Goal: Task Accomplishment & Management: Use online tool/utility

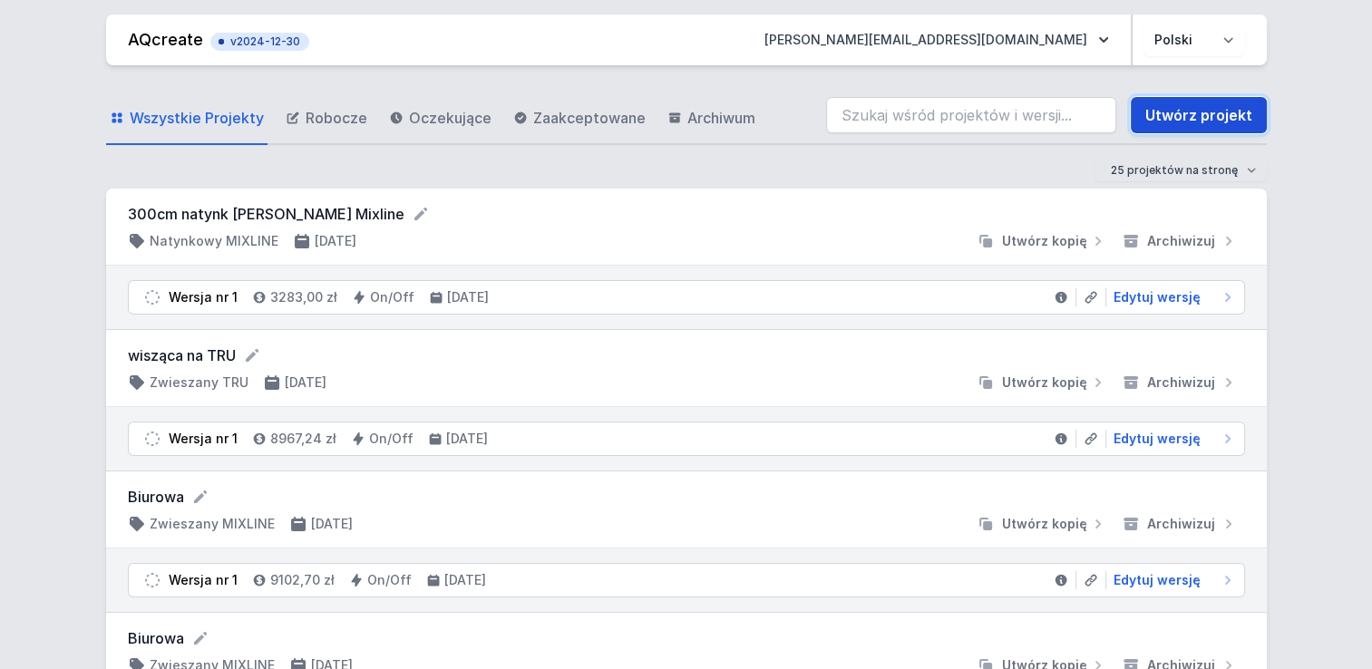
click at [1190, 105] on link "Utwórz projekt" at bounding box center [1199, 115] width 136 height 36
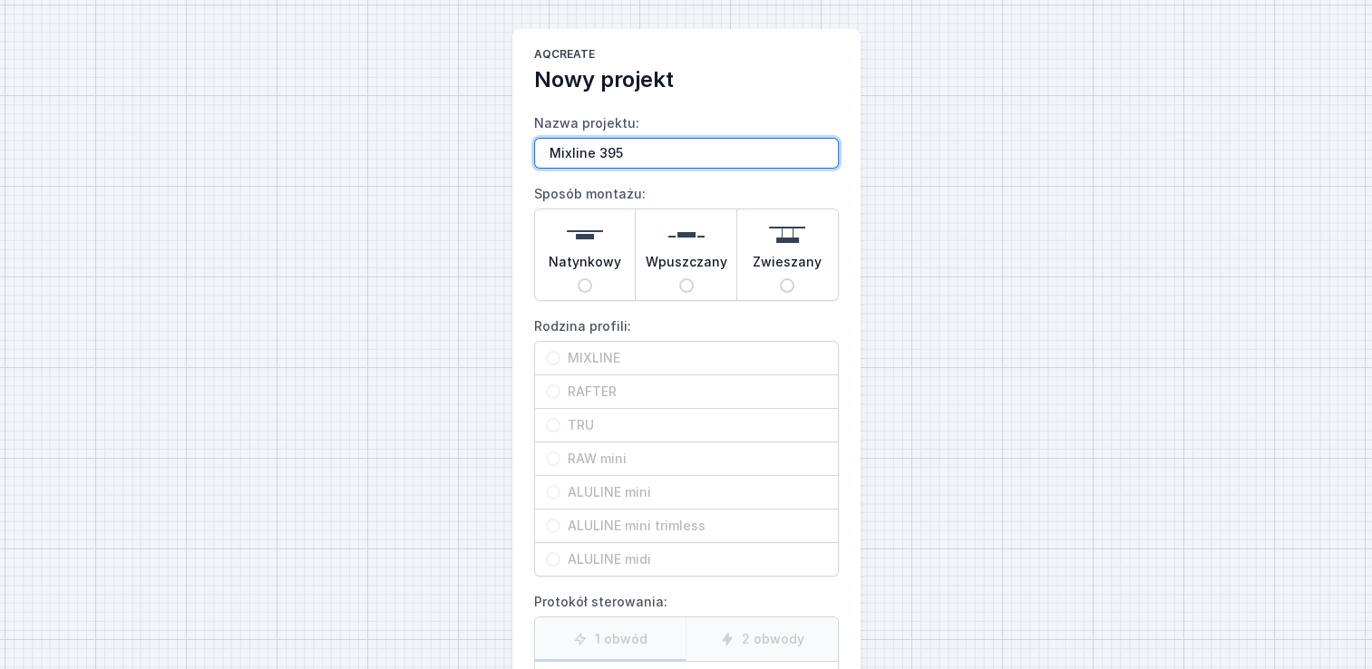
type input "Mixline 395"
click at [588, 278] on input "Natynkowy" at bounding box center [585, 285] width 15 height 15
radio input "true"
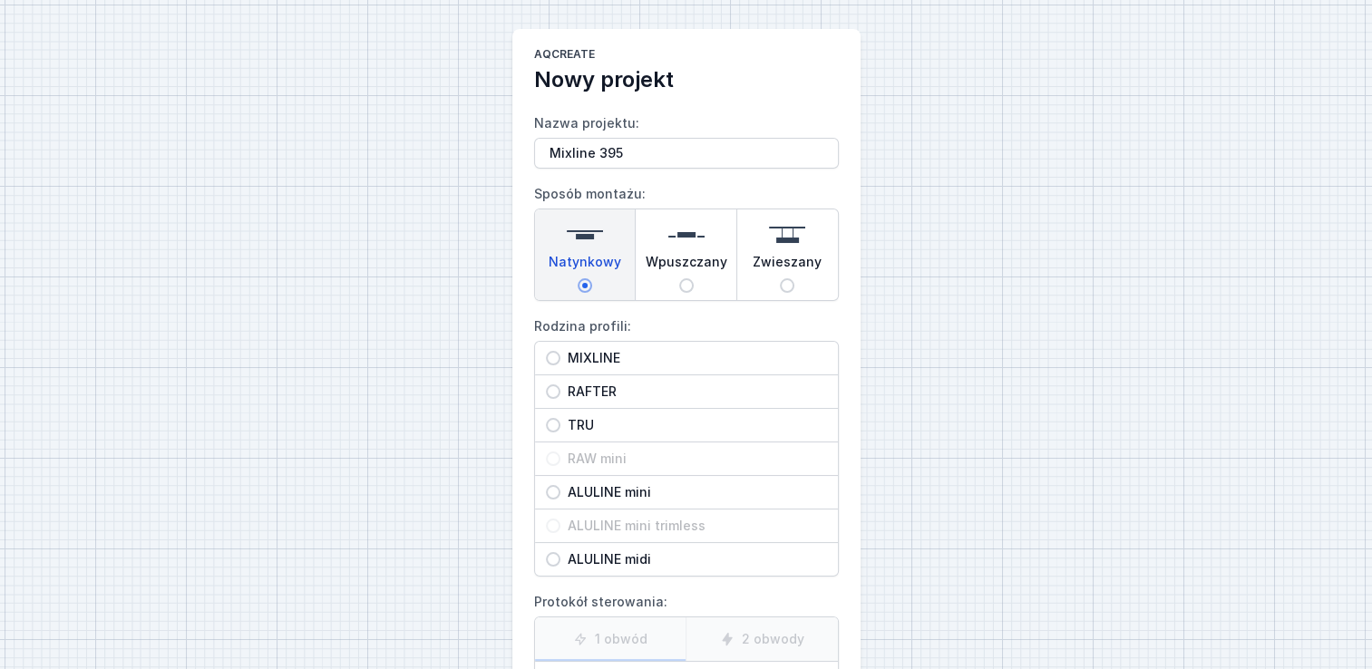
click at [576, 355] on span "MIXLINE" at bounding box center [693, 358] width 267 height 18
click at [560, 355] on input "MIXLINE" at bounding box center [553, 358] width 15 height 15
radio input "true"
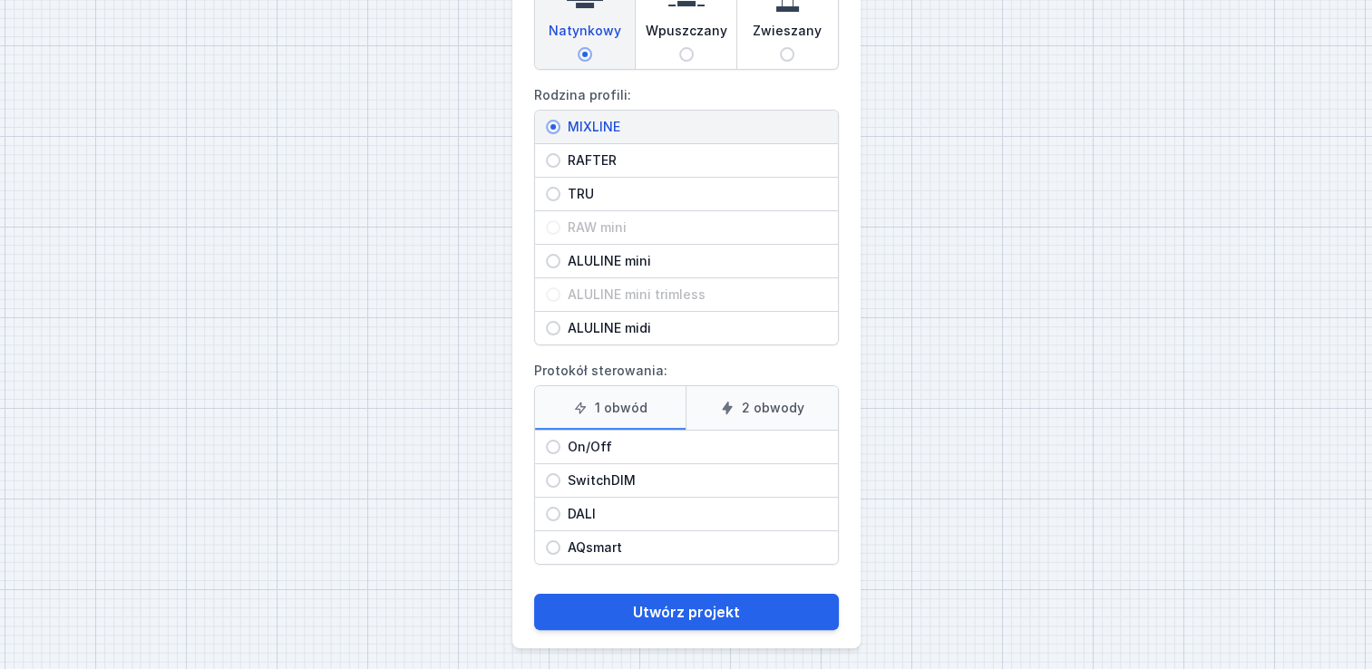
scroll to position [236, 0]
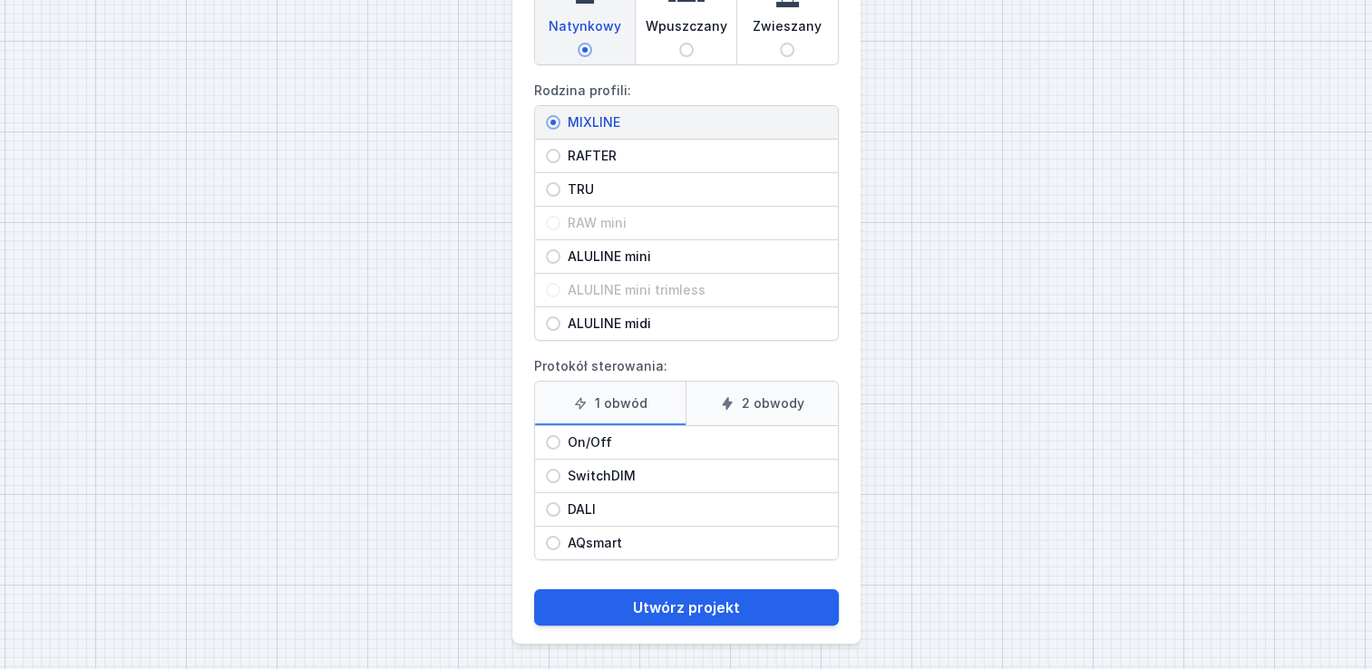
click at [600, 541] on span "AQsmart" at bounding box center [693, 543] width 267 height 18
click at [560, 541] on input "AQsmart" at bounding box center [553, 543] width 15 height 15
radio input "true"
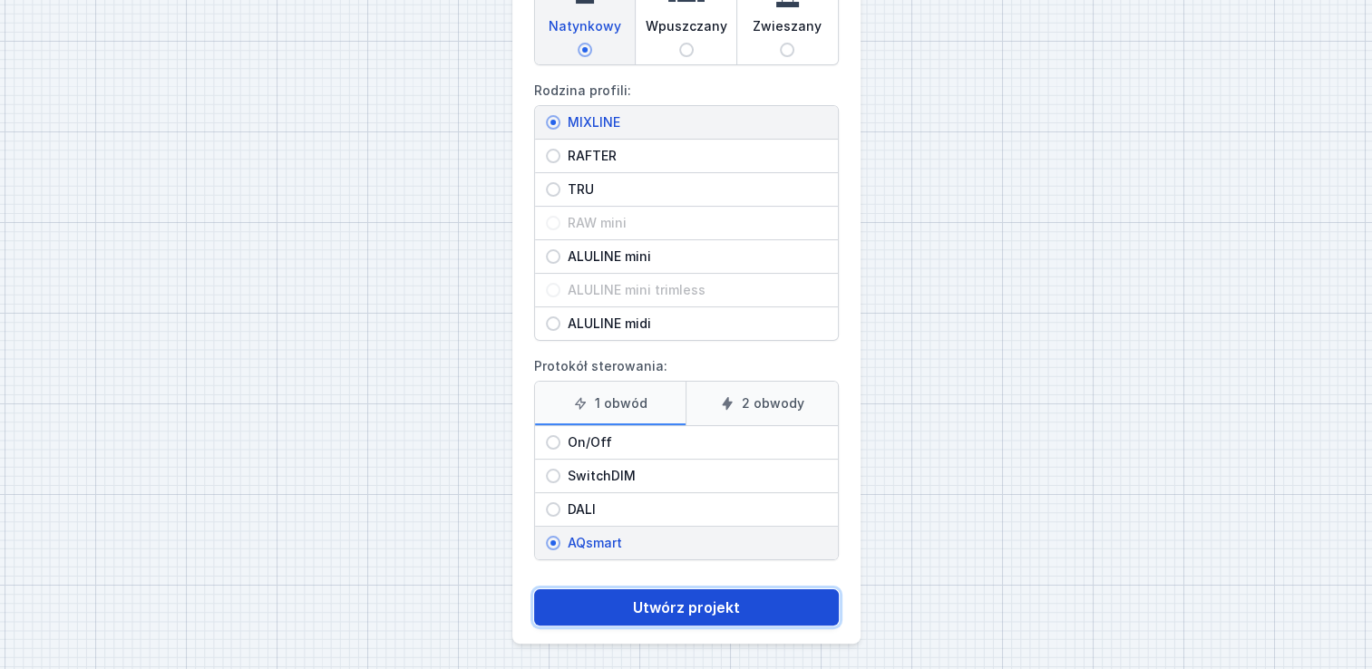
click at [677, 611] on button "Utwórz projekt" at bounding box center [686, 608] width 305 height 36
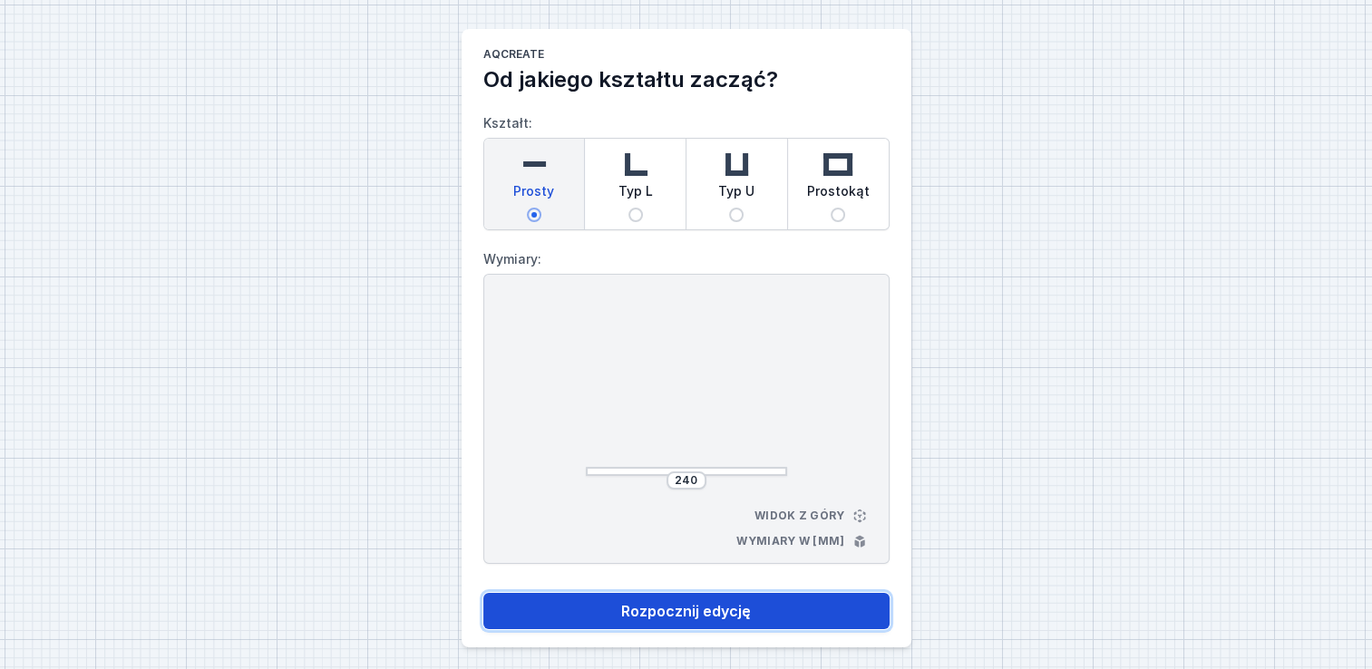
click at [778, 608] on button "Rozpocznij edycję" at bounding box center [686, 611] width 406 height 36
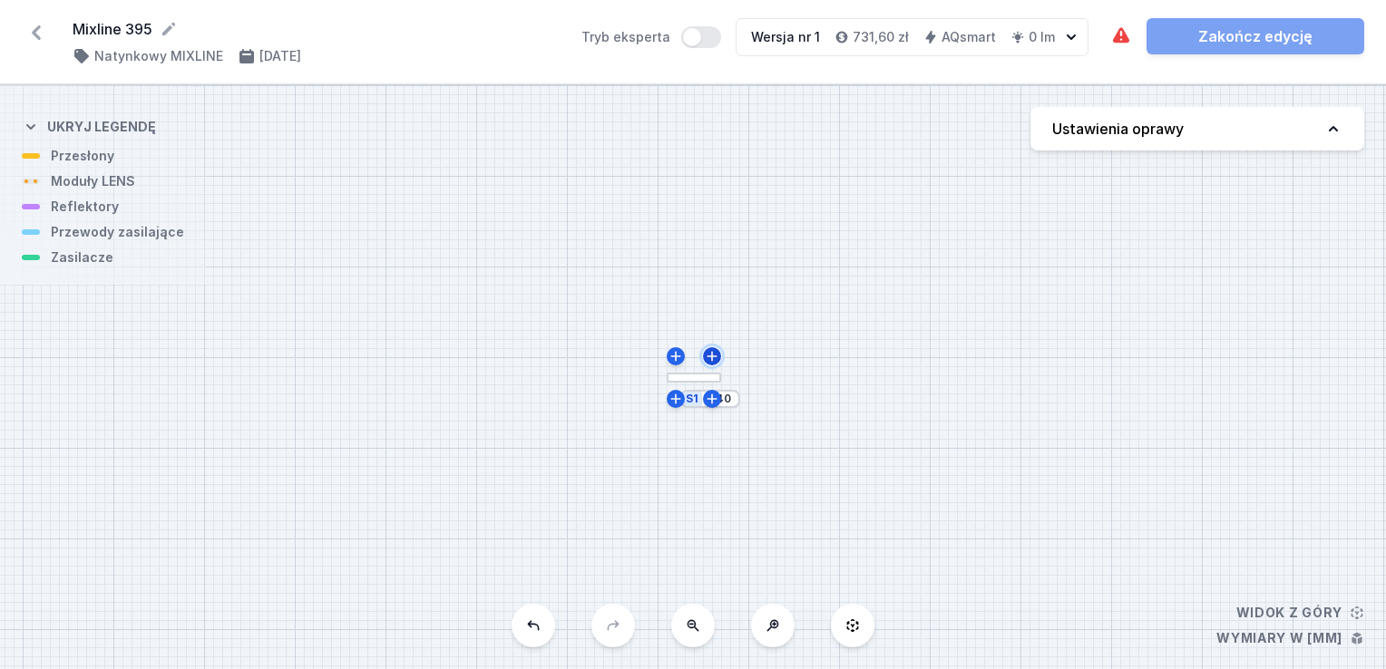
click at [714, 359] on icon at bounding box center [712, 356] width 15 height 15
type input "252"
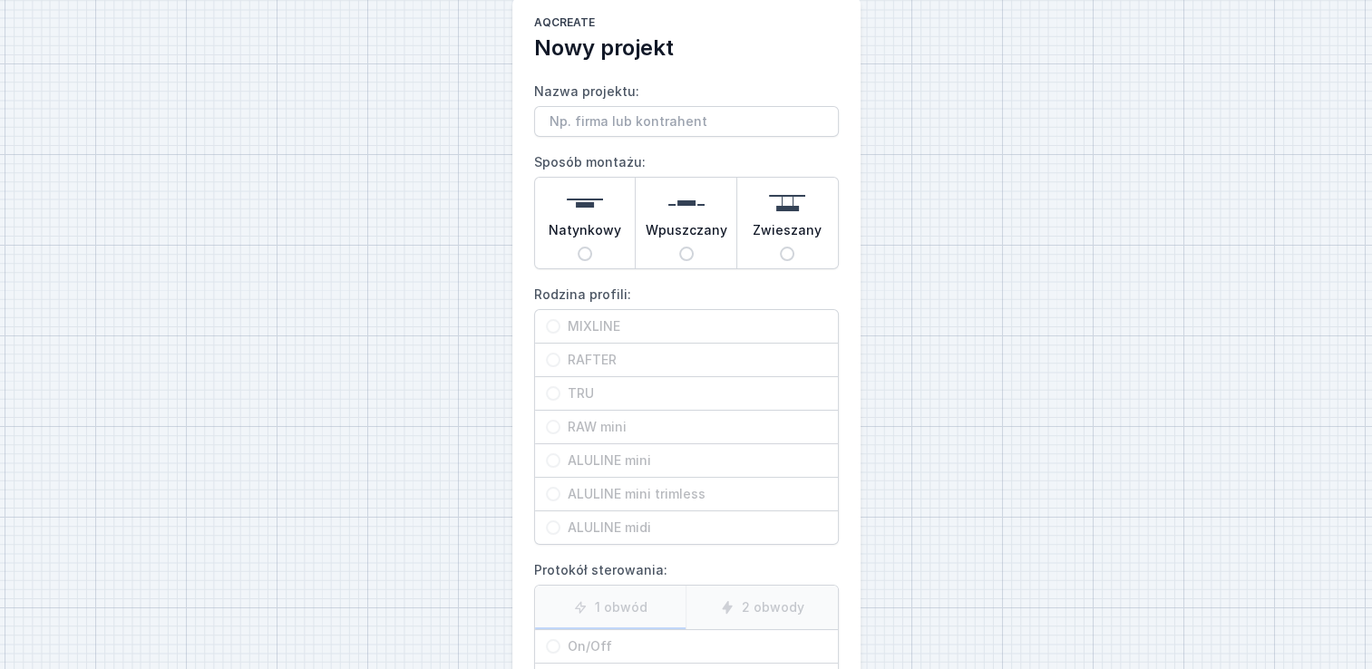
scroll to position [236, 0]
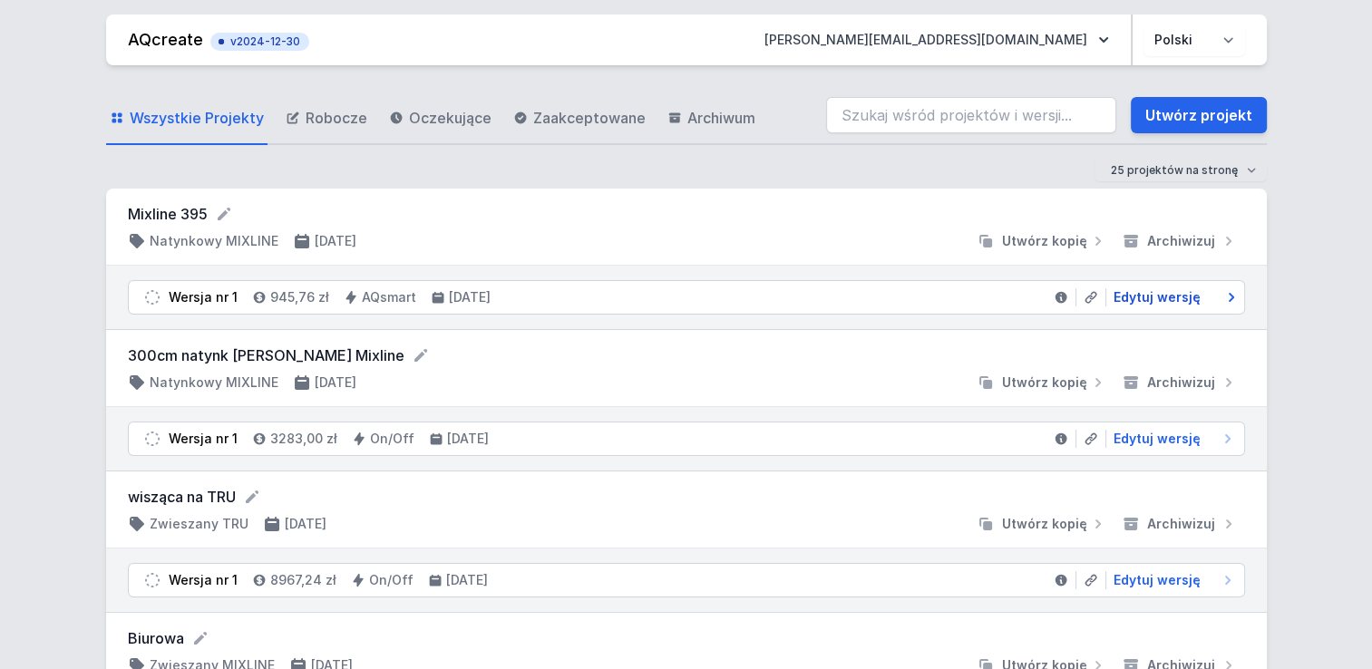
click at [1159, 298] on span "Edytuj wersję" at bounding box center [1157, 297] width 87 height 18
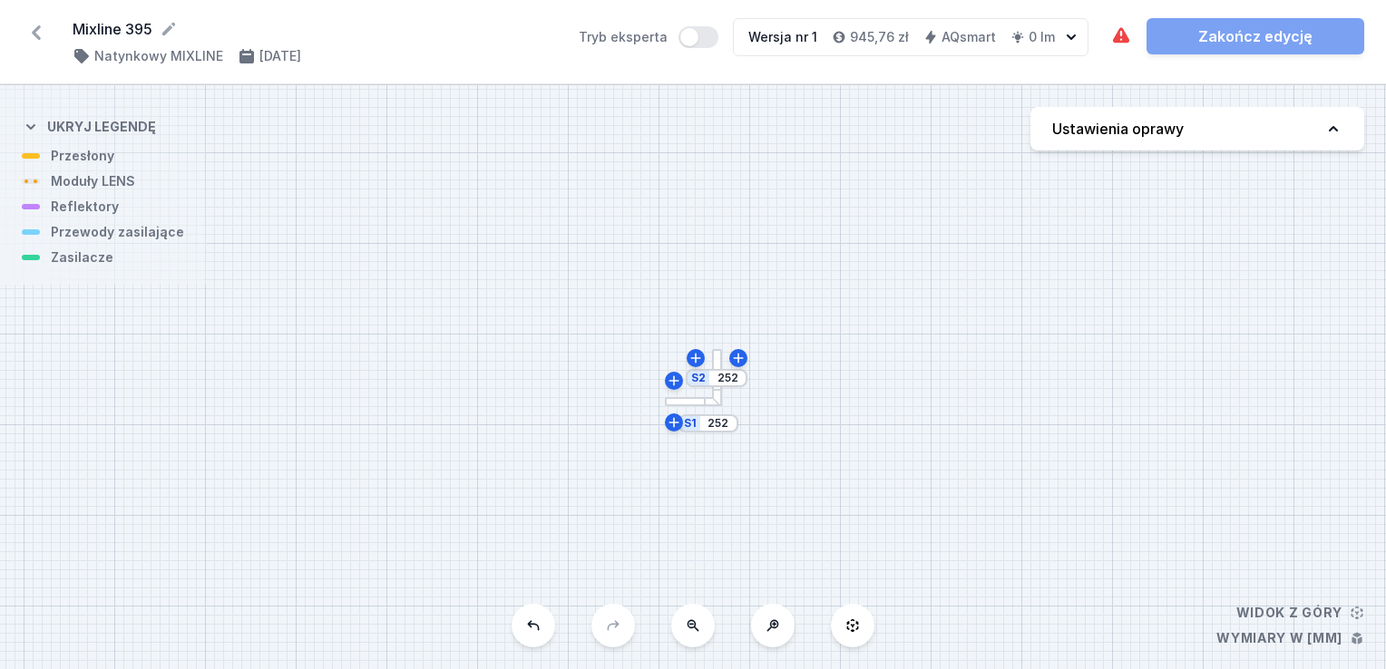
click at [682, 404] on div at bounding box center [693, 402] width 57 height 10
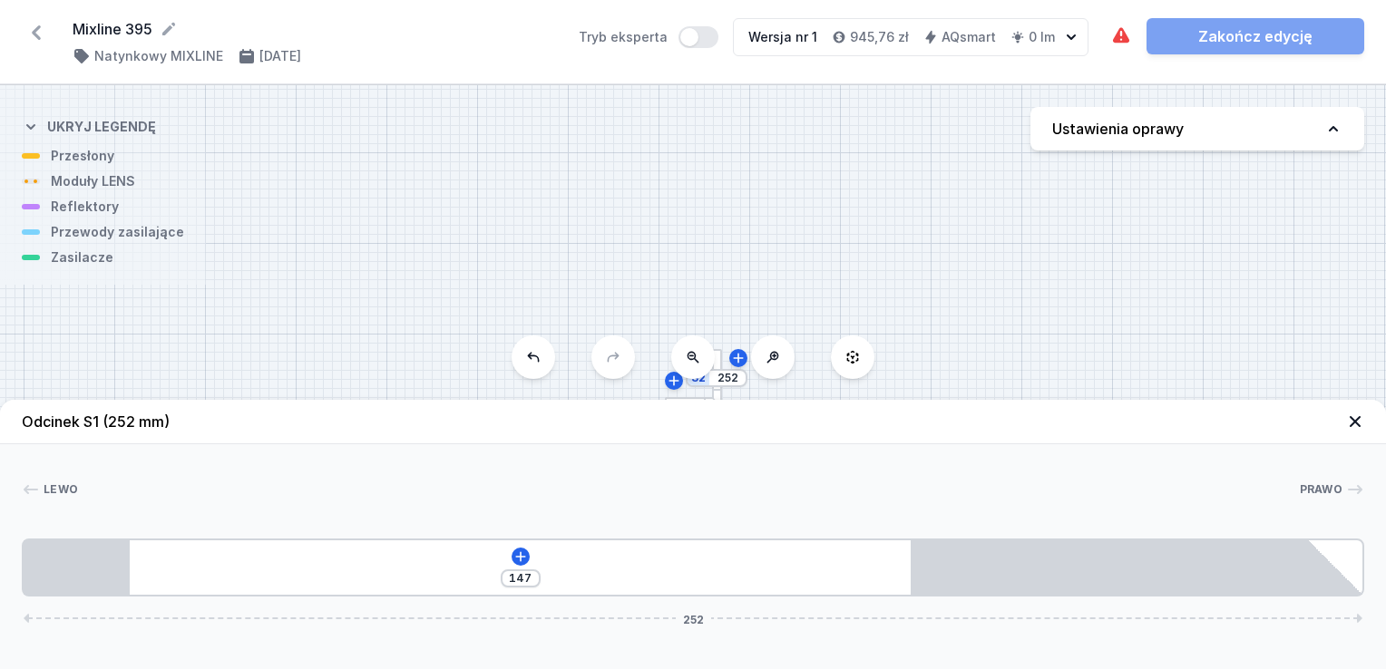
click at [1356, 422] on icon at bounding box center [1355, 421] width 11 height 11
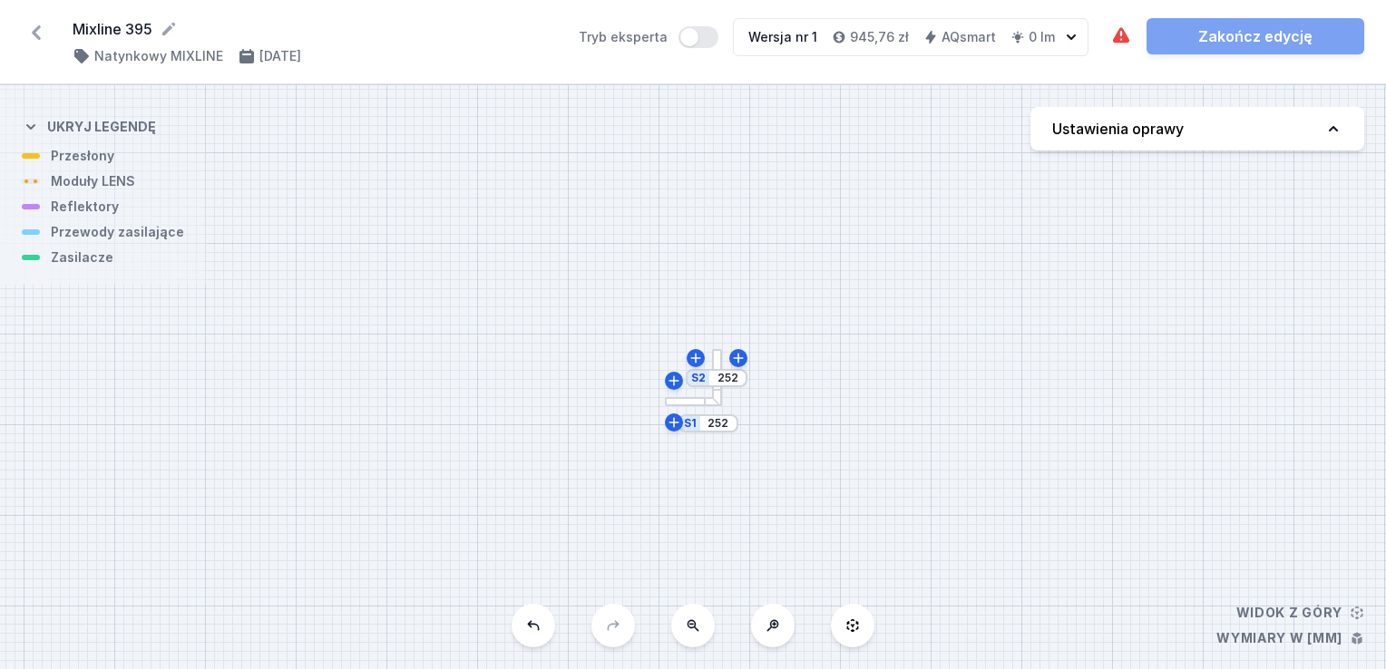
click at [719, 430] on div "S1 252" at bounding box center [708, 423] width 60 height 18
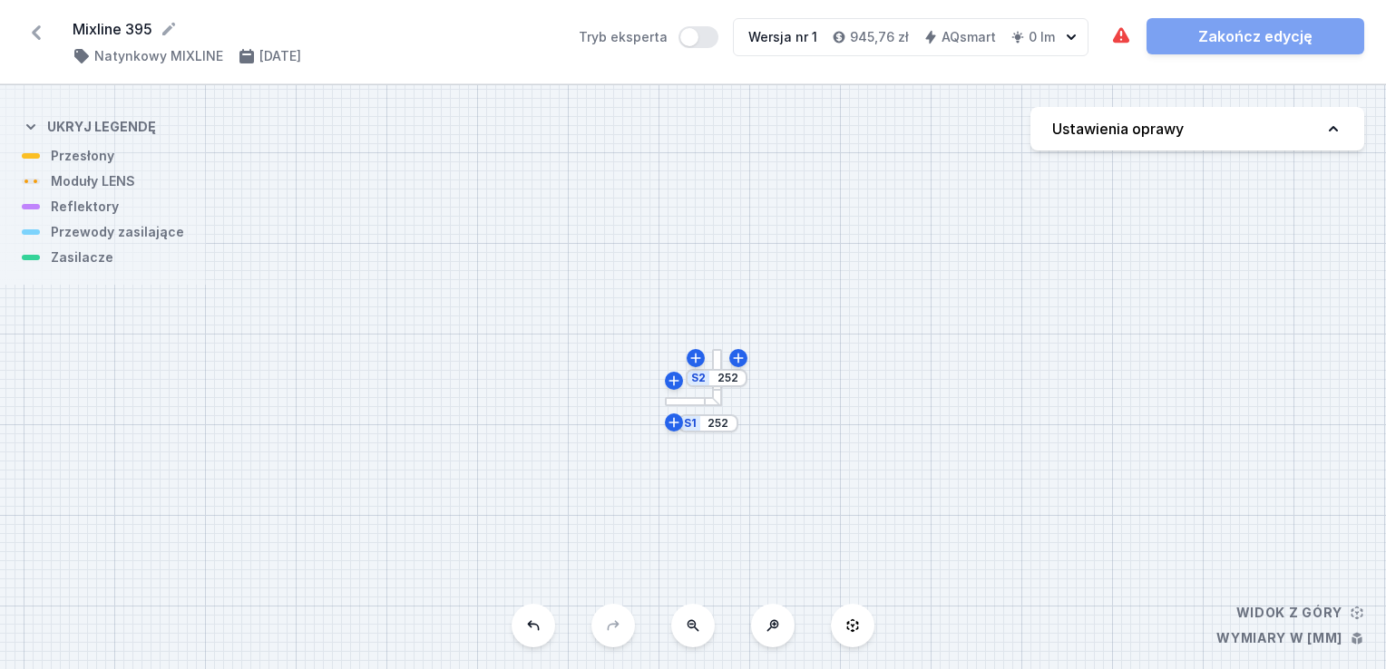
click at [681, 408] on div "S2 252 S1 252" at bounding box center [693, 377] width 1386 height 584
click at [1326, 31] on div "Wymagane części nie zostały dodane. Element świecący nie został dodany. Zakończ…" at bounding box center [1237, 36] width 254 height 36
click at [1289, 40] on div "Wymagane części nie zostały dodane. Element świecący nie został dodany. Zakończ…" at bounding box center [1237, 36] width 254 height 36
click at [40, 34] on icon at bounding box center [36, 32] width 29 height 29
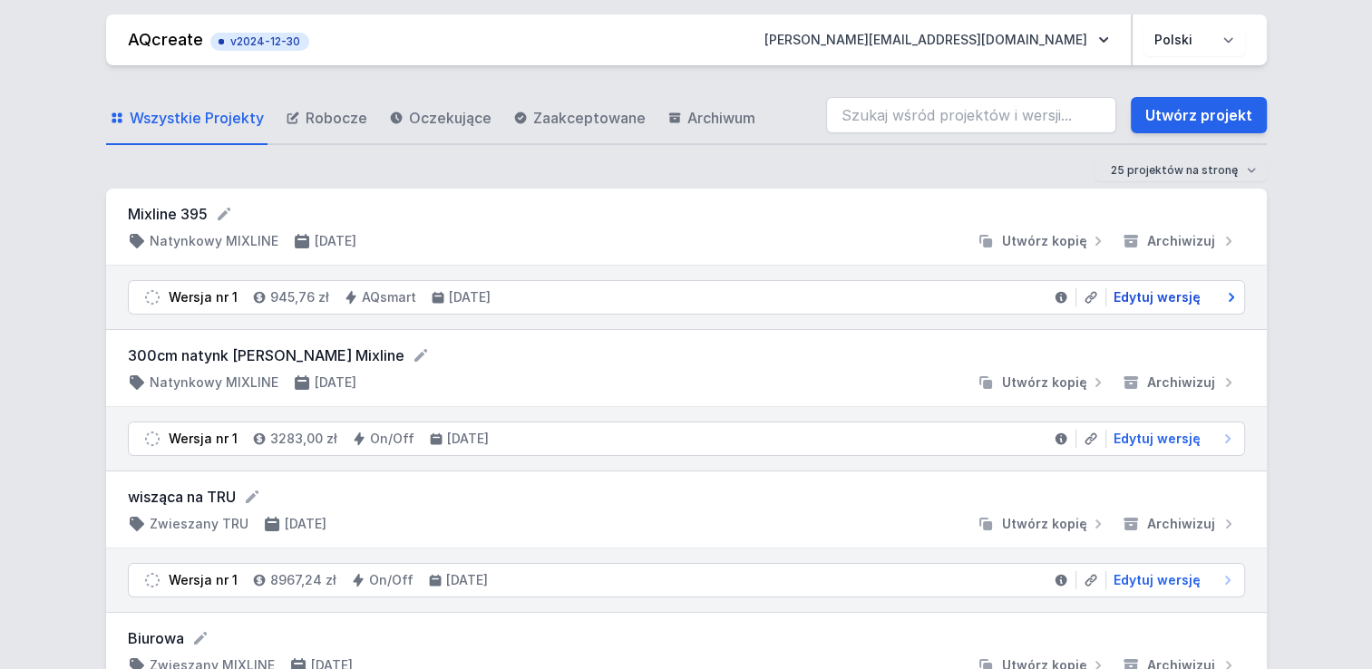
click at [1201, 299] on link "Edytuj wersję" at bounding box center [1171, 297] width 131 height 18
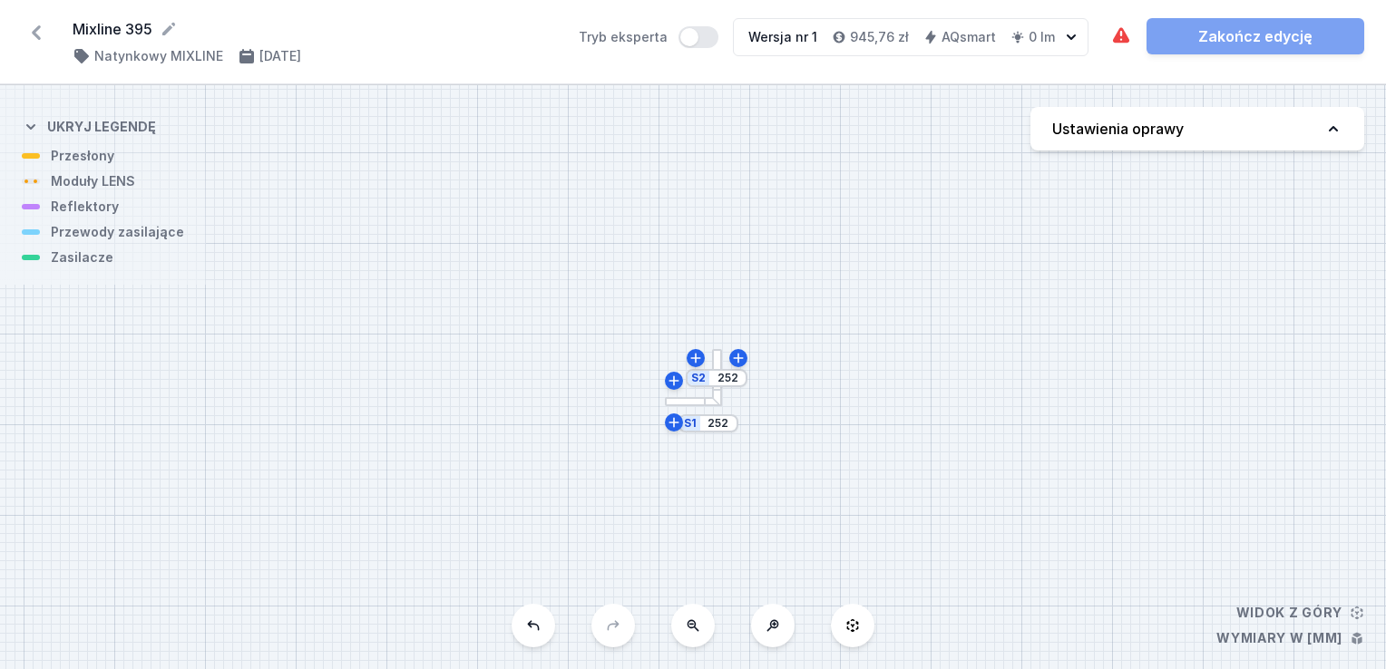
click at [1089, 123] on h4 "Ustawienia oprawy" at bounding box center [1118, 129] width 132 height 22
select select "5"
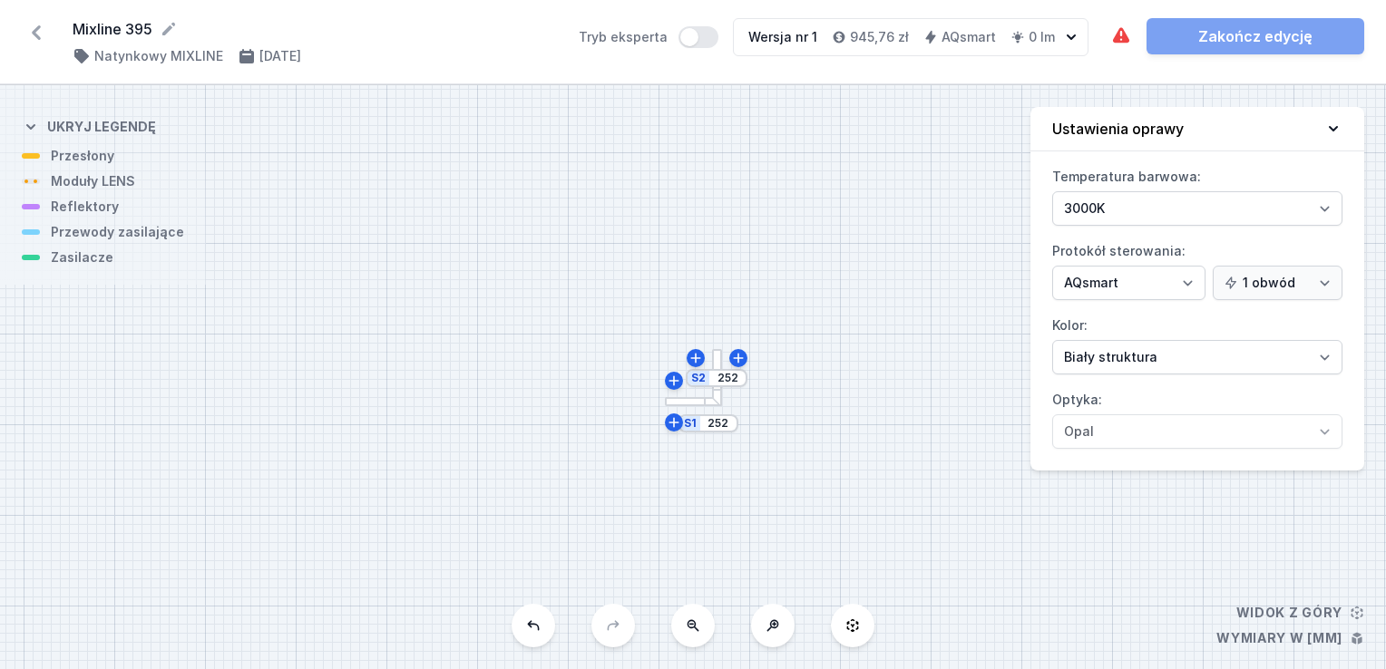
click at [688, 411] on div "S2 252 S1 252" at bounding box center [693, 377] width 1386 height 584
click at [878, 41] on h4 "945,76 zł" at bounding box center [879, 37] width 59 height 18
click at [686, 407] on div "S2 252 S1 252" at bounding box center [693, 377] width 1386 height 584
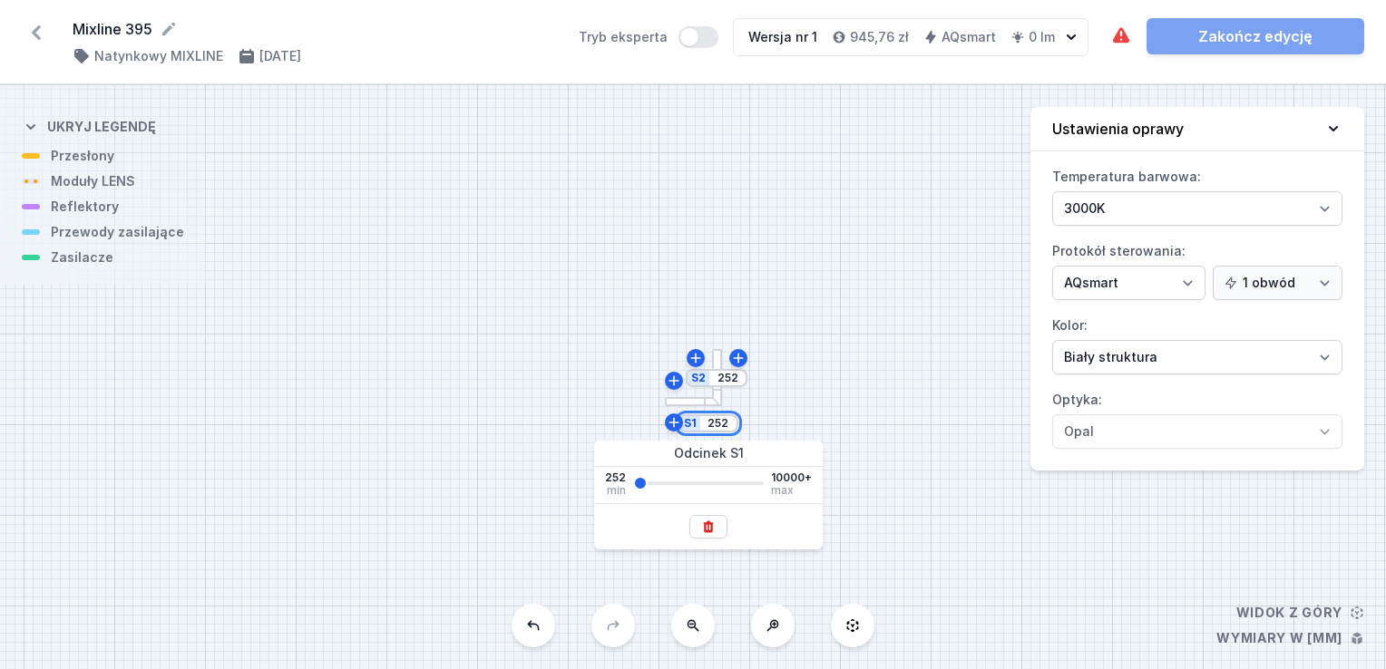
click at [718, 424] on input "252" at bounding box center [718, 423] width 29 height 15
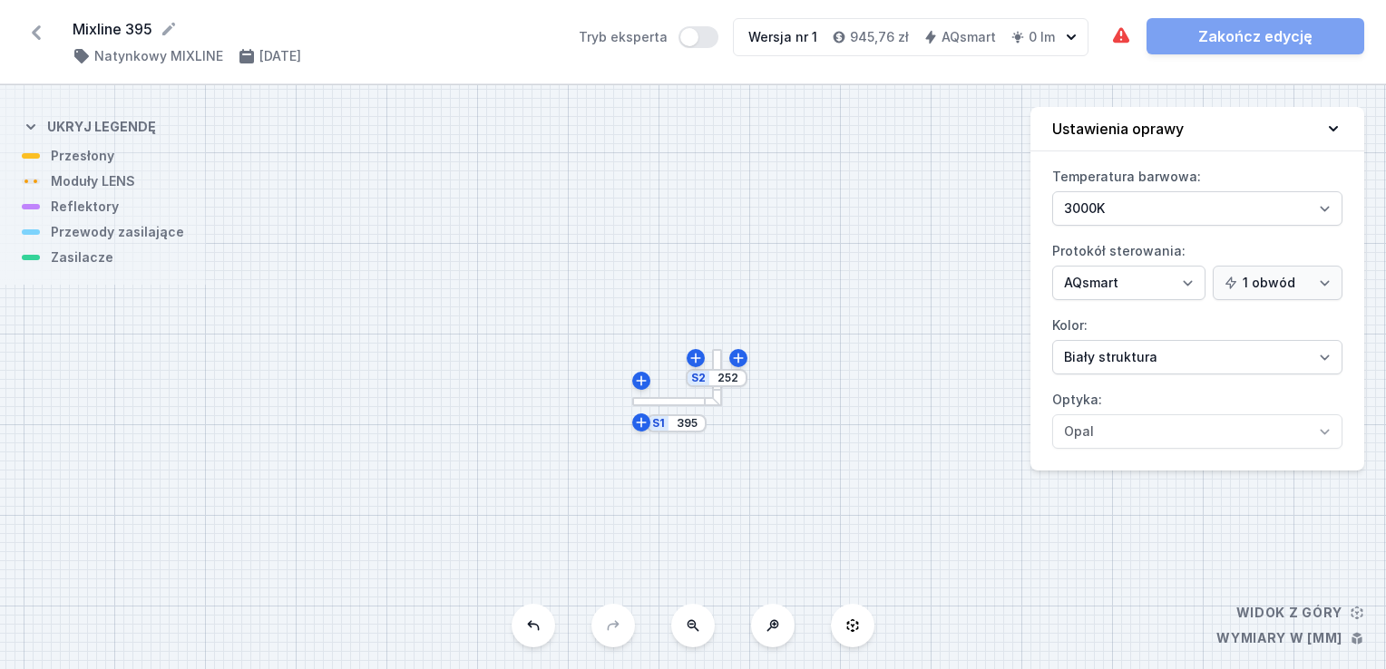
click at [933, 509] on div "S2 252 S1 395" at bounding box center [693, 377] width 1386 height 584
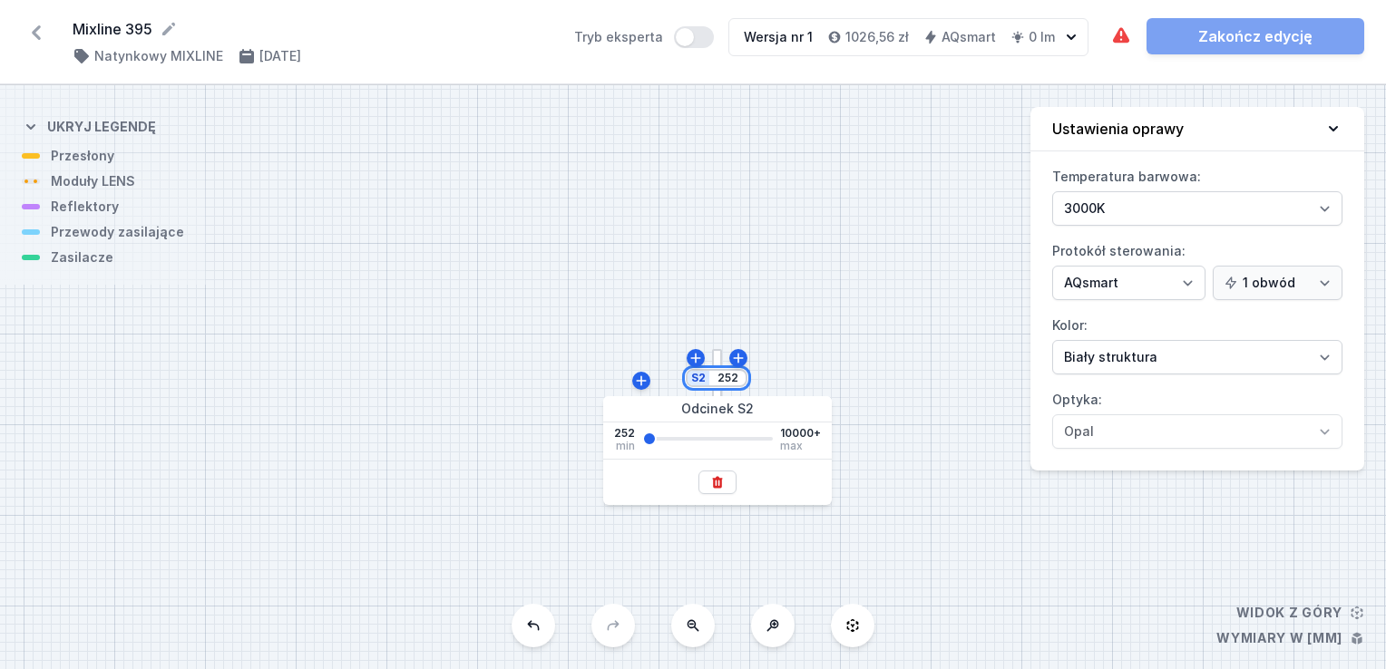
click at [725, 383] on input "252" at bounding box center [727, 378] width 29 height 15
click at [708, 488] on button at bounding box center [717, 483] width 38 height 24
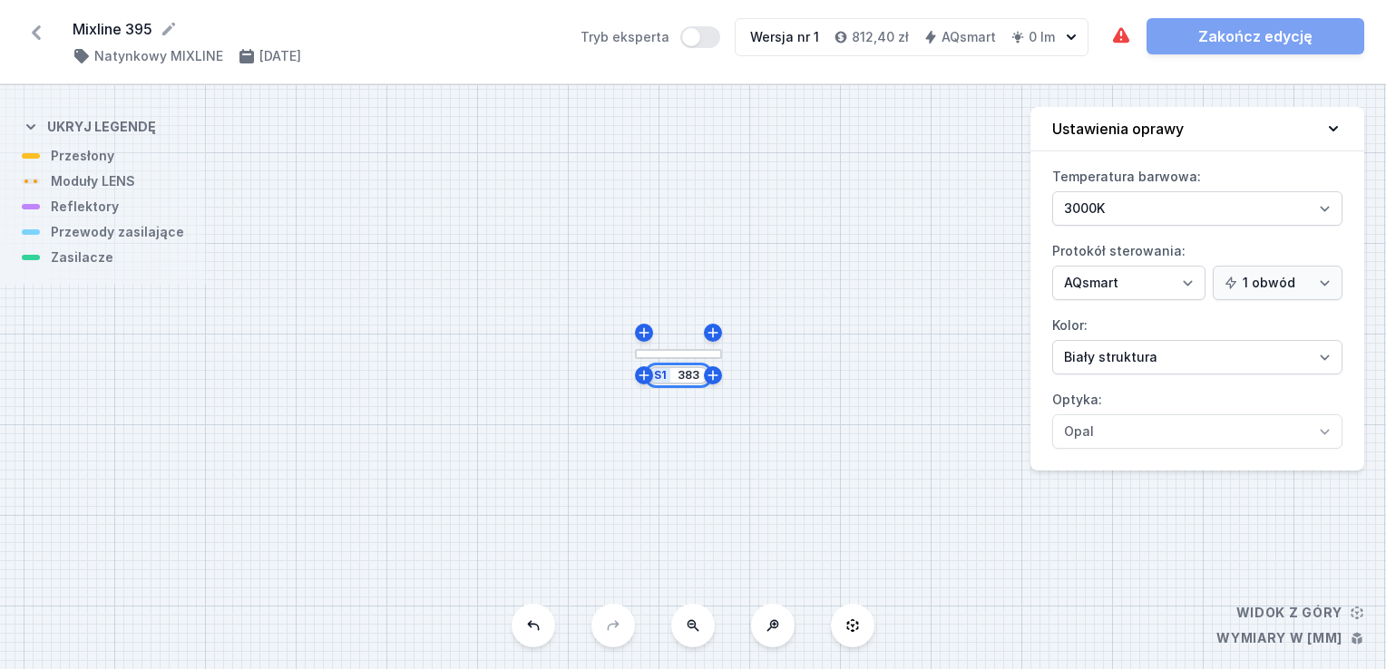
click at [687, 375] on input "383" at bounding box center [688, 375] width 29 height 15
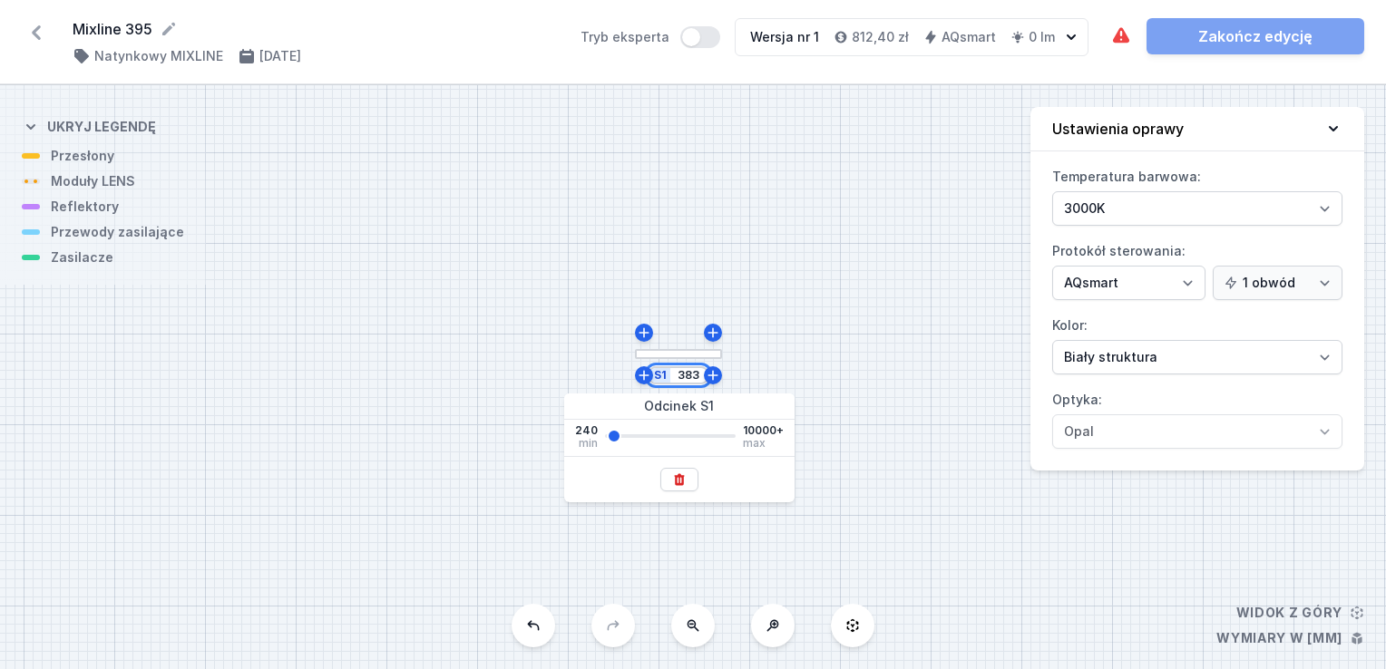
drag, startPoint x: 697, startPoint y: 375, endPoint x: 687, endPoint y: 374, distance: 9.2
click at [687, 374] on input "383" at bounding box center [688, 375] width 29 height 15
type input "395"
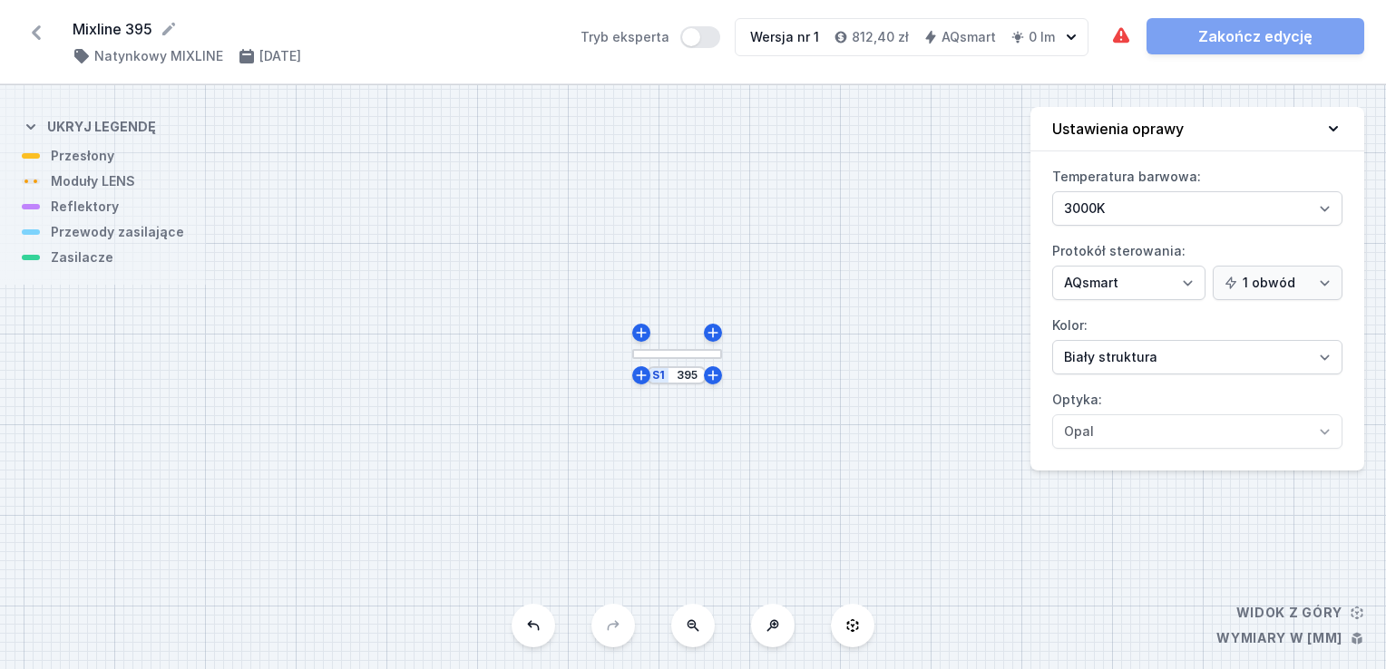
click at [858, 471] on div "S1 395" at bounding box center [693, 377] width 1386 height 584
click at [686, 350] on div at bounding box center [677, 354] width 90 height 10
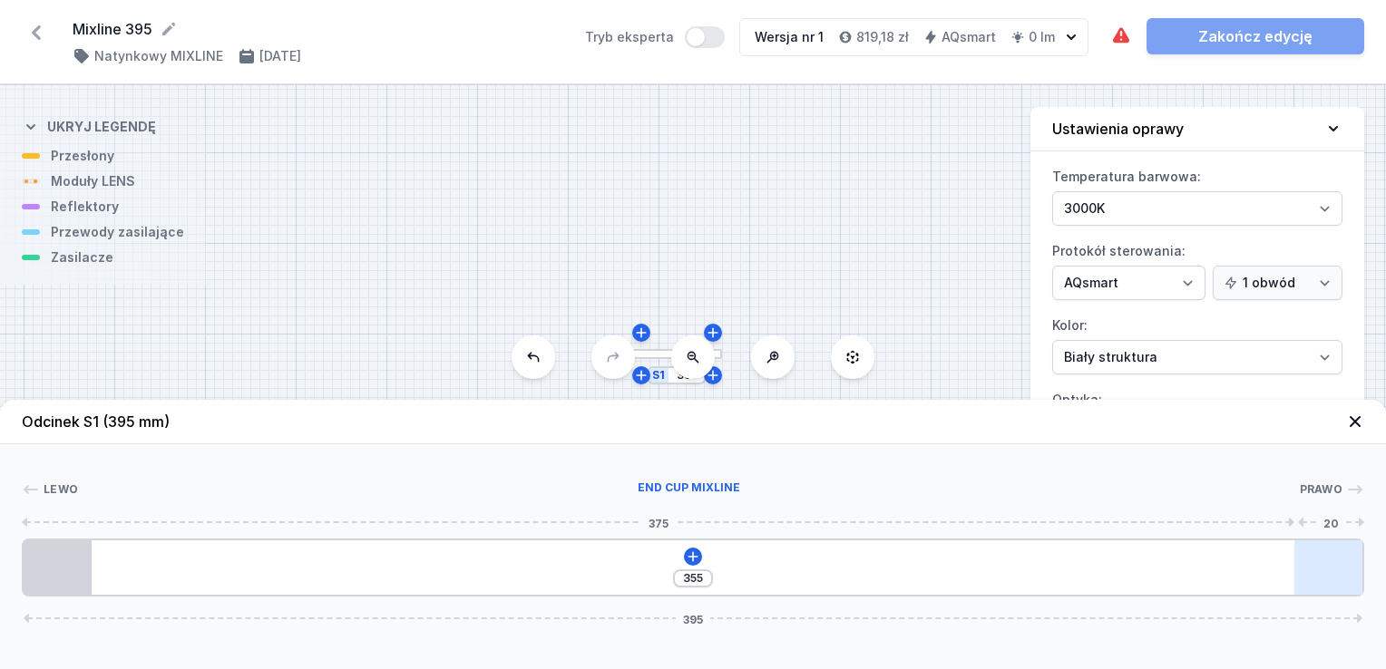
click at [1305, 560] on div at bounding box center [1328, 568] width 68 height 54
click at [1318, 565] on div at bounding box center [1328, 568] width 68 height 54
click at [693, 555] on icon at bounding box center [692, 556] width 10 height 10
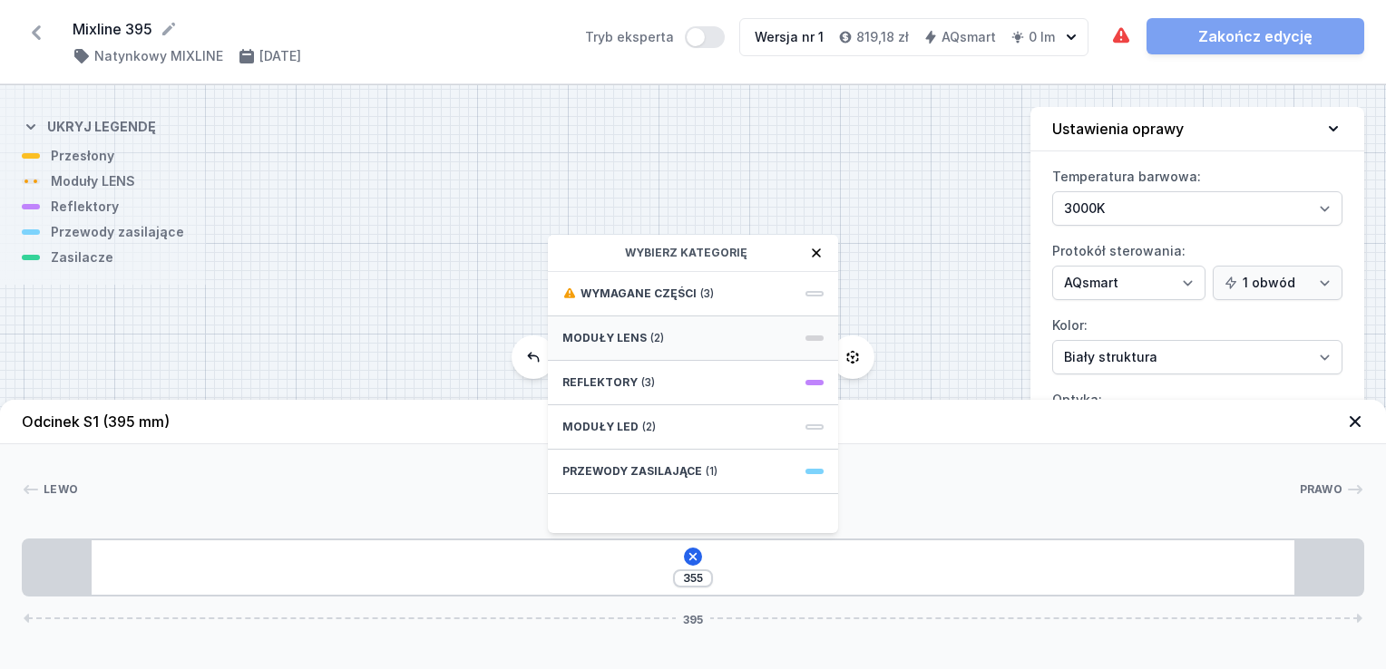
click at [733, 332] on div "Moduły LENS (2)" at bounding box center [693, 339] width 290 height 44
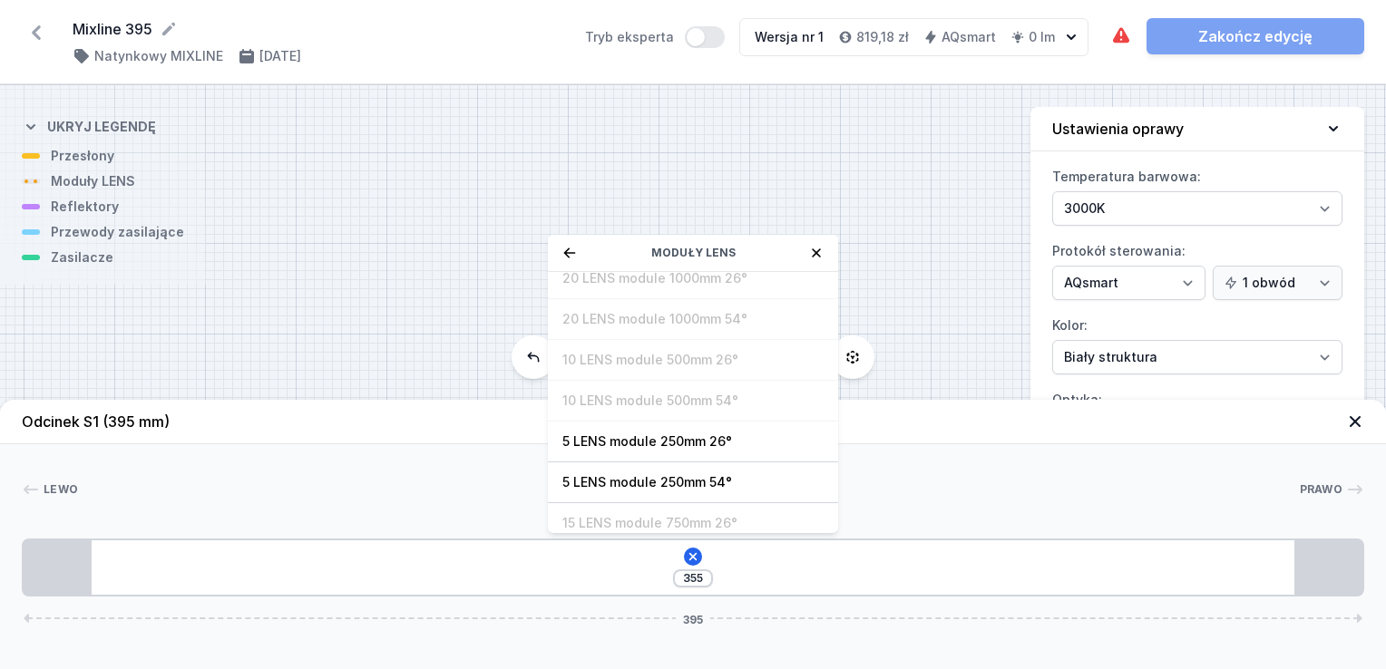
scroll to position [63, 0]
click at [680, 468] on span "5 LENS module 250mm 54°" at bounding box center [692, 473] width 261 height 18
type input "105"
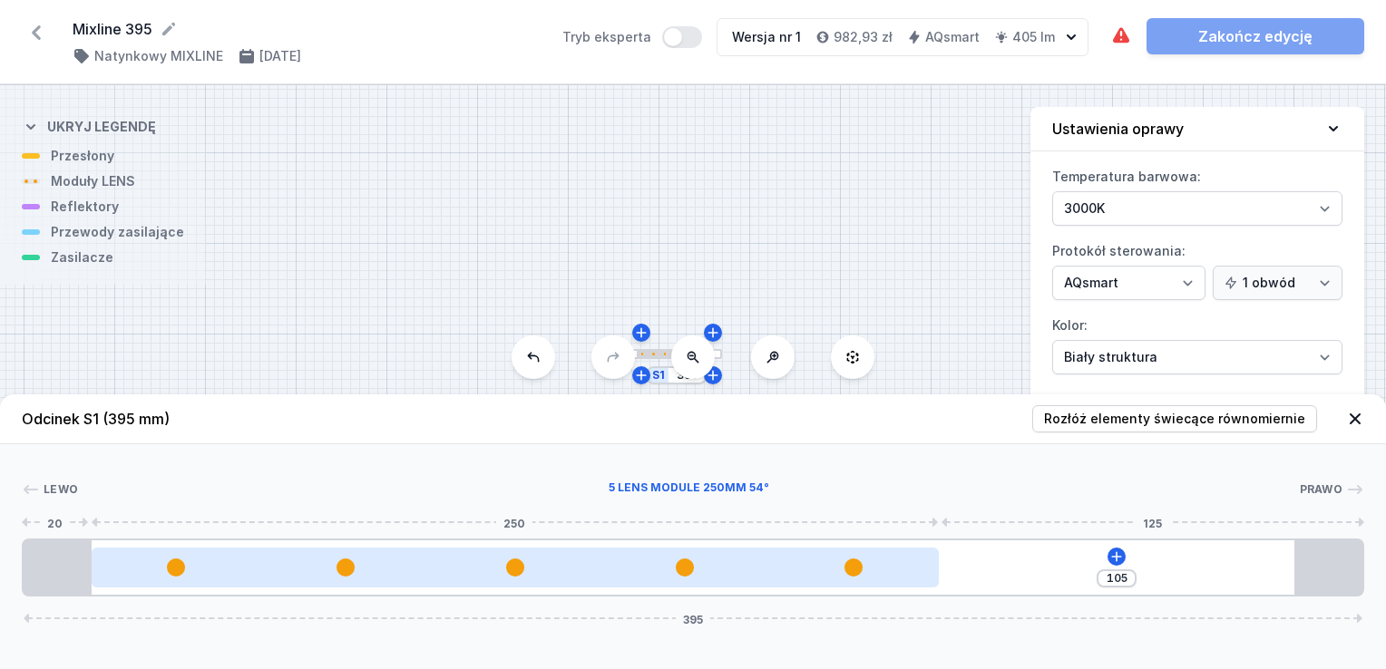
click at [648, 560] on div at bounding box center [515, 568] width 847 height 18
select select "1516"
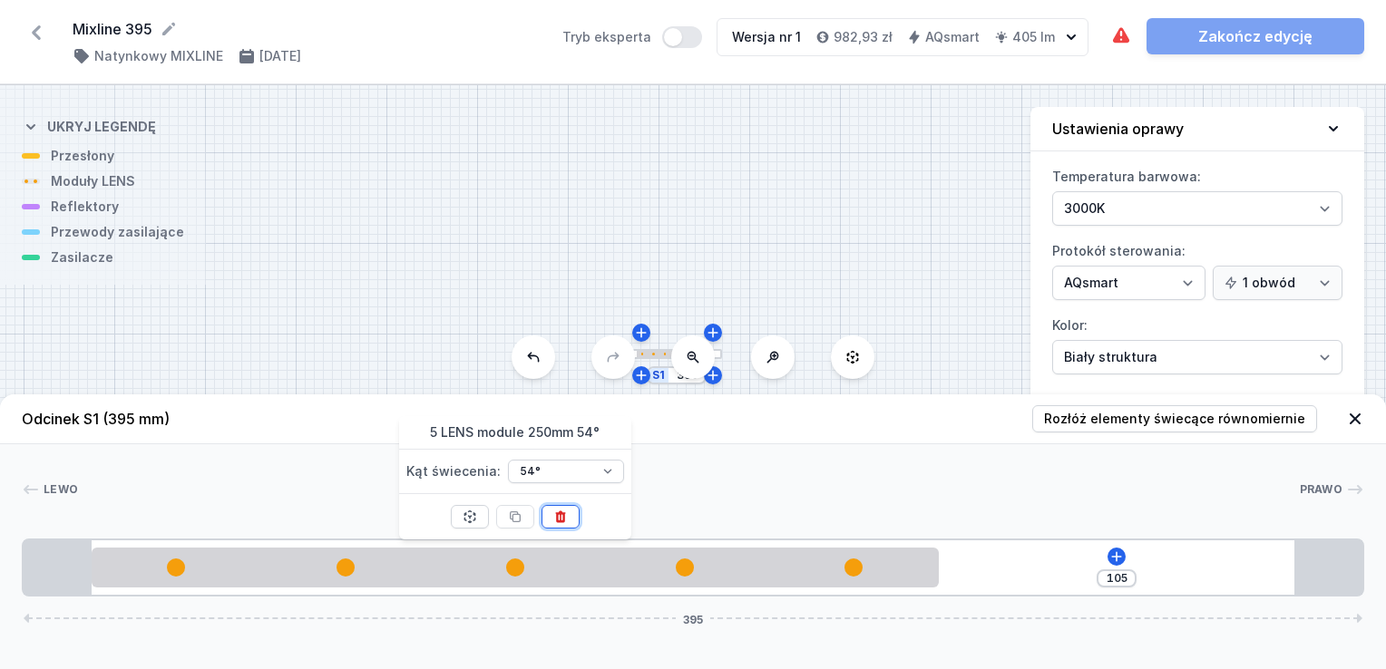
click at [562, 518] on icon at bounding box center [560, 518] width 10 height 12
type input "355"
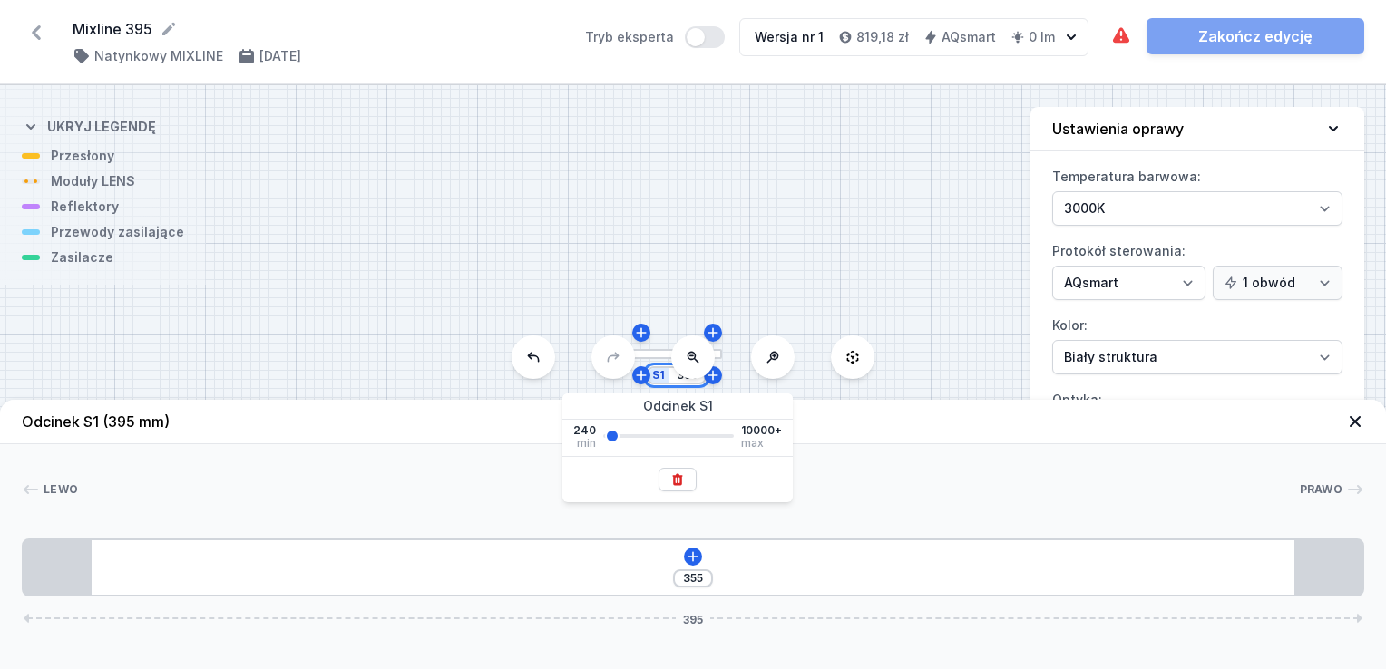
click at [677, 382] on input "395" at bounding box center [686, 375] width 29 height 15
click at [701, 385] on div "S1 395" at bounding box center [693, 377] width 1386 height 584
click at [677, 382] on input "395" at bounding box center [686, 375] width 29 height 15
type input "20000"
type input "992"
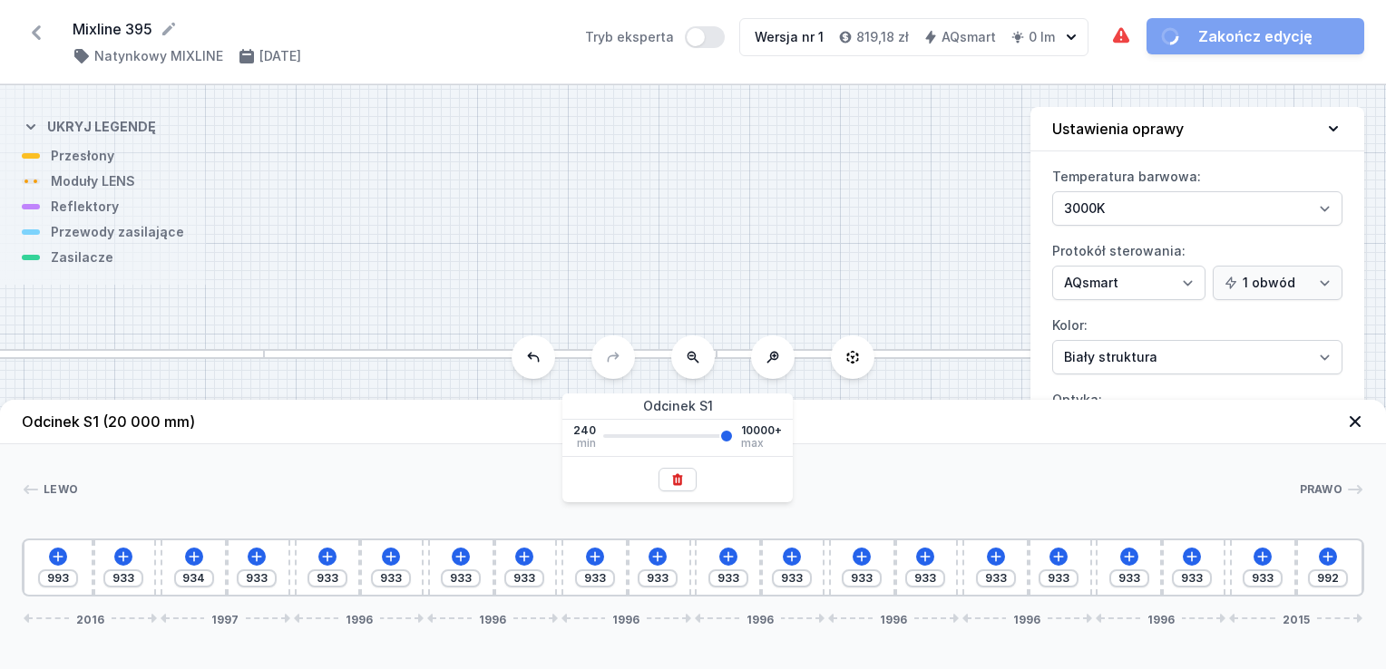
type input "10000"
click at [946, 455] on div "Lewo Prawo 1 2 3 2 3 2 3 2 3 2 3 2 3 2 3 2 3 2 3 2 1 993 933 934 933 933 933 93…" at bounding box center [693, 520] width 1386 height 152
click at [721, 356] on div at bounding box center [716, 354] width 27 height 6
click at [726, 361] on div "S1 20000" at bounding box center [693, 377] width 1386 height 584
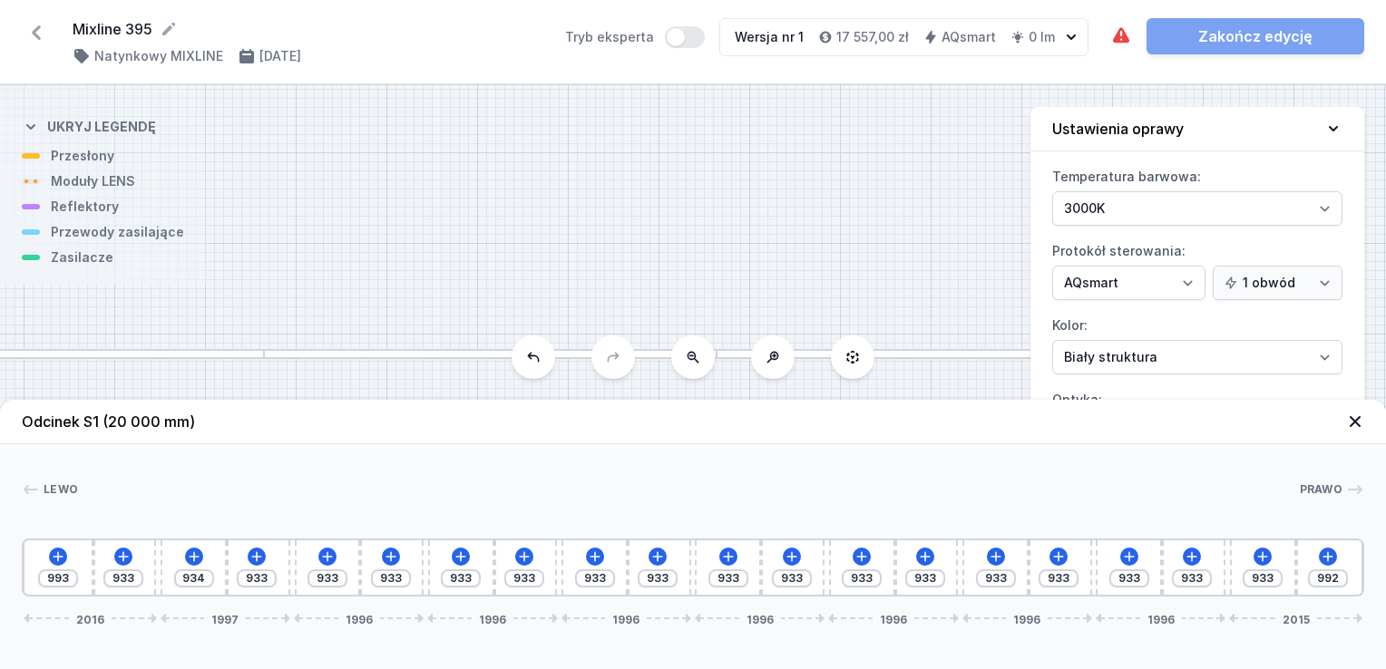
click at [162, 419] on span "(20 000 mm)" at bounding box center [148, 422] width 93 height 18
click at [642, 351] on div at bounding box center [490, 354] width 453 height 10
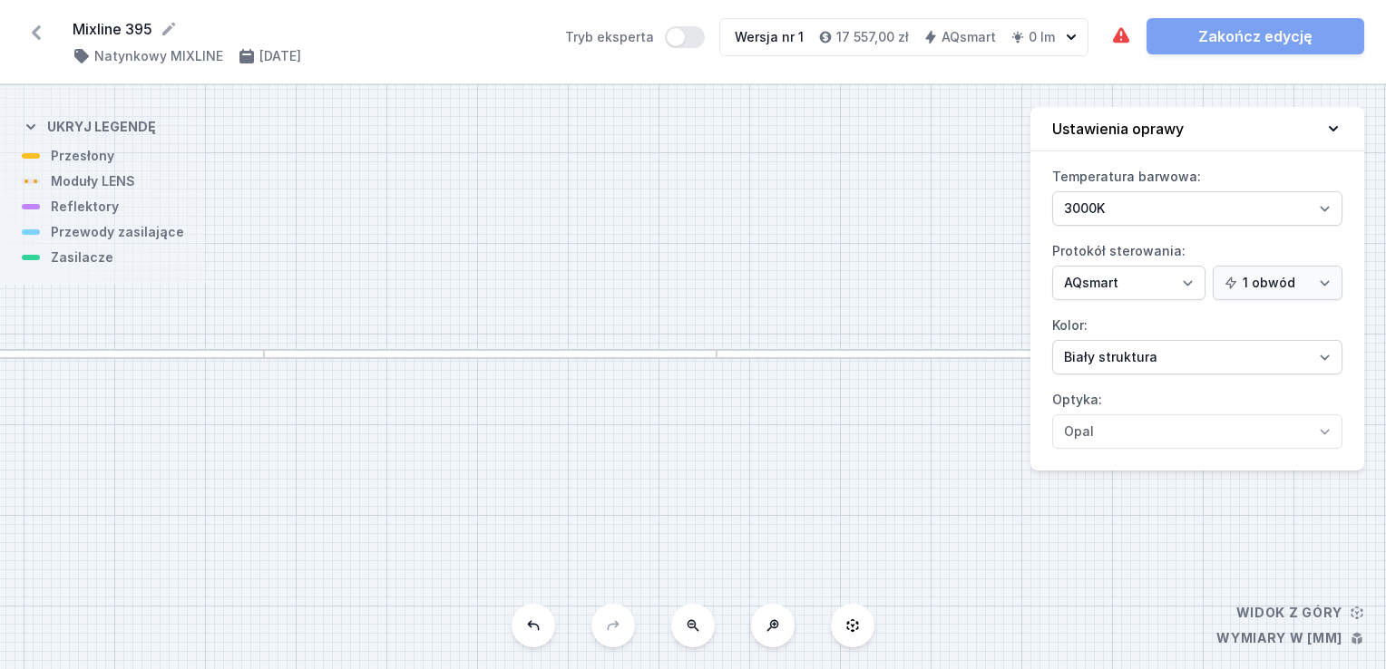
click at [642, 351] on div at bounding box center [490, 354] width 453 height 10
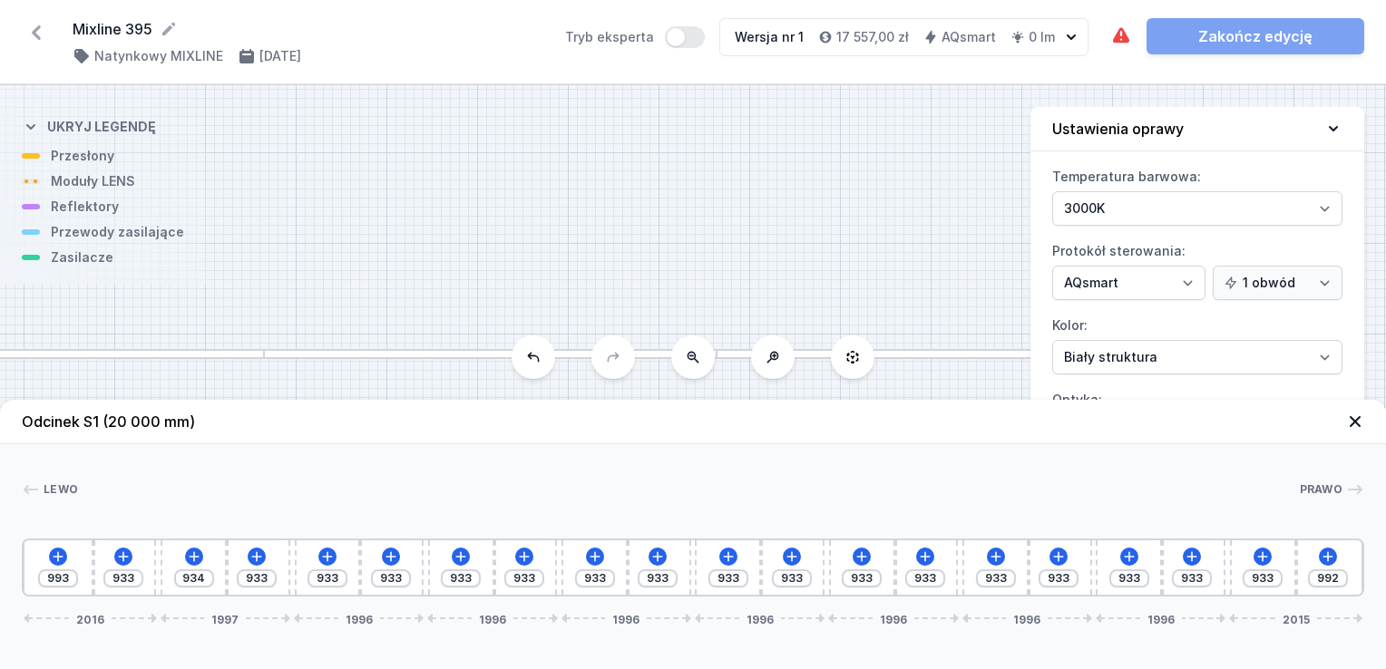
click at [642, 351] on div at bounding box center [490, 354] width 453 height 10
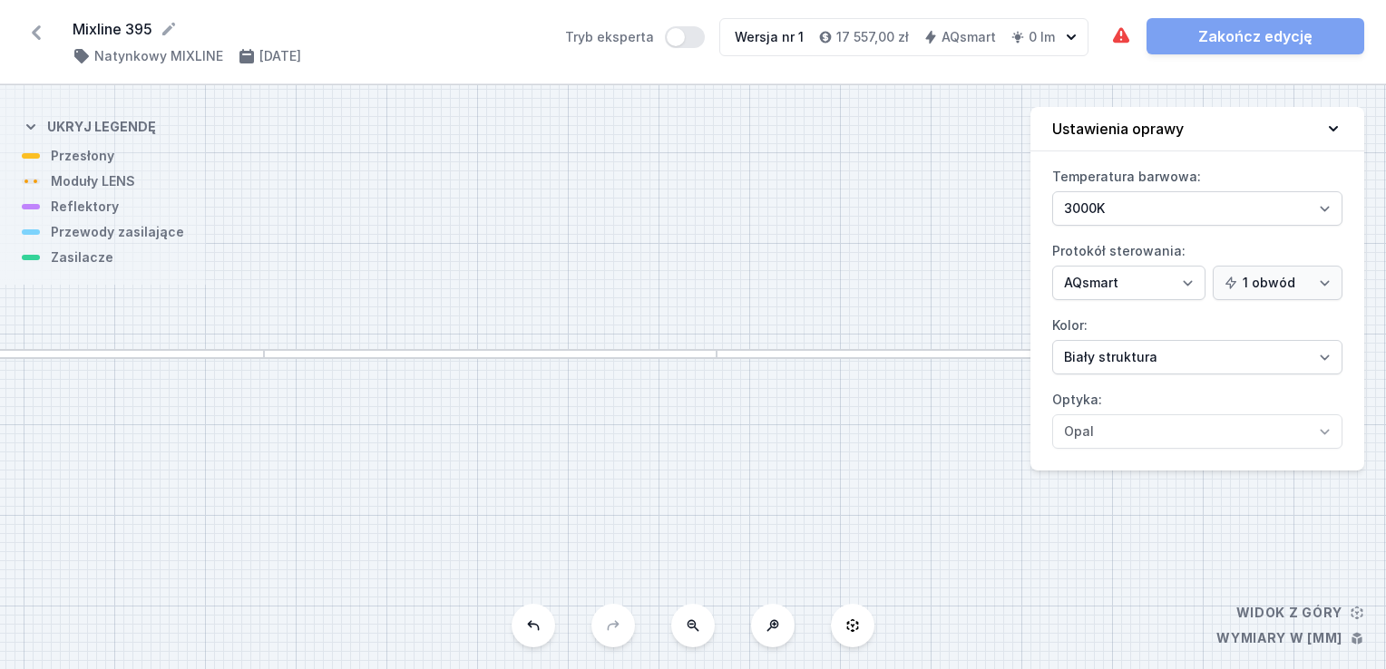
click at [642, 351] on div at bounding box center [490, 354] width 453 height 10
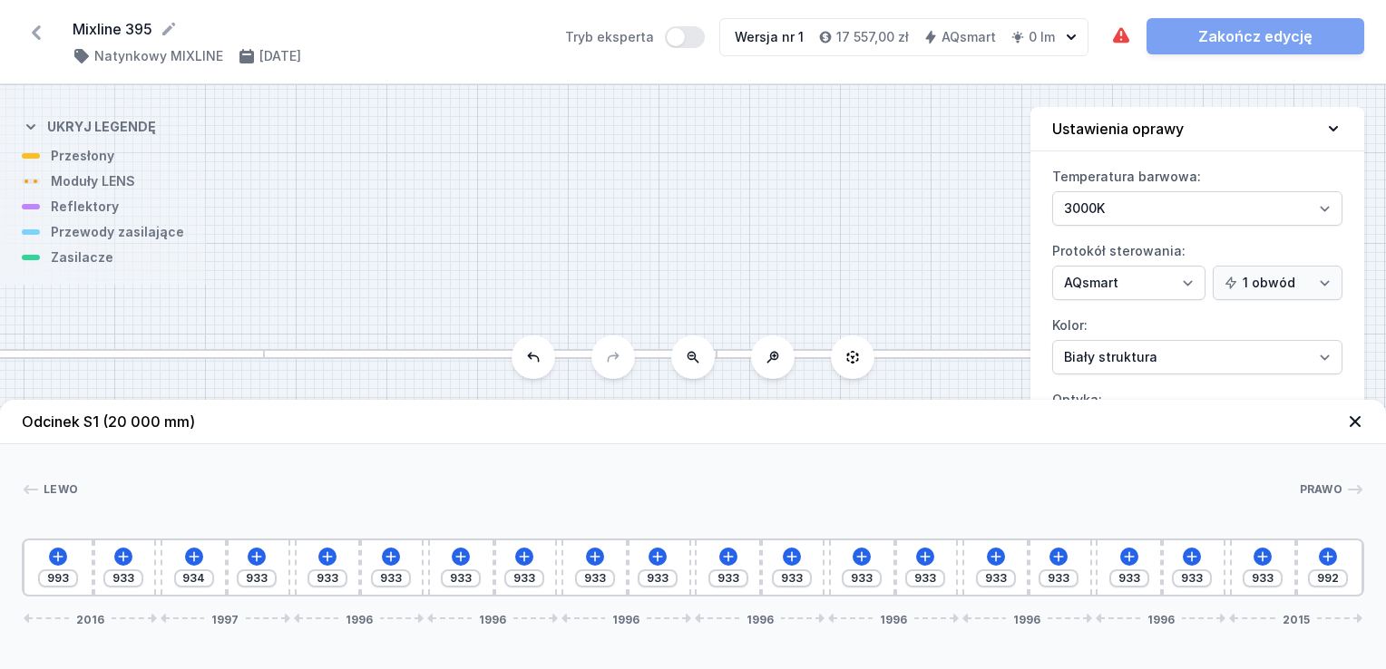
click at [1358, 428] on icon at bounding box center [1355, 422] width 18 height 18
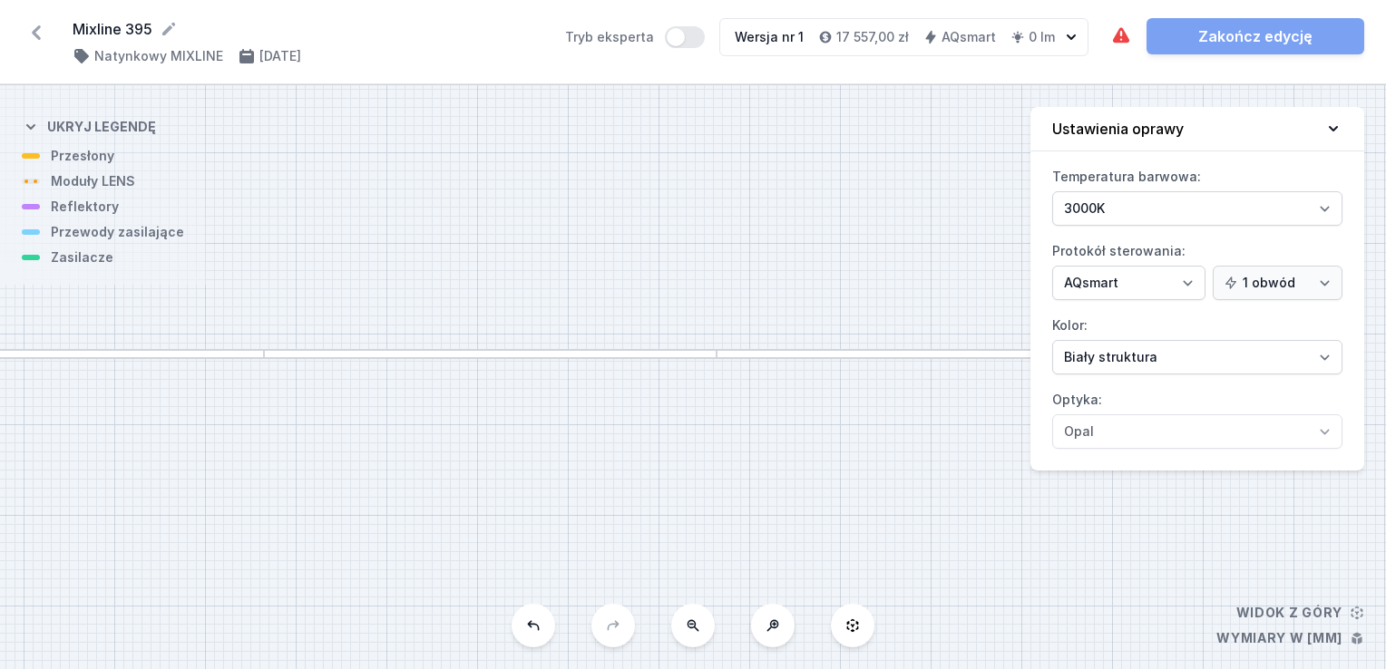
click at [1301, 26] on div "Wymagane części nie zostały dodane. Element świecący nie został dodany. Zakończ…" at bounding box center [1237, 36] width 254 height 36
click at [780, 357] on div "S1 20000" at bounding box center [693, 377] width 1386 height 584
click at [1196, 39] on div "Wymagane części nie zostały dodane. Element świecący nie został dodany. Zakończ…" at bounding box center [1237, 36] width 254 height 36
click at [1211, 28] on div "Wymagane części nie zostały dodane. Element świecący nie został dodany. Zakończ…" at bounding box center [1237, 36] width 254 height 36
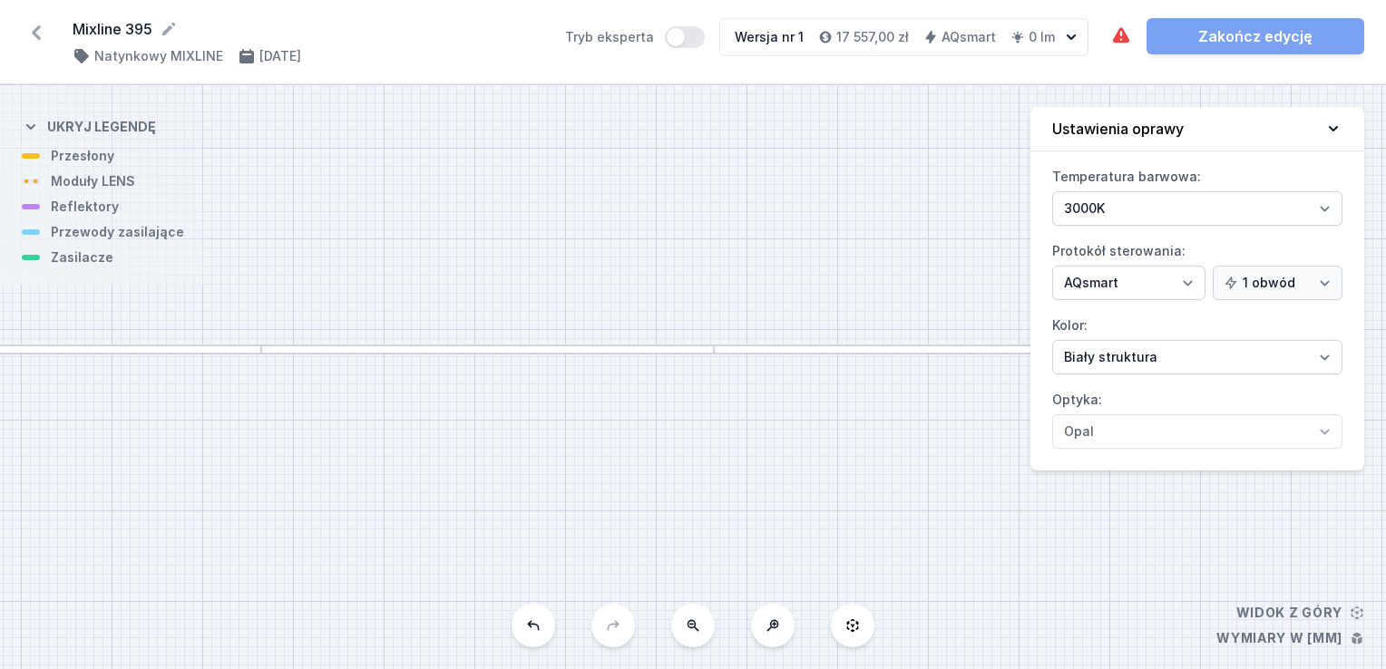
drag, startPoint x: 1271, startPoint y: 41, endPoint x: 1360, endPoint y: 96, distance: 105.5
click at [1271, 41] on div "Wymagane części nie zostały dodane. Element świecący nie został dodany. Zakończ…" at bounding box center [1237, 36] width 254 height 36
click at [1330, 124] on icon at bounding box center [1333, 129] width 18 height 18
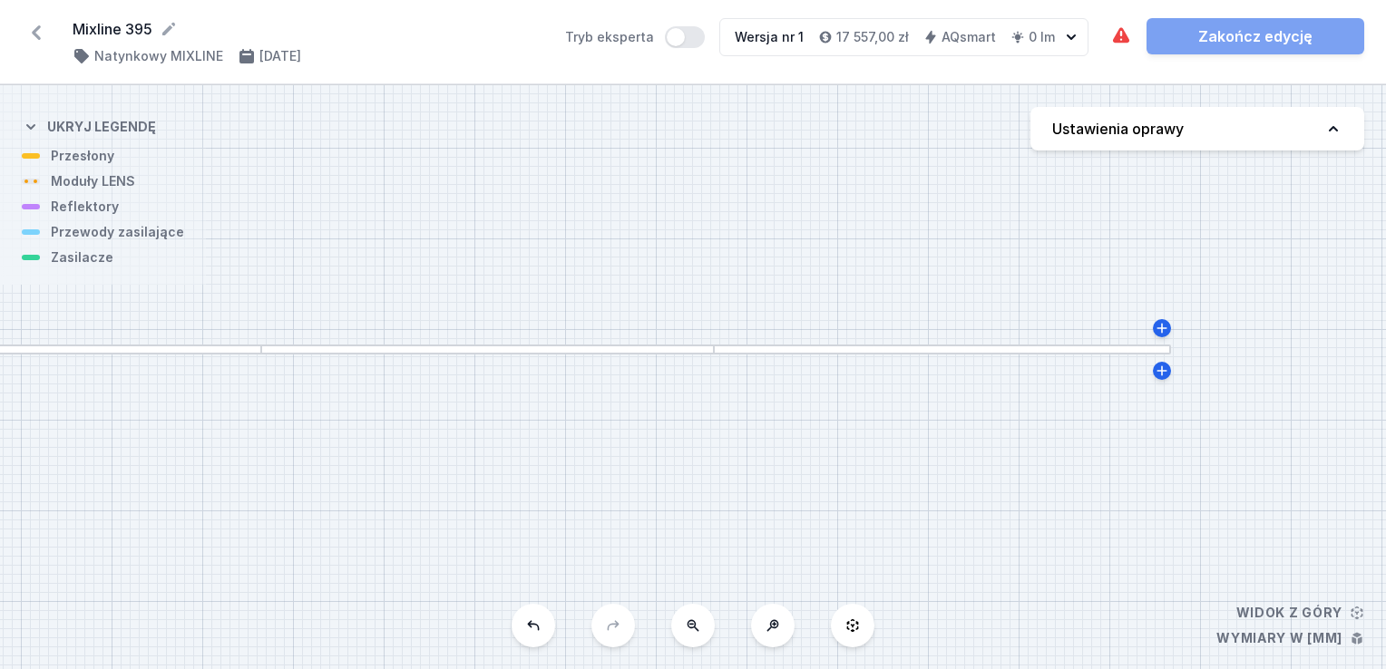
click at [1331, 124] on button "Ustawienia oprawy" at bounding box center [1197, 129] width 334 height 44
select select "5"
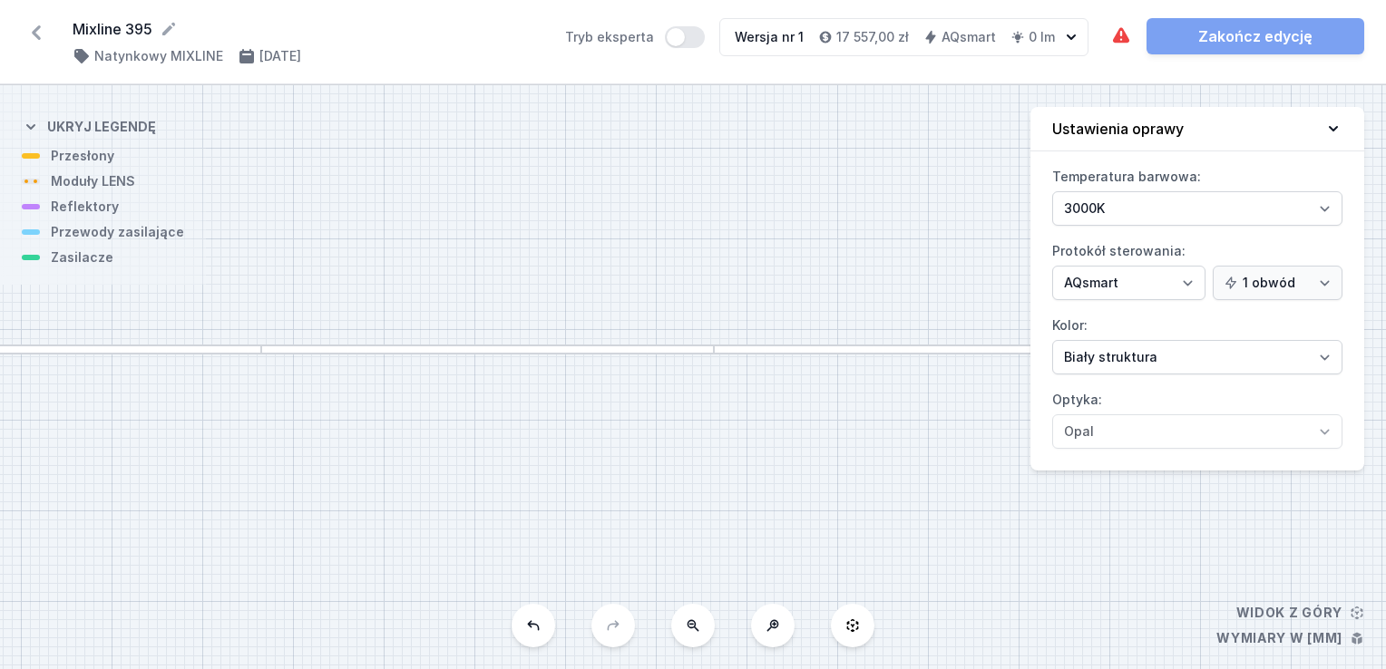
click at [1336, 123] on icon at bounding box center [1333, 129] width 18 height 18
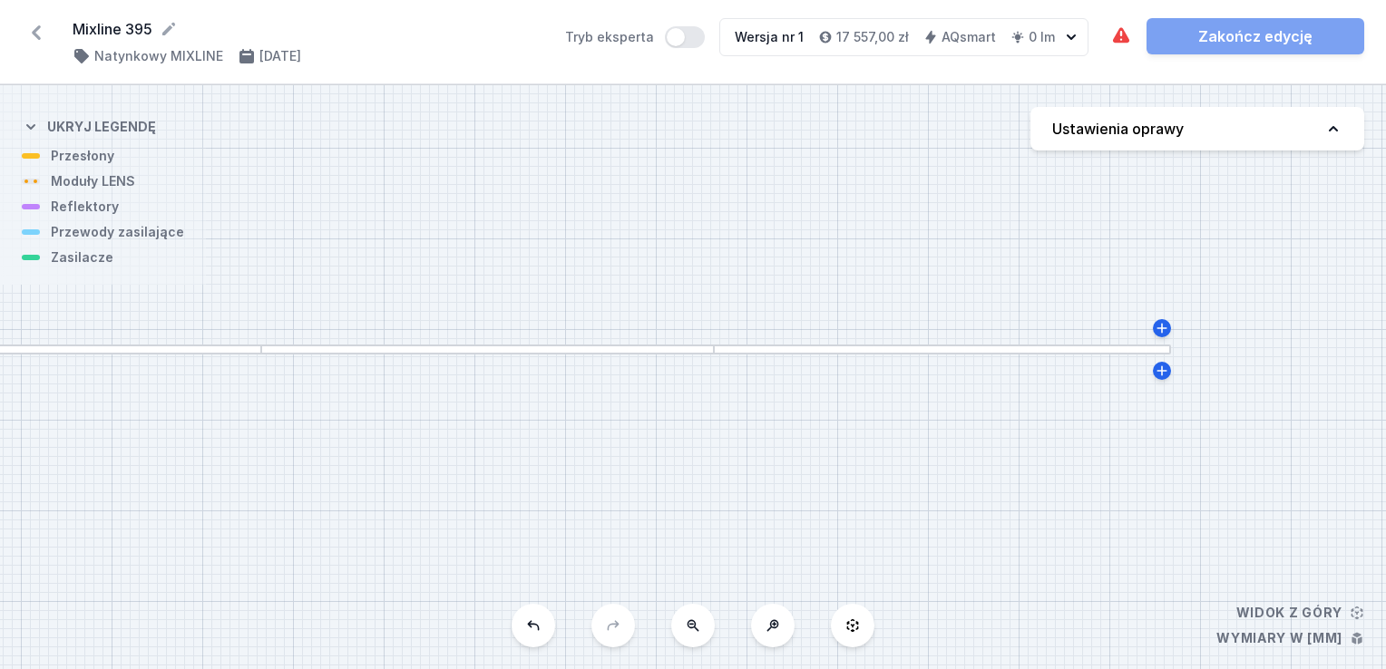
click at [1285, 38] on div "Wymagane części nie zostały dodane. Element świecący nie został dodany. Zakończ…" at bounding box center [1237, 36] width 254 height 36
click at [475, 356] on div "S1 20000" at bounding box center [693, 377] width 1386 height 584
click at [138, 349] on div at bounding box center [35, 350] width 453 height 10
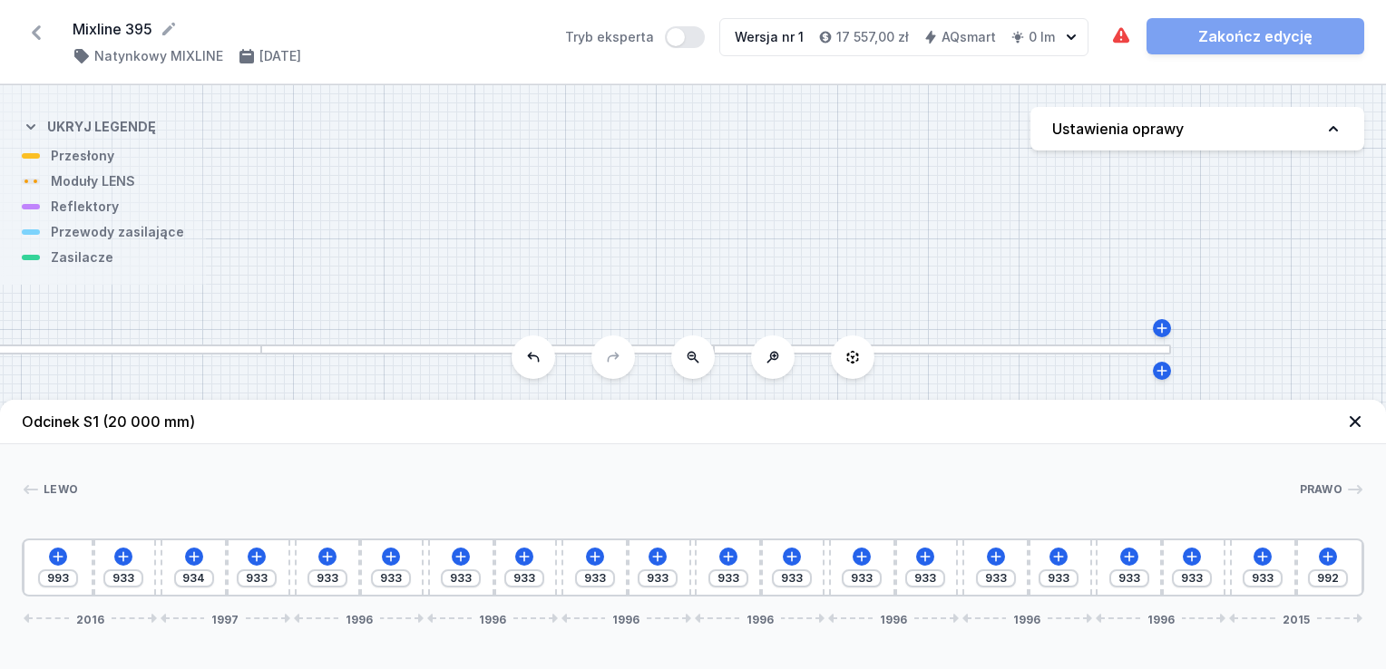
click at [697, 363] on icon at bounding box center [693, 357] width 15 height 15
click at [697, 363] on div "S1 20000" at bounding box center [693, 377] width 1386 height 584
click at [850, 366] on button at bounding box center [853, 358] width 44 height 44
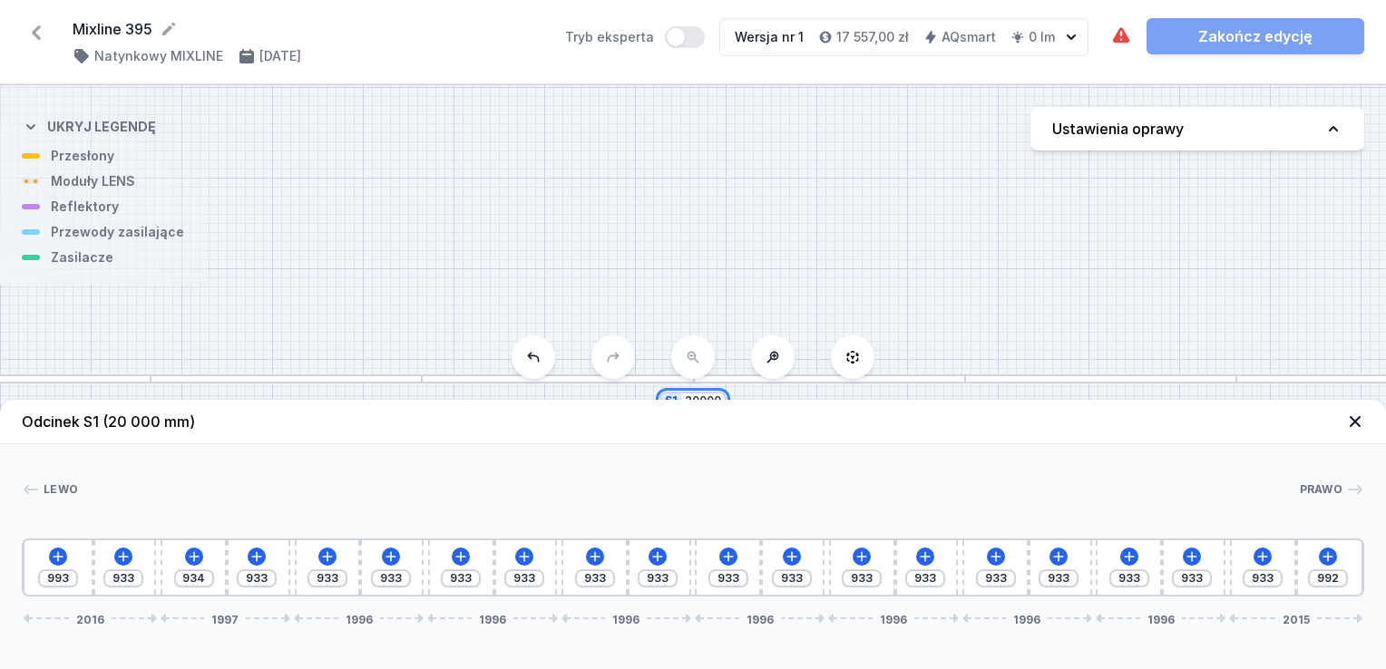
click at [715, 398] on input "20000" at bounding box center [703, 401] width 36 height 15
type input "2000"
type input "10000"
type input "200"
type input "10000"
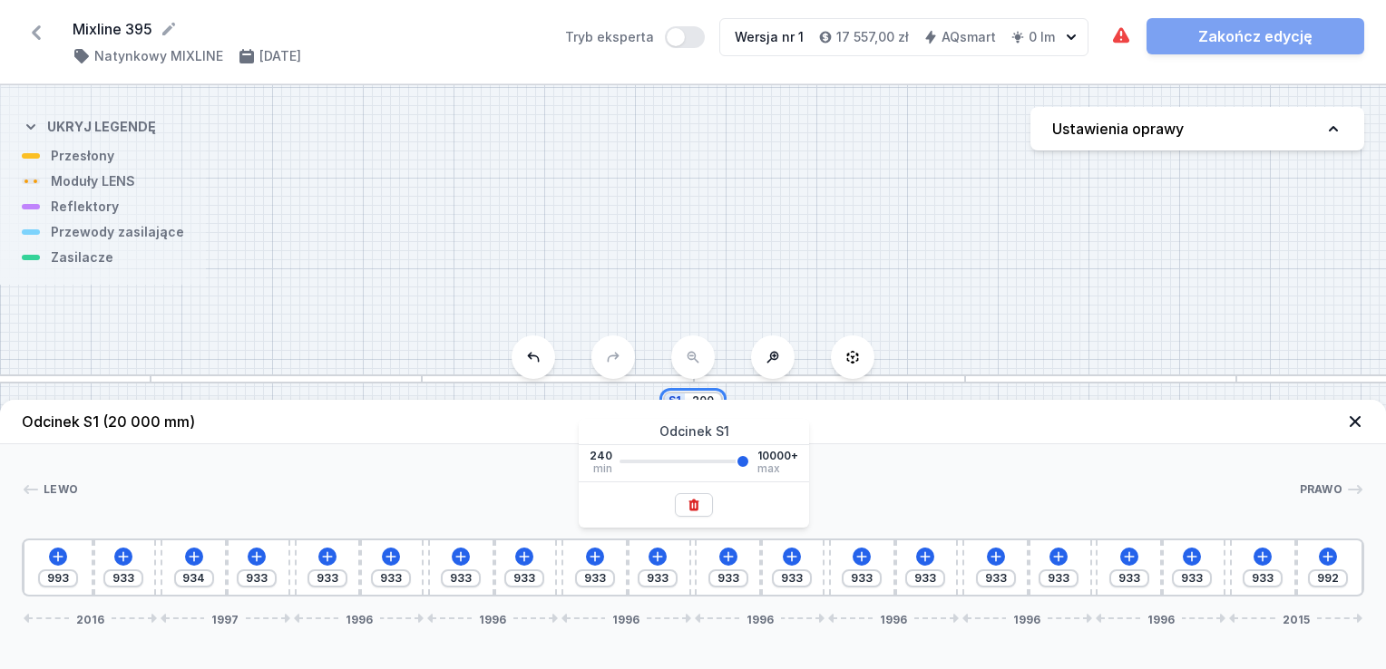
type input "20"
type input "10000"
type input "2"
type input "10000"
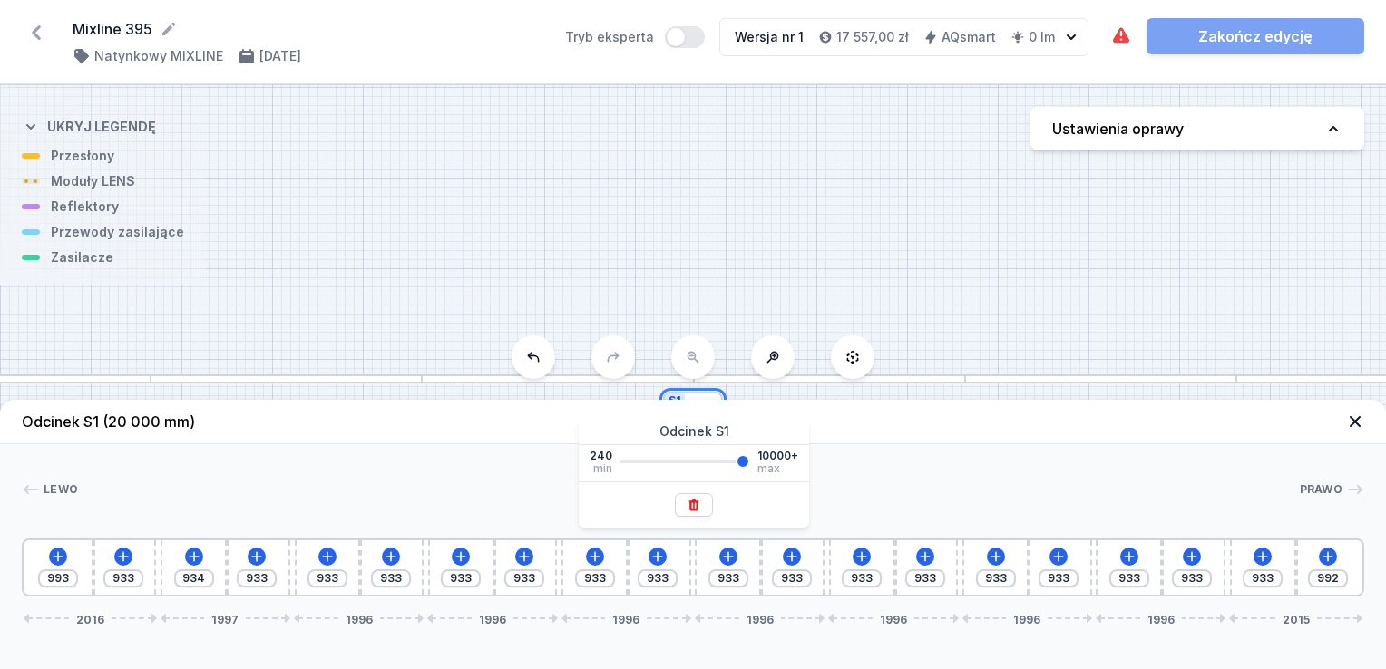
type input "3"
type input "10000"
type input "39"
type input "10000"
type input "395"
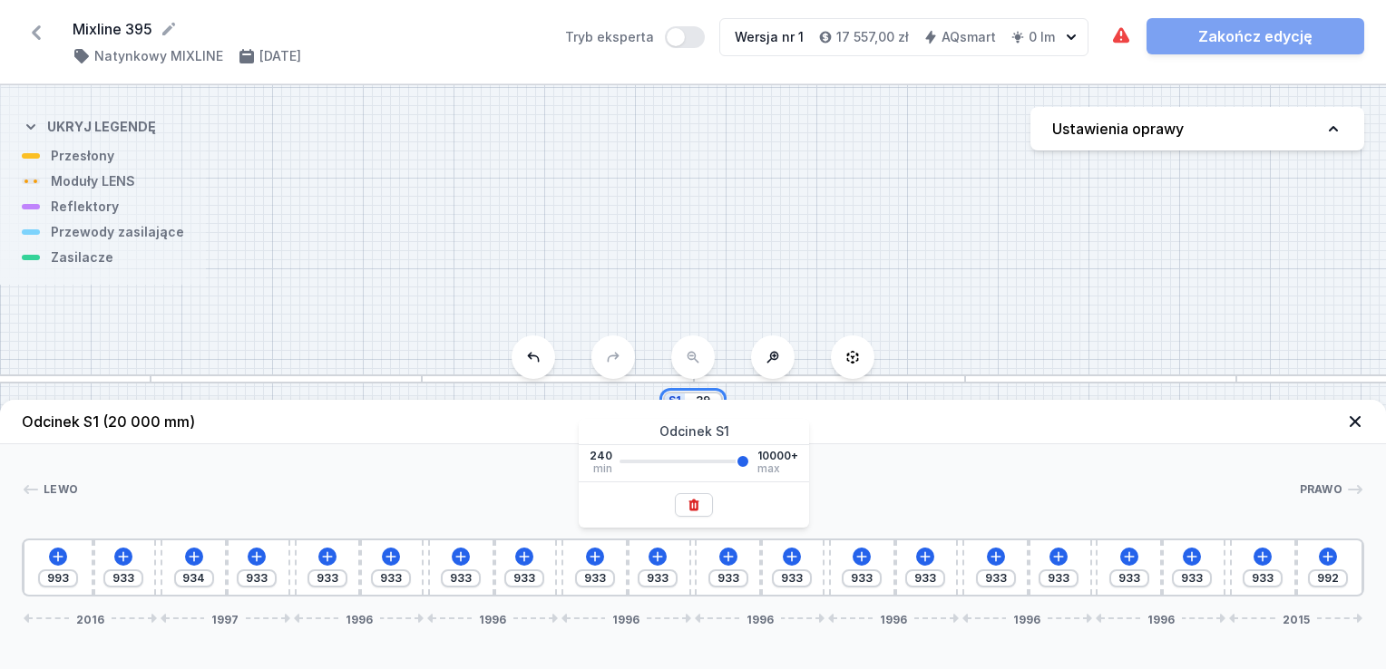
type input "10000"
type input "3950"
type input "10000"
type input "3950"
type input "892"
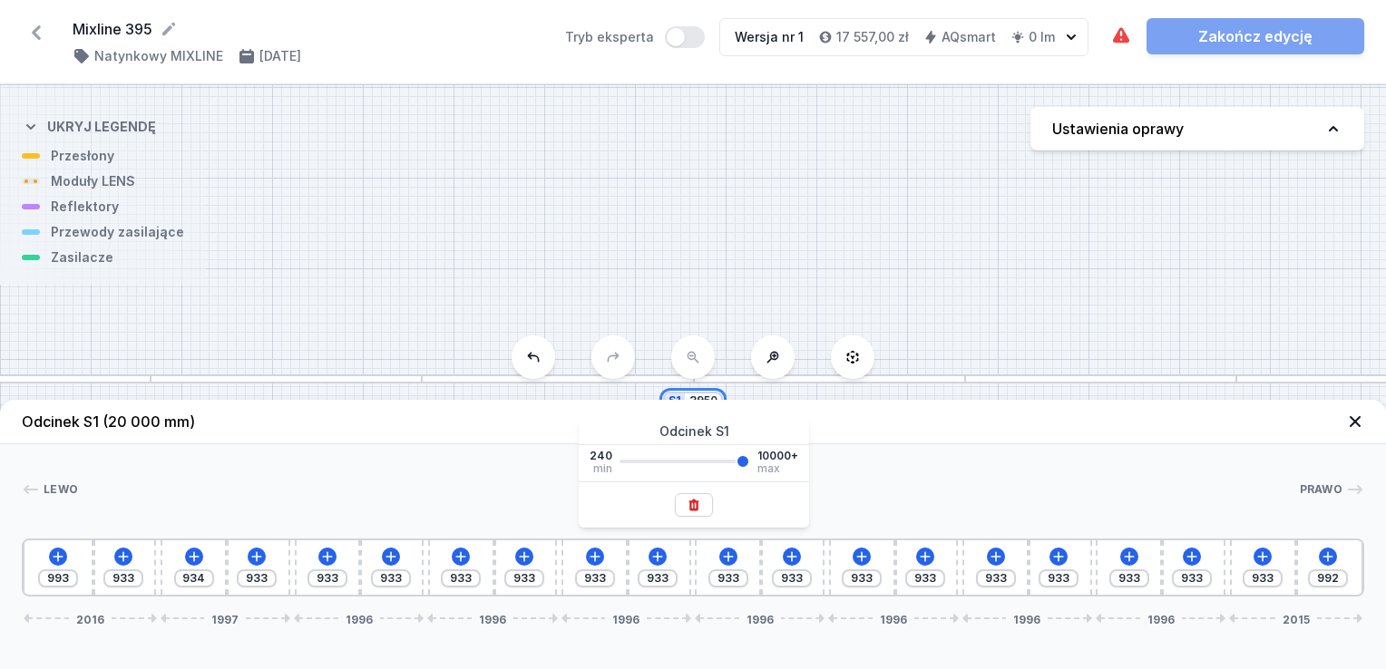
type input "951"
type input "3950"
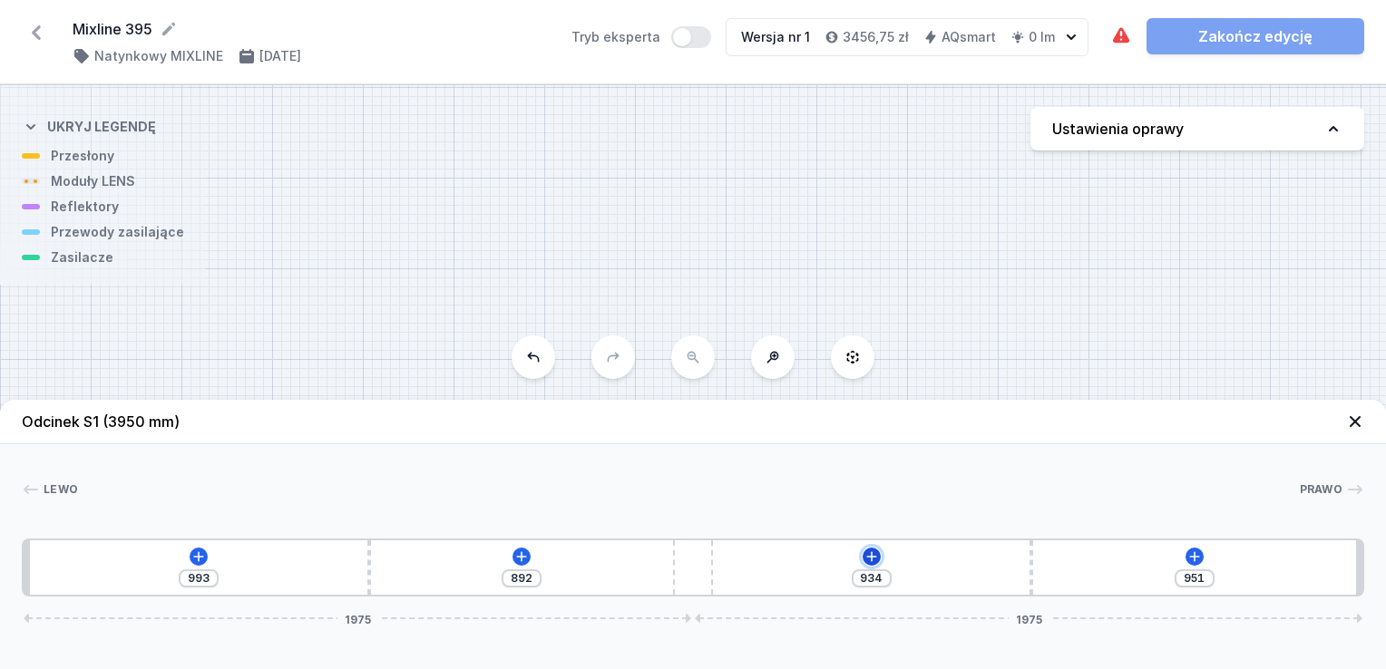
click at [870, 555] on icon at bounding box center [871, 557] width 15 height 15
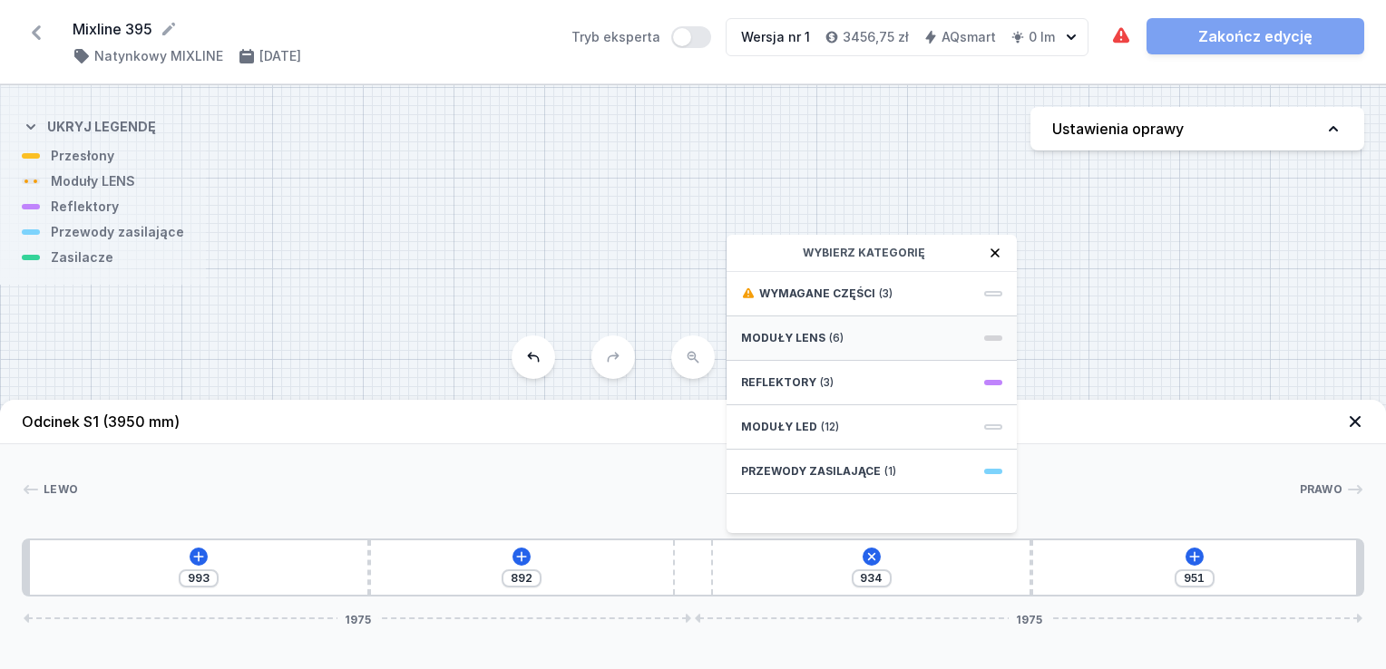
click at [838, 333] on span "(6)" at bounding box center [836, 338] width 15 height 15
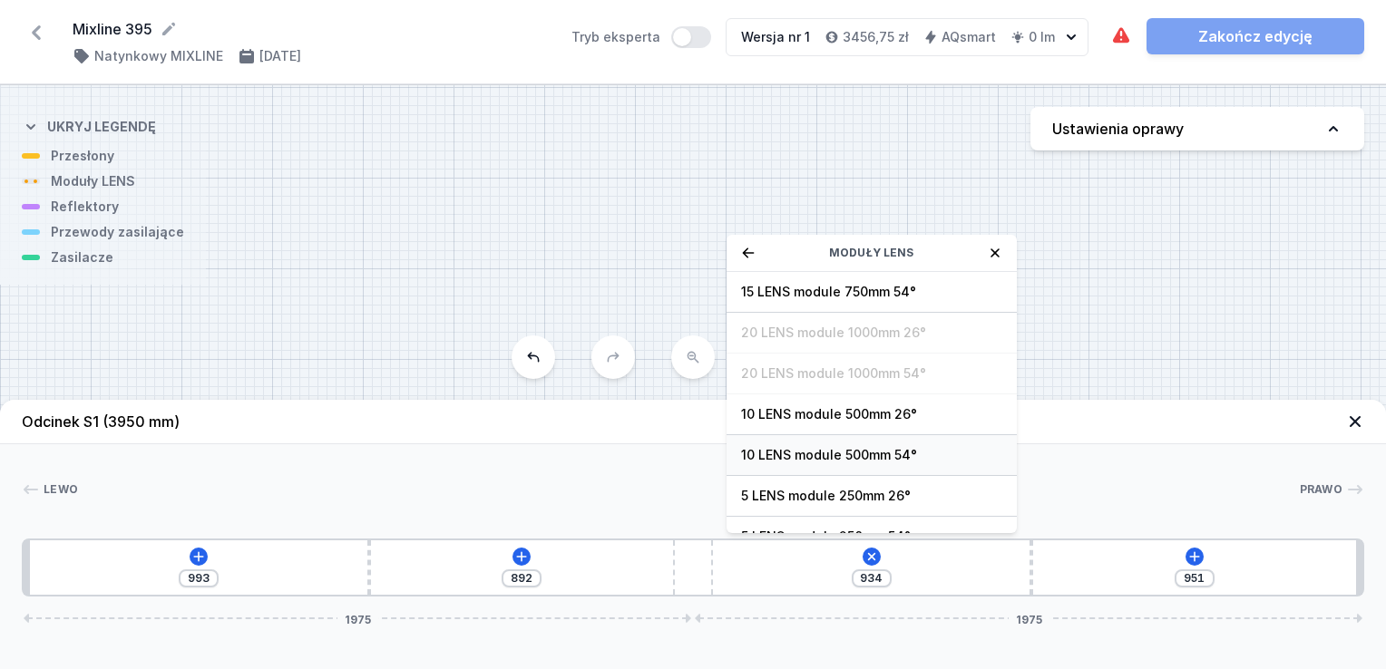
click at [872, 459] on span "10 LENS module 500mm 54°" at bounding box center [871, 455] width 261 height 18
type input "434"
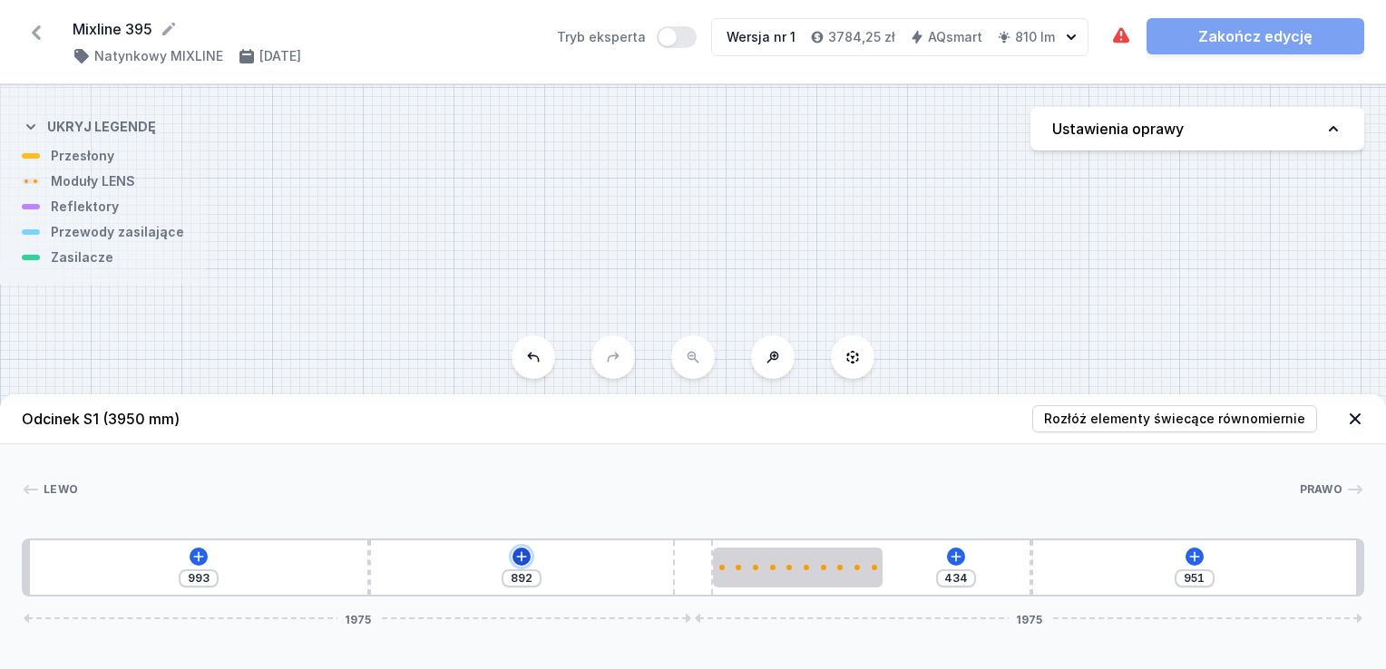
click at [517, 560] on icon at bounding box center [521, 557] width 15 height 15
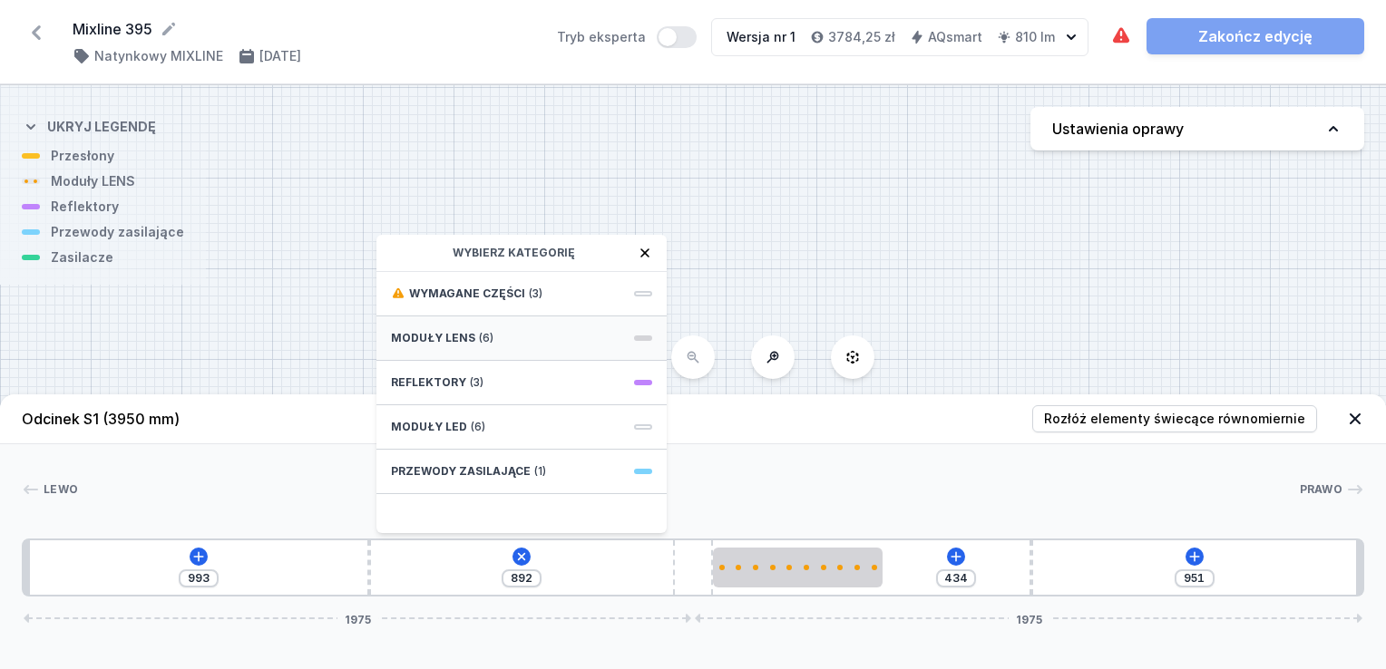
click at [509, 336] on div "Moduły LENS (6)" at bounding box center [521, 339] width 290 height 44
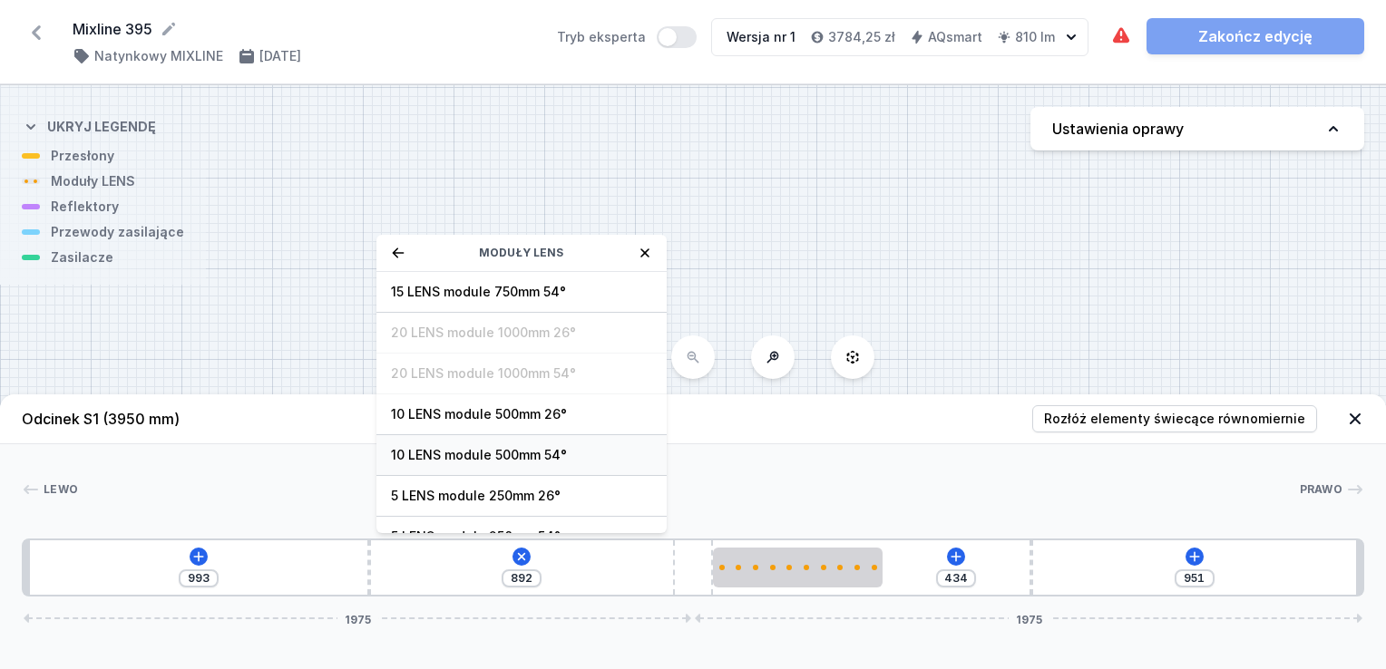
click at [506, 460] on span "10 LENS module 500mm 54°" at bounding box center [521, 455] width 261 height 18
type input "397"
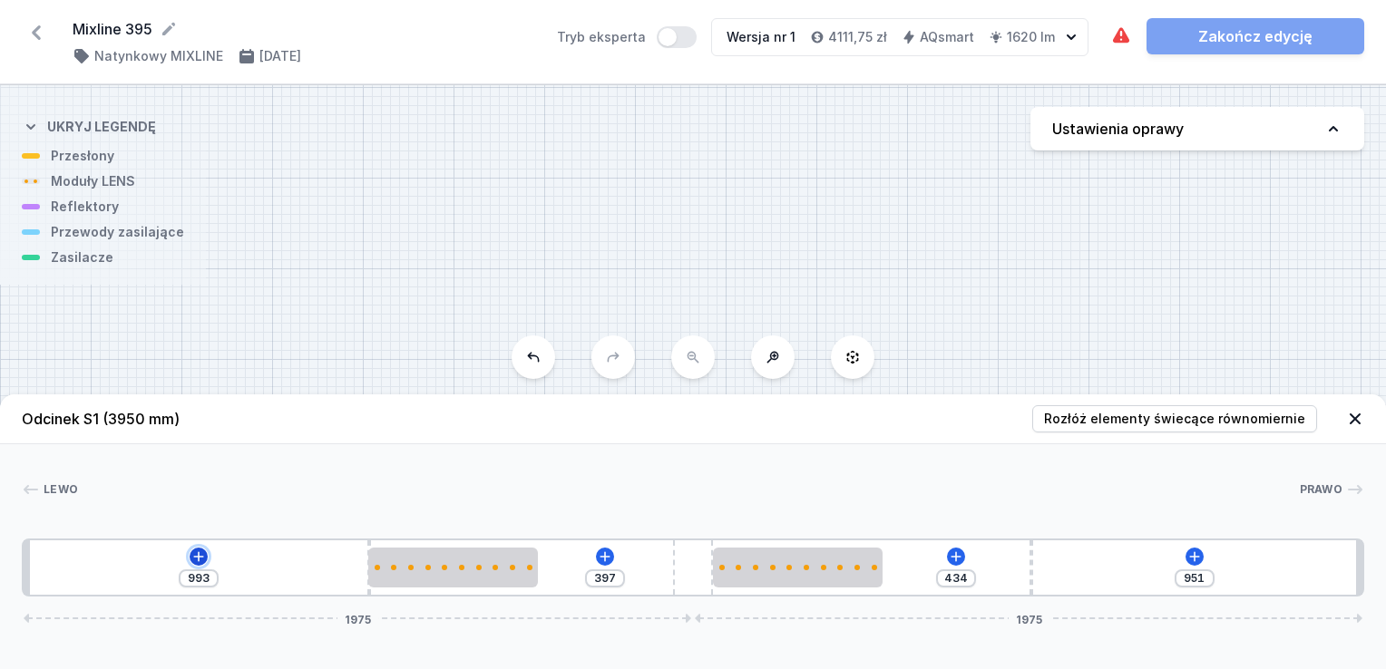
click at [197, 565] on button at bounding box center [199, 557] width 18 height 18
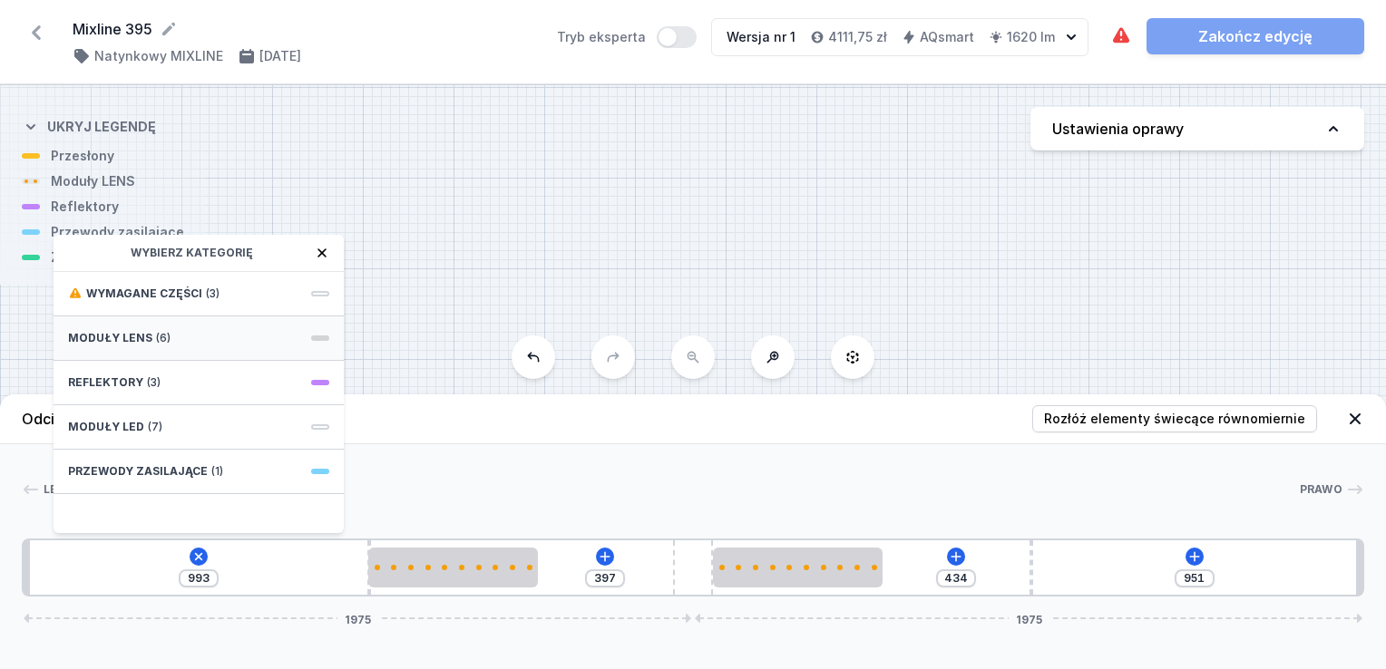
click at [206, 335] on div "Moduły LENS (6)" at bounding box center [199, 339] width 290 height 44
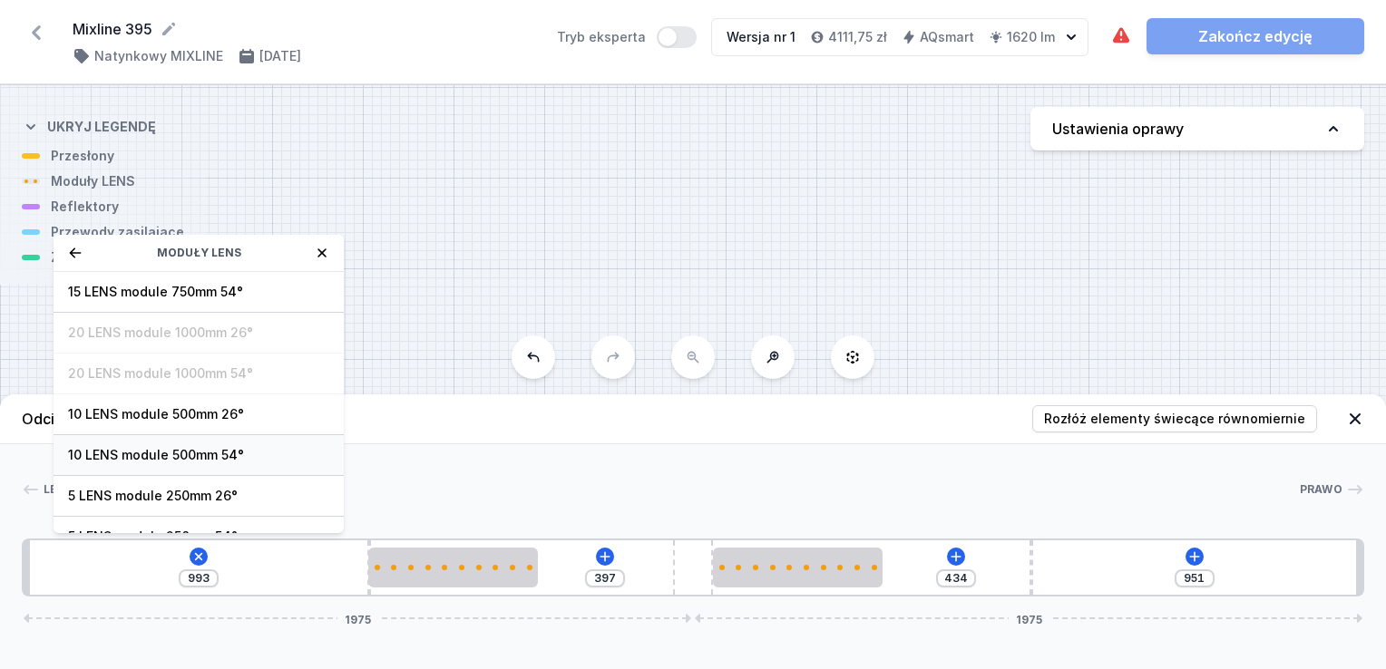
click at [152, 449] on span "10 LENS module 500mm 54°" at bounding box center [198, 455] width 261 height 18
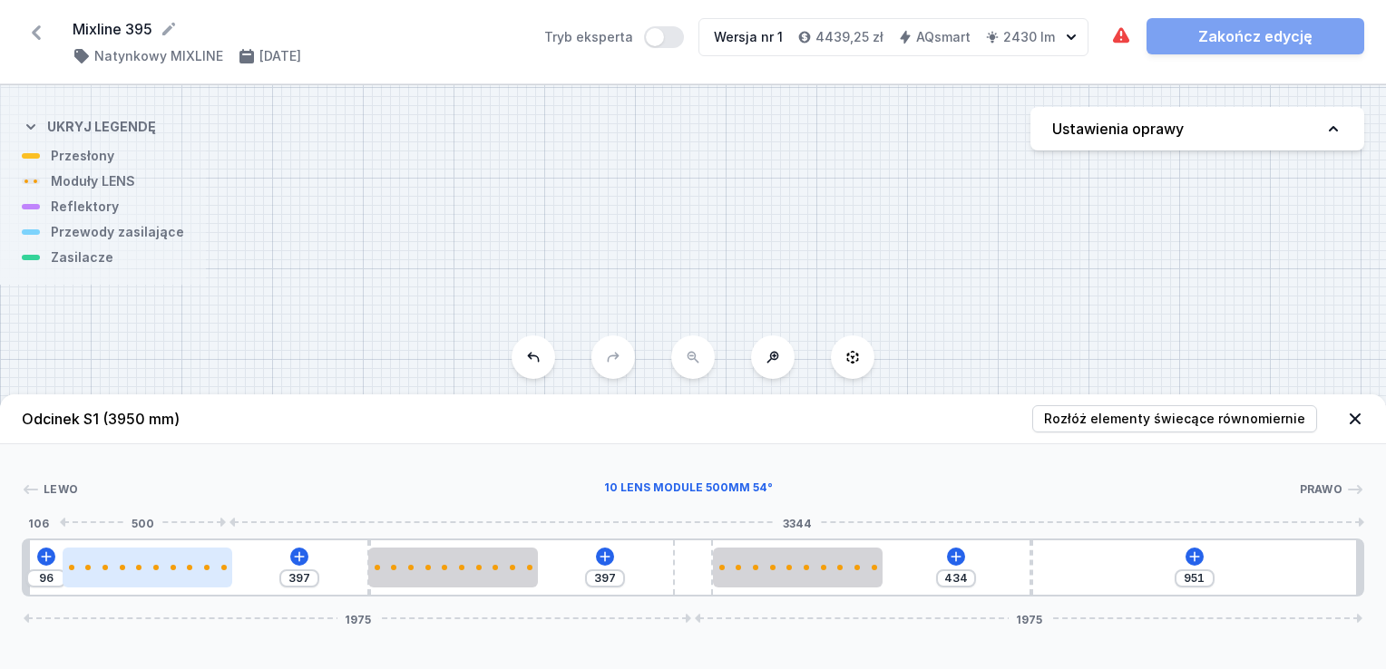
type input "383"
type input "110"
type input "370"
type input "123"
type input "362"
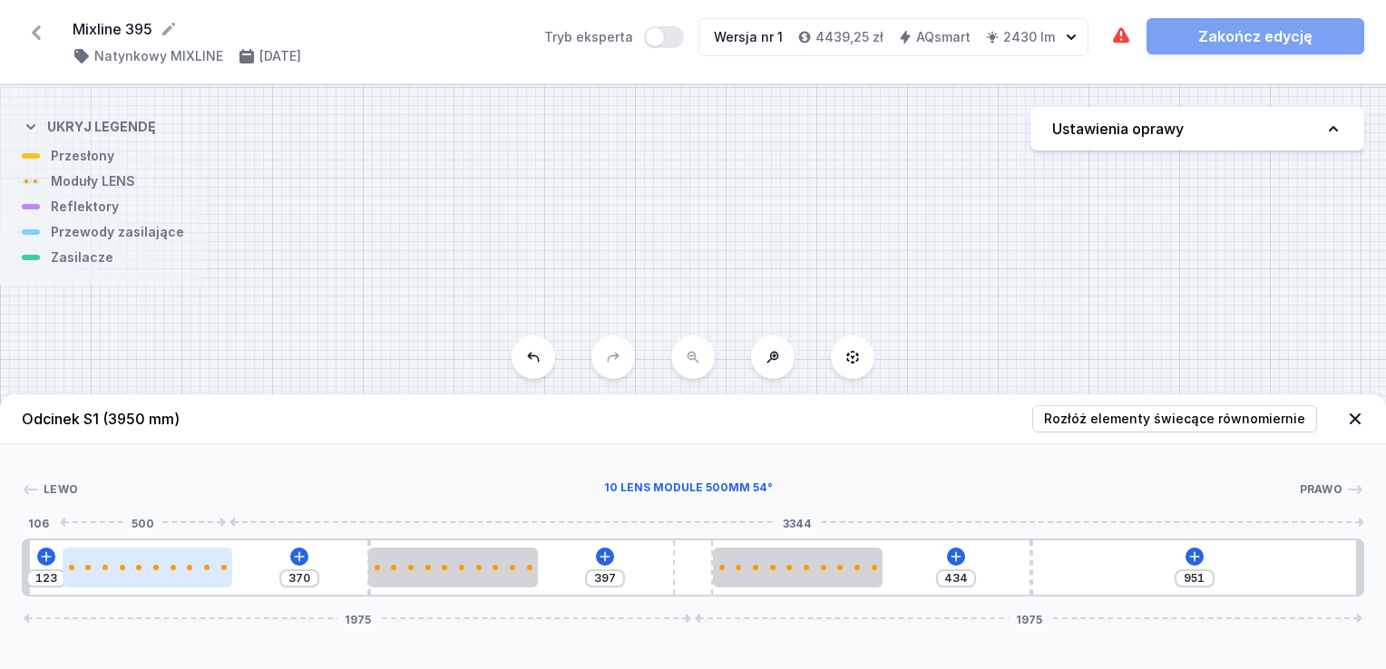
type input "131"
type input "354"
type input "139"
type input "344"
type input "149"
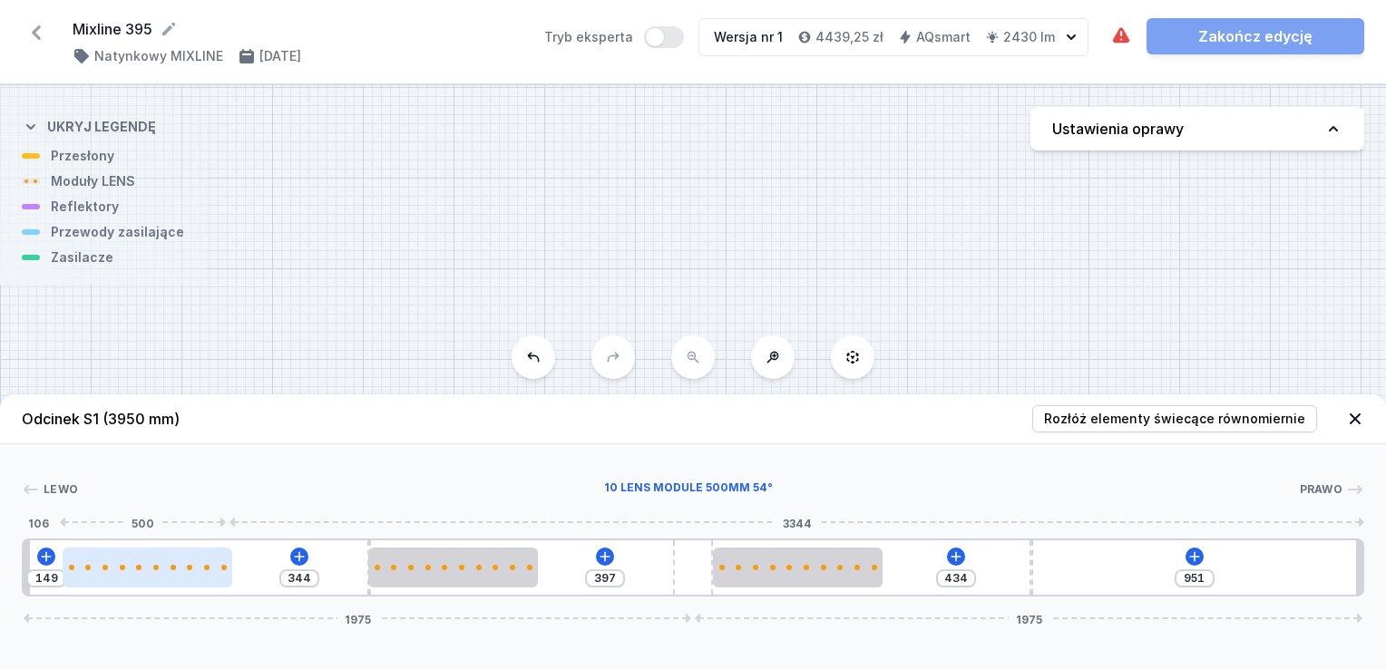
type input "336"
type input "157"
type input "323"
type input "170"
type input "307"
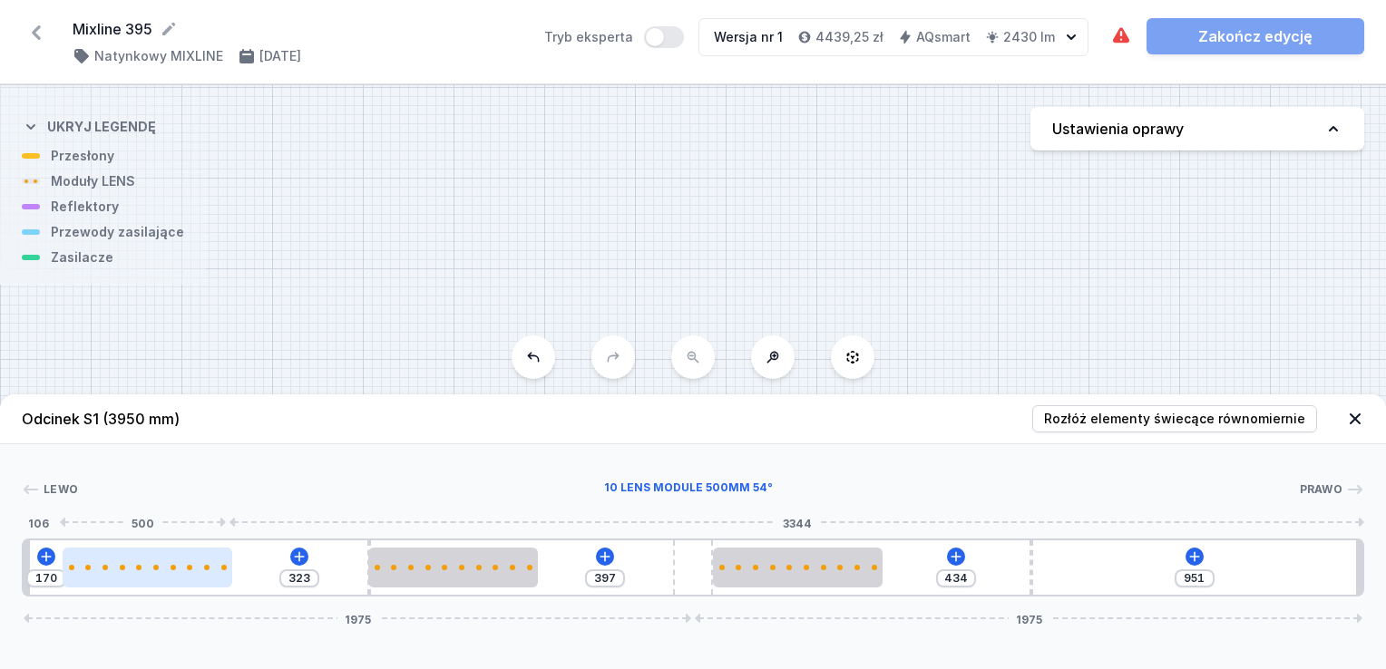
type input "186"
type input "286"
type input "207"
type input "272"
type input "221"
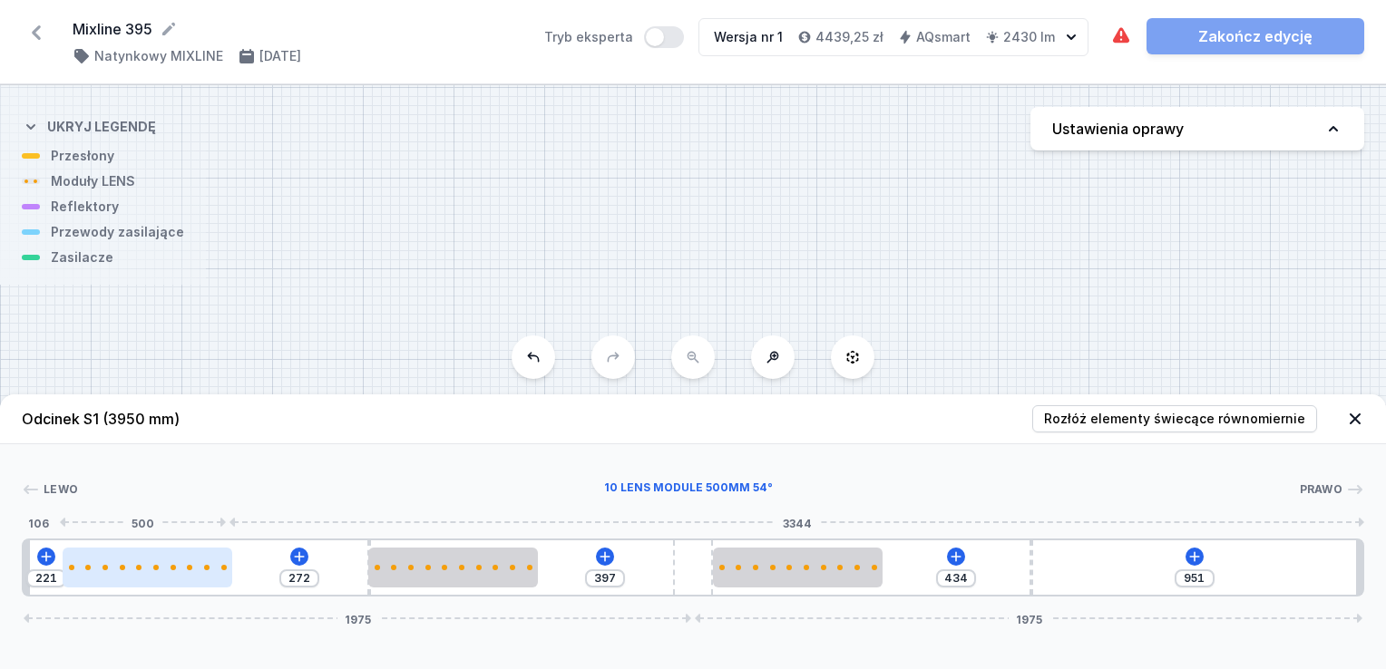
type input "265"
type input "228"
type input "259"
type input "234"
type input "254"
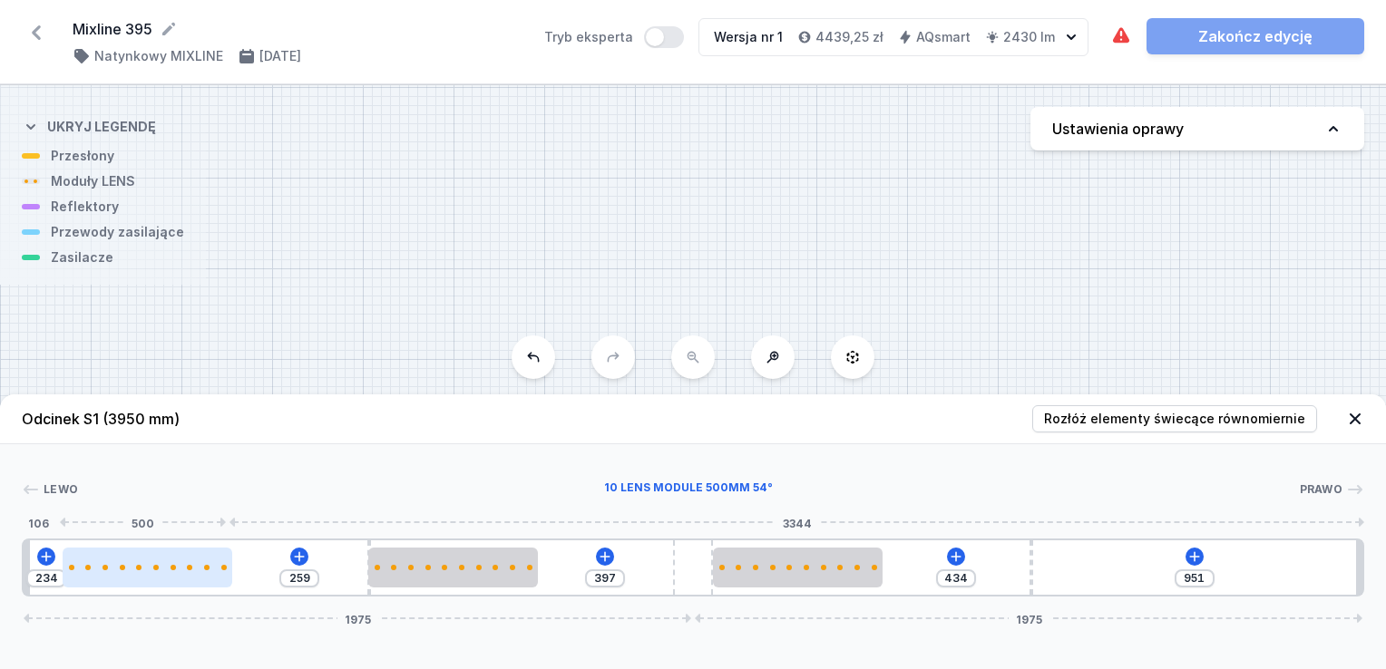
type input "239"
type input "243"
type input "250"
type input "235"
type input "258"
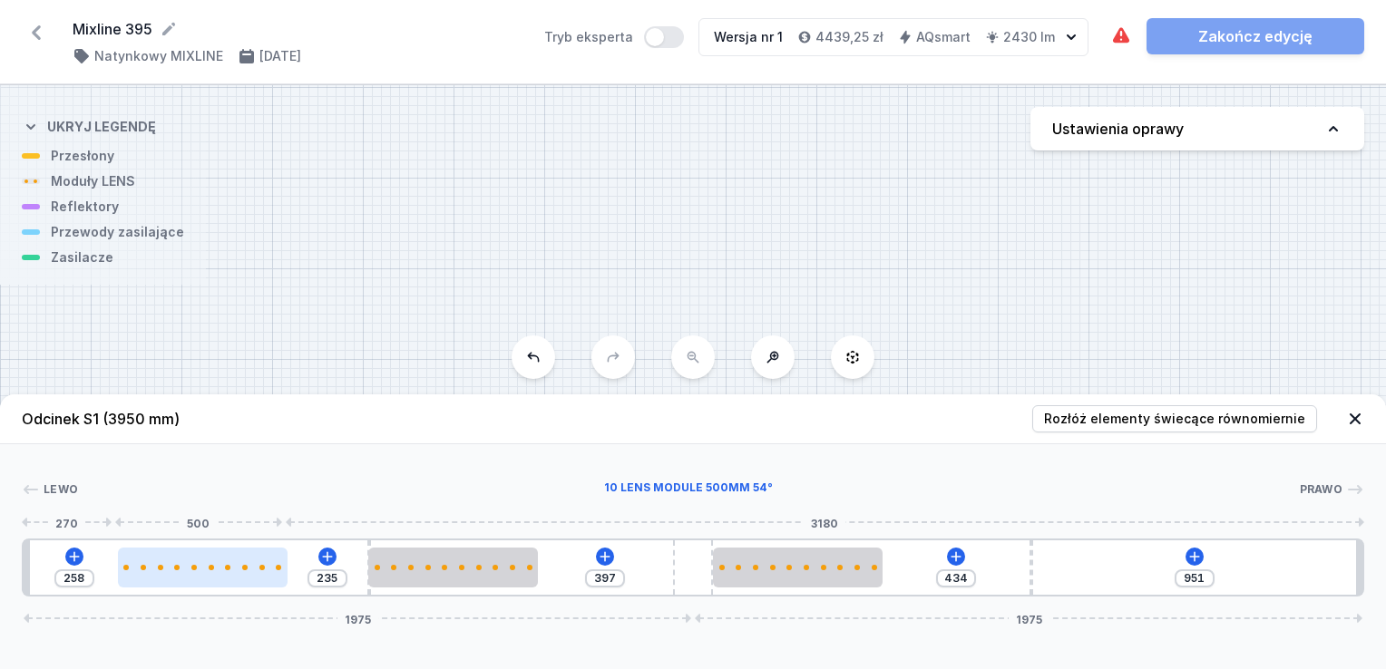
type input "228"
type input "265"
type input "222"
type input "271"
type input "214"
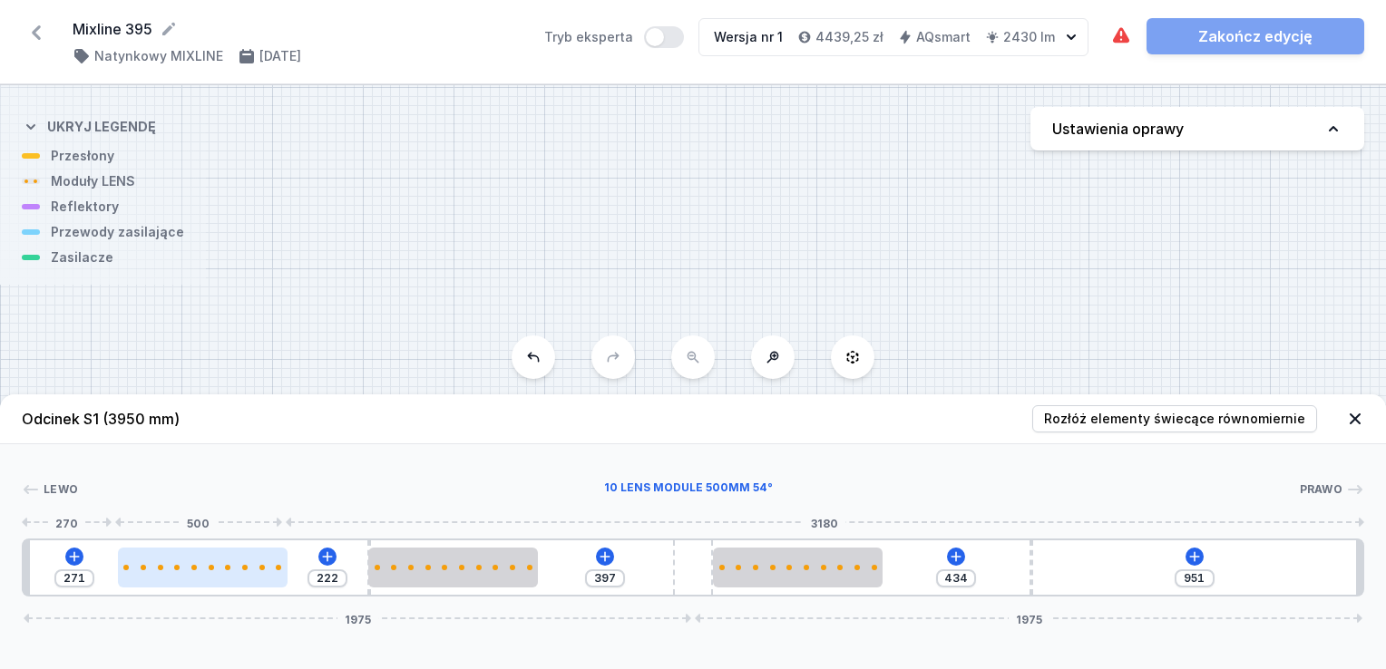
type input "279"
type input "201"
type input "292"
type input "188"
type input "305"
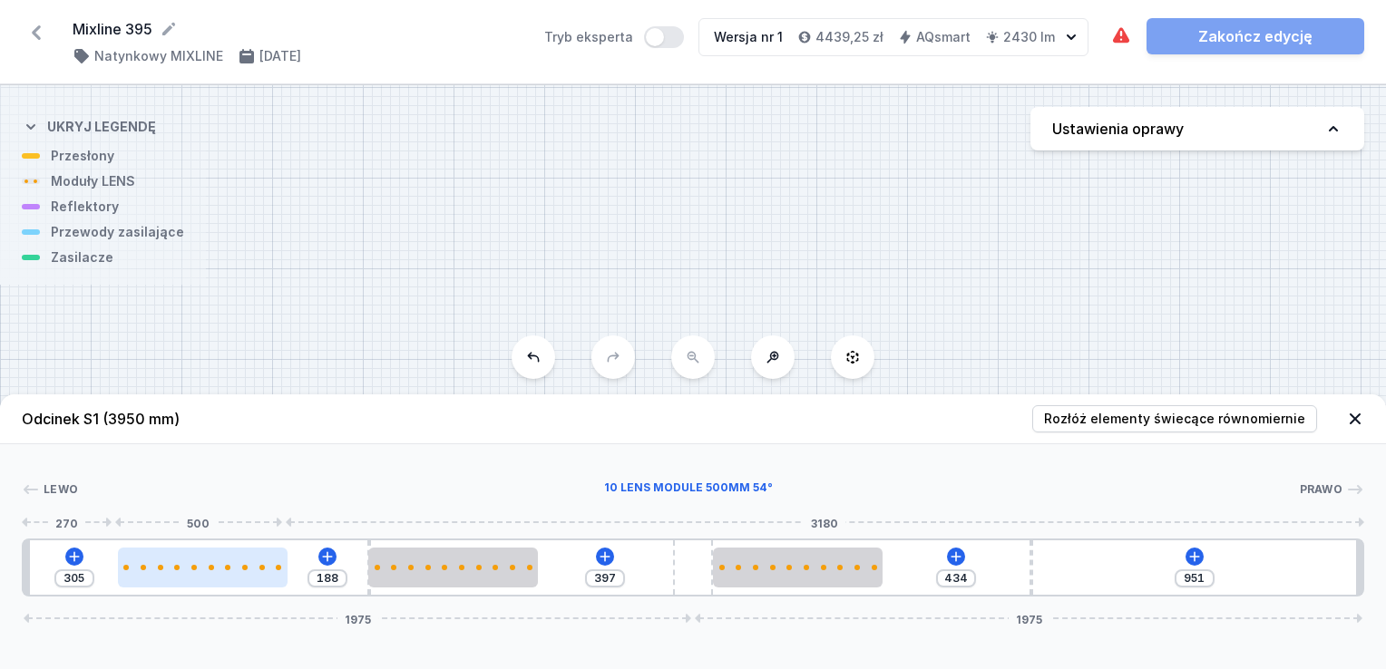
type input "180"
type input "313"
type input "172"
type input "321"
type input "169"
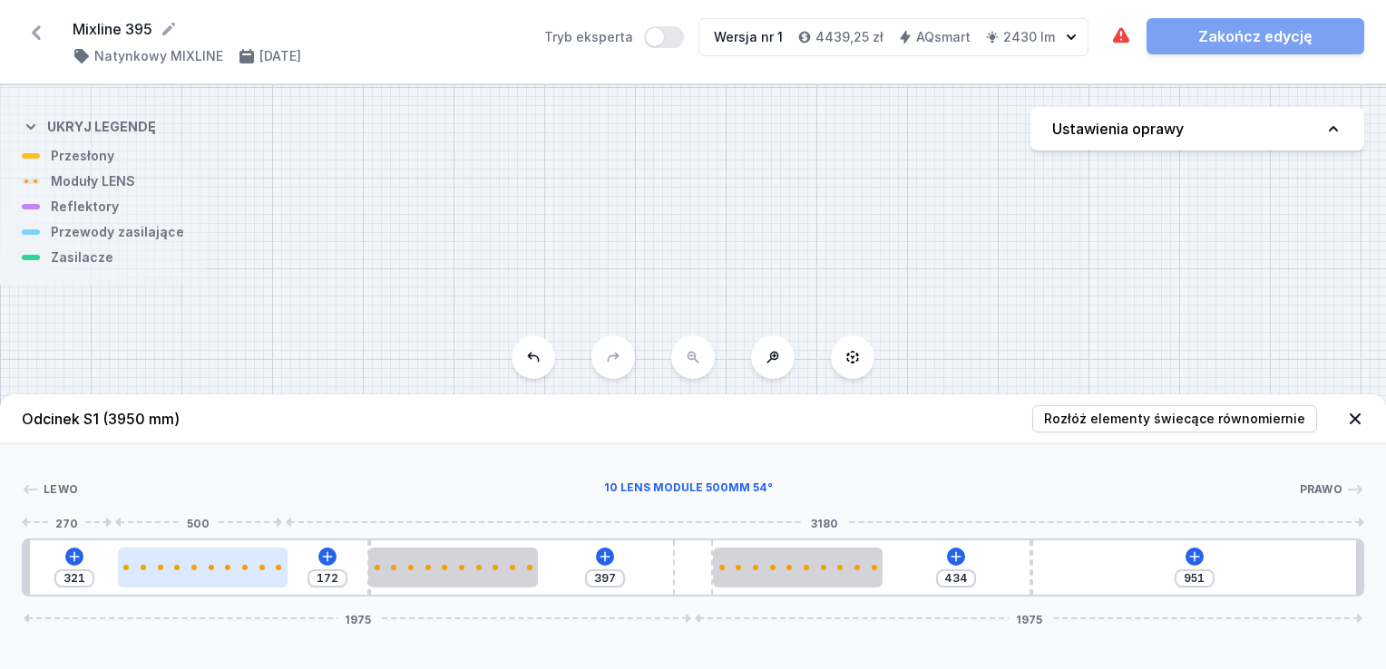
type input "324"
type input "167"
type input "326"
type input "162"
type input "331"
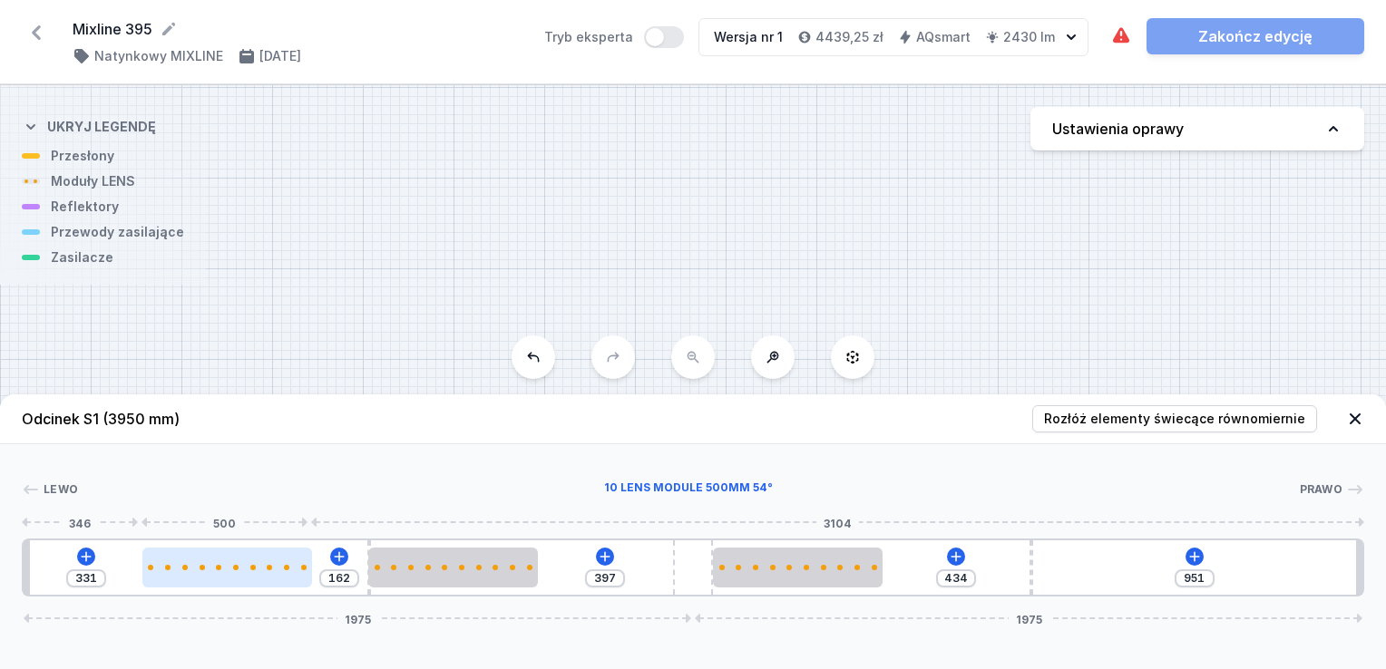
type input "159"
type input "334"
type input "156"
type input "337"
type input "151"
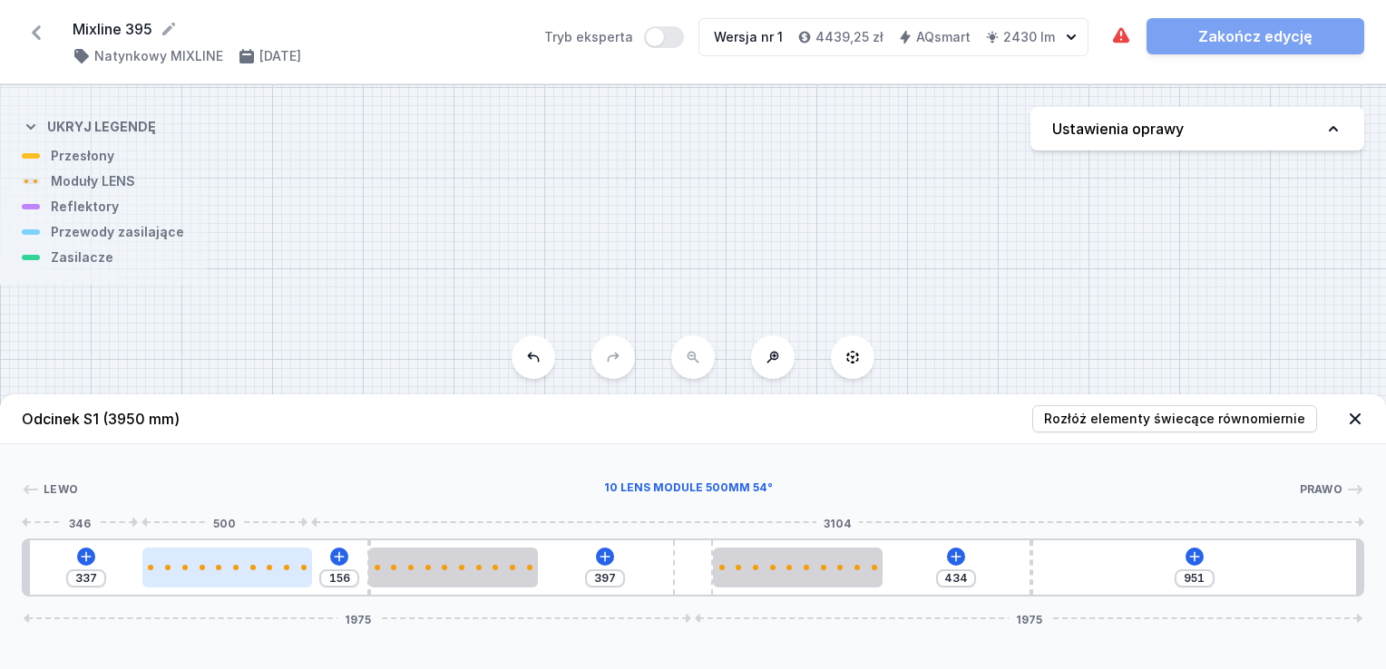
type input "342"
type input "146"
type input "347"
type input "140"
type input "353"
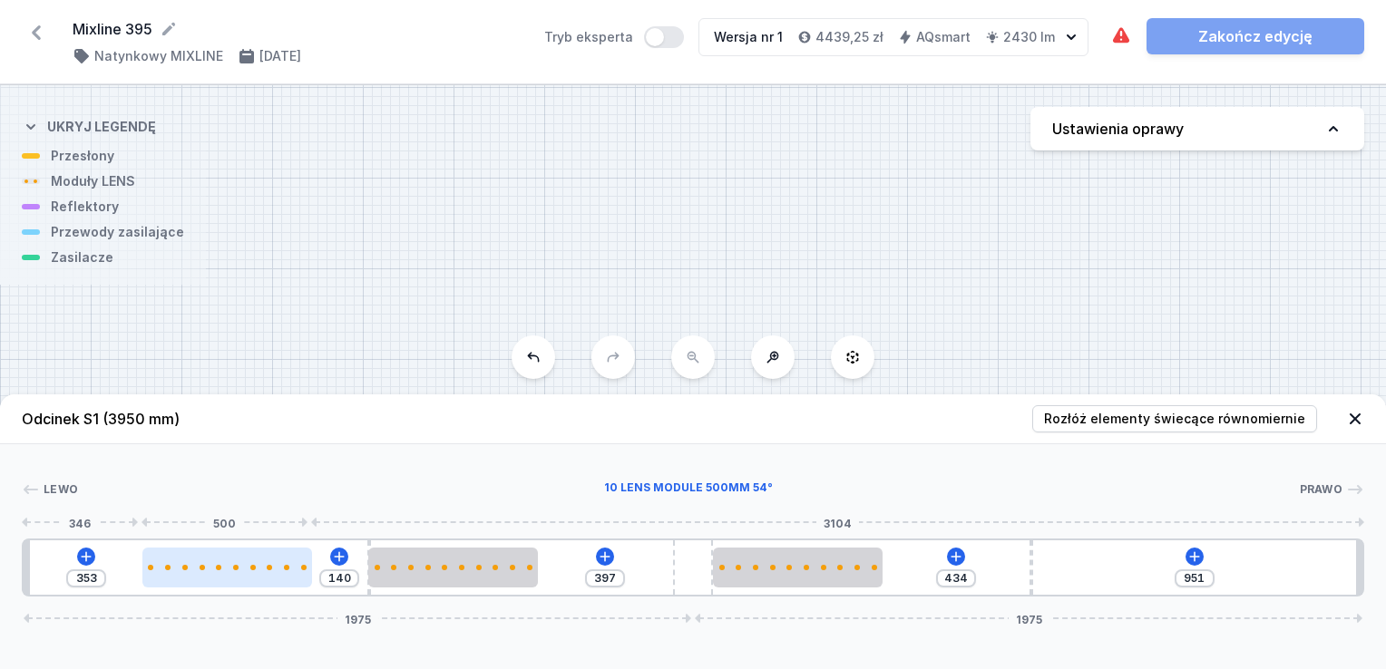
type input "138"
type input "355"
type input "130"
type input "363"
type input "127"
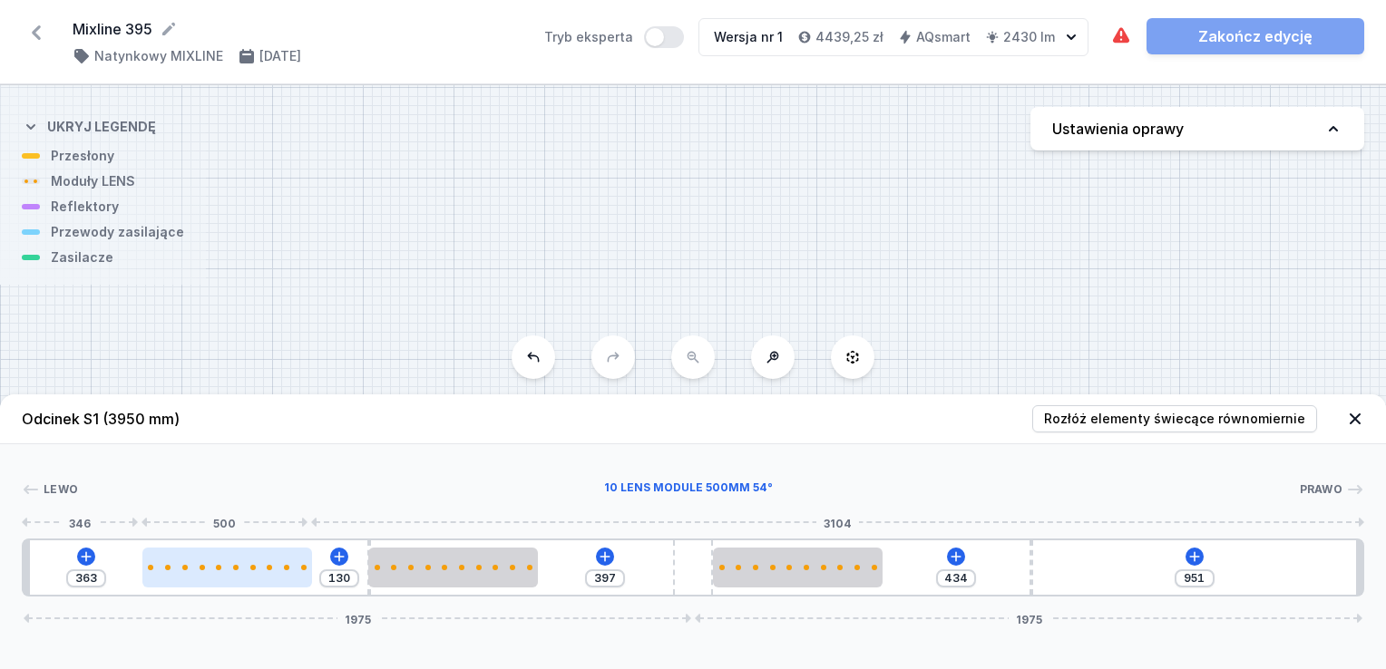
type input "366"
type input "125"
type input "368"
type input "119"
type input "374"
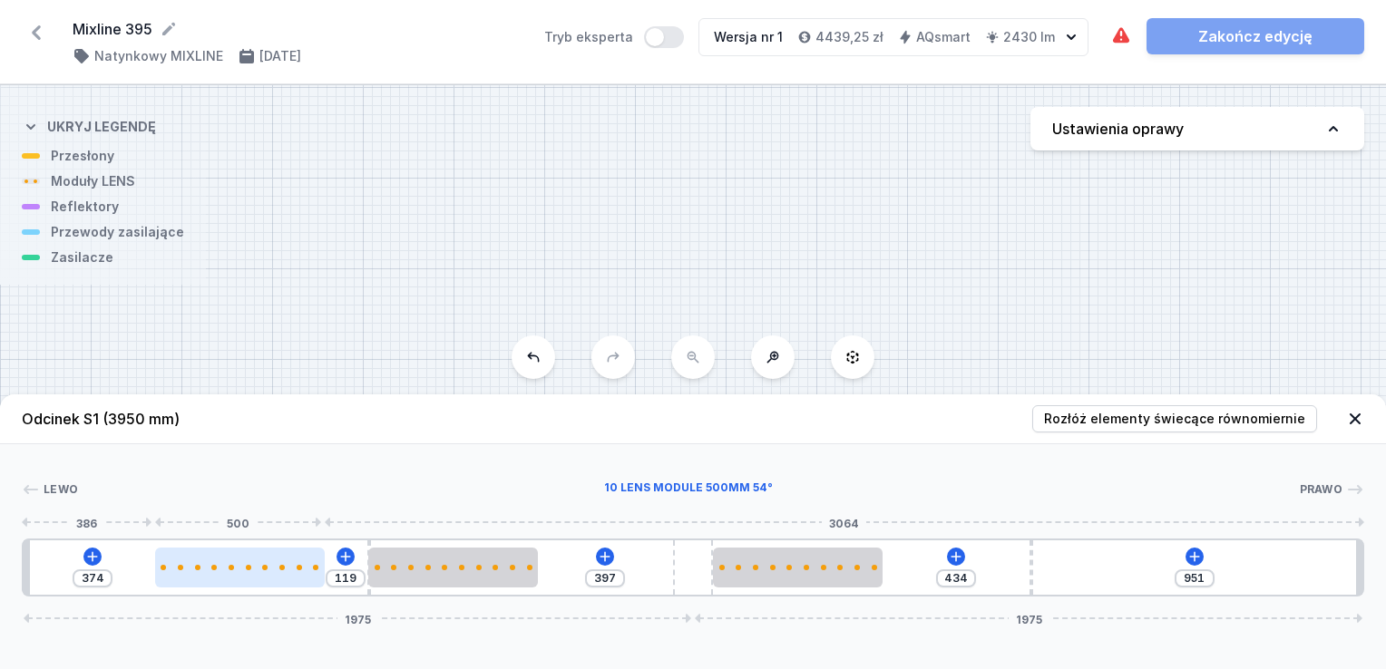
type input "117"
type input "376"
drag, startPoint x: 73, startPoint y: 566, endPoint x: 196, endPoint y: 584, distance: 123.8
click at [196, 584] on div at bounding box center [243, 568] width 170 height 40
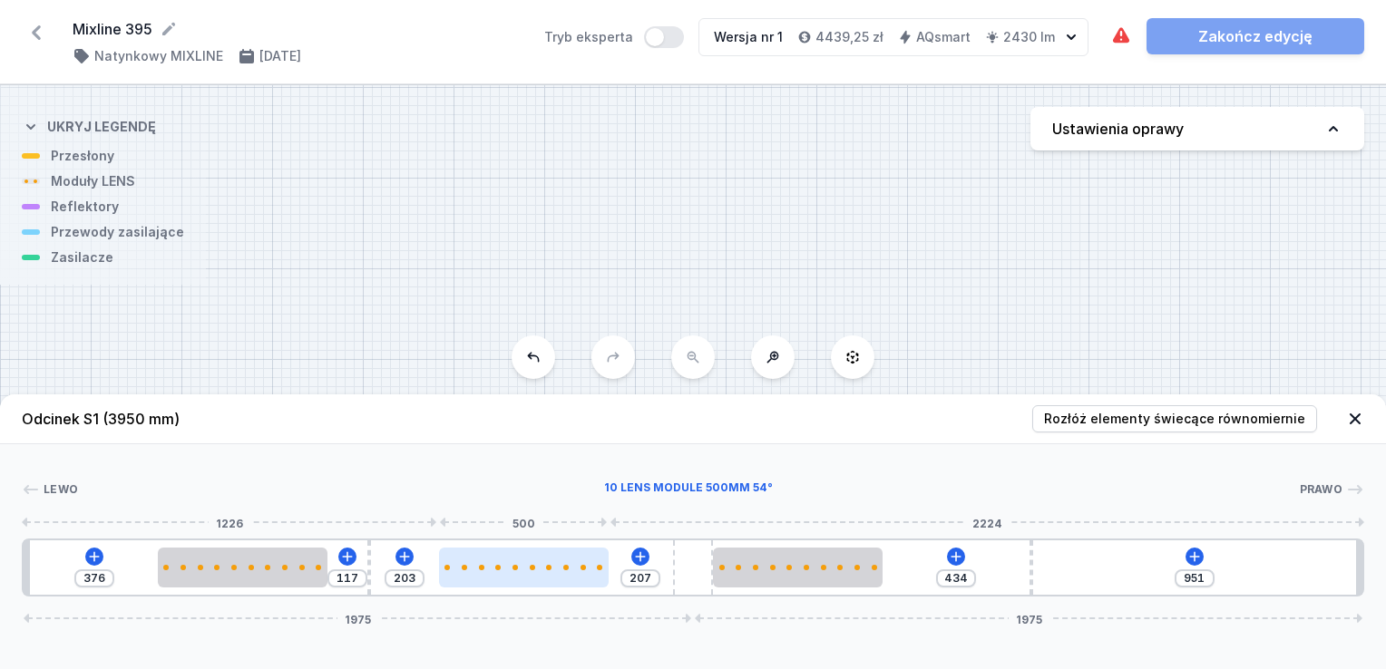
type input "139"
type input "253"
type input "123"
type input "269"
type input "117"
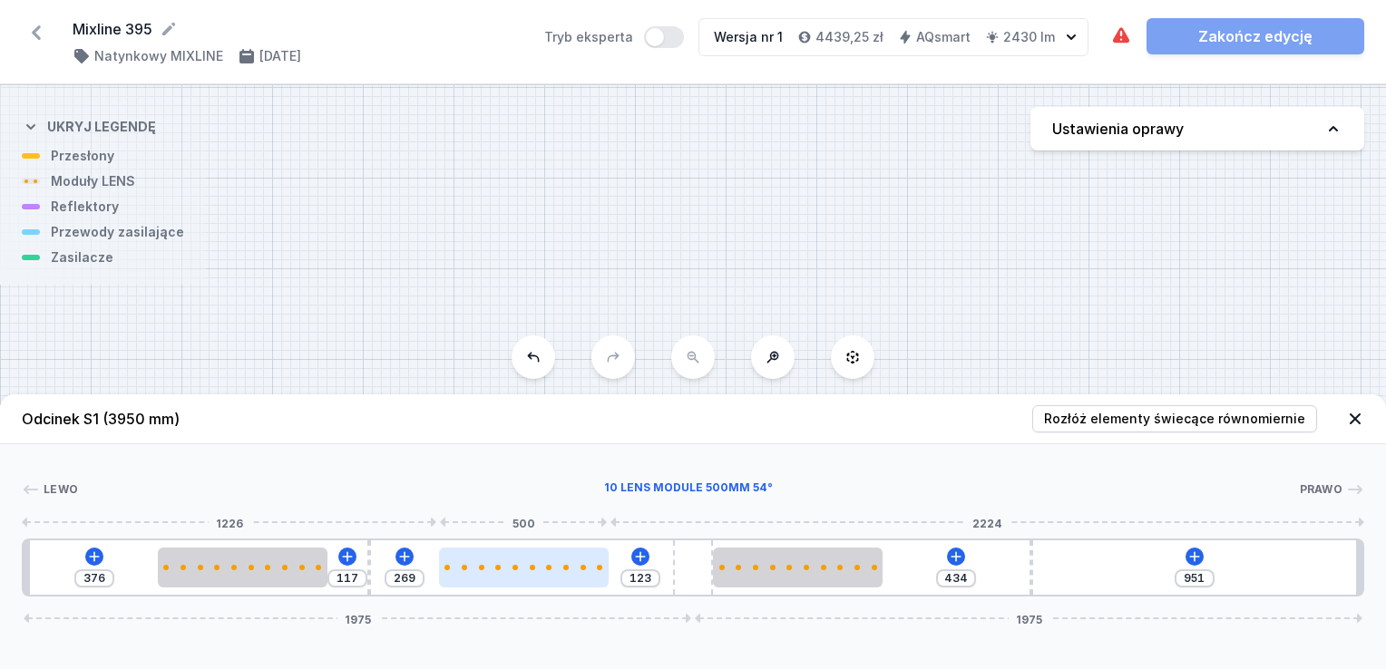
type input "275"
type input "109"
type input "283"
type input "102"
type input "290"
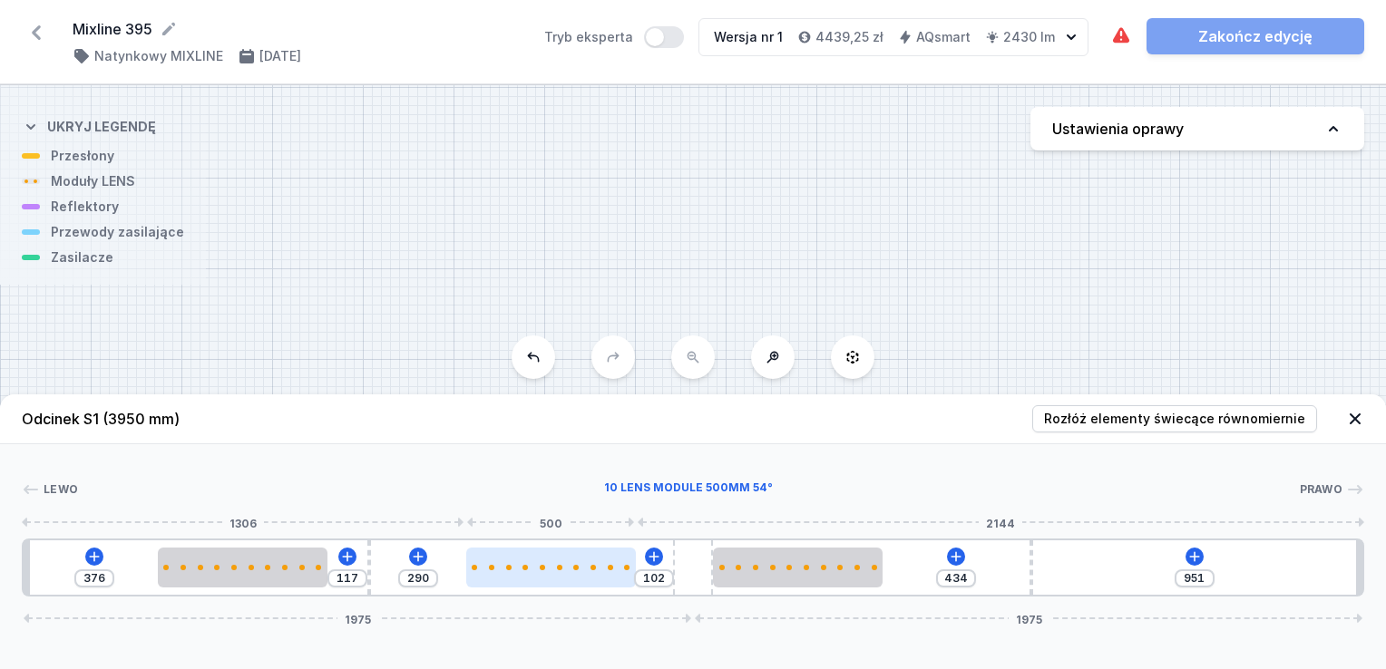
type input "91"
type input "301"
type input "80"
type input "312"
type input "78"
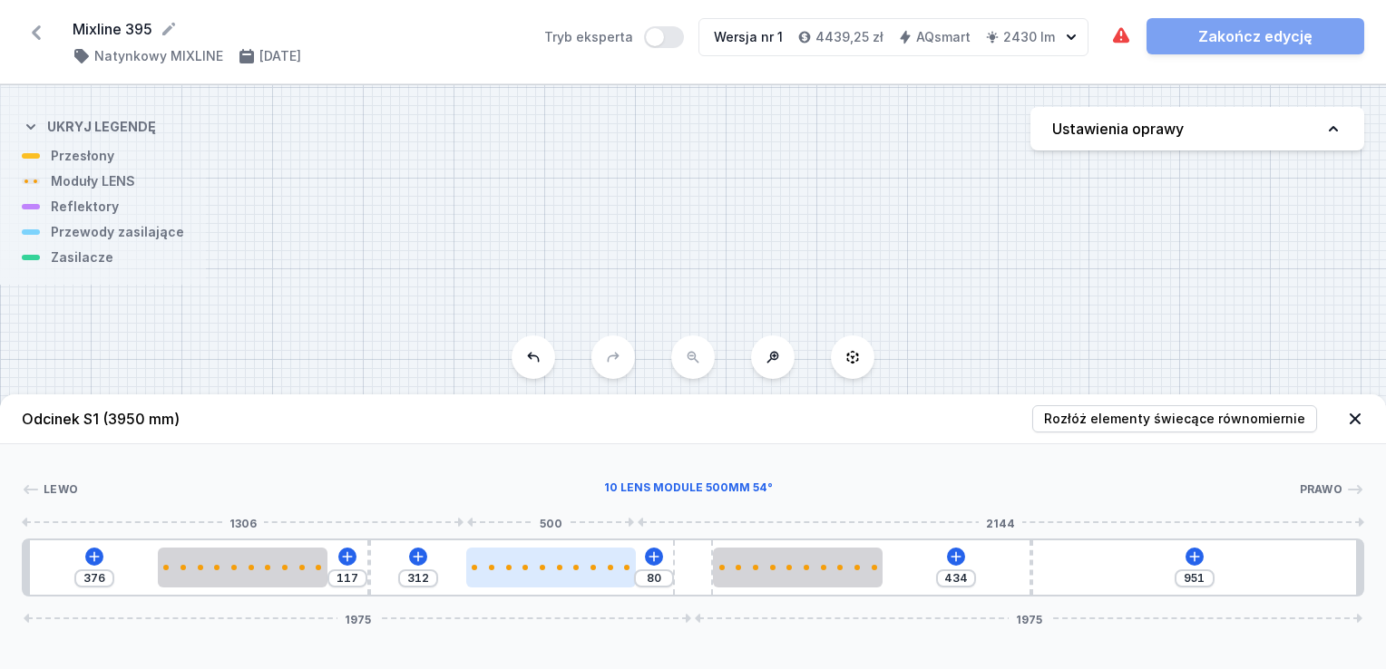
type input "314"
type input "75"
type input "317"
drag, startPoint x: 445, startPoint y: 571, endPoint x: 553, endPoint y: 570, distance: 107.9
click at [553, 570] on div at bounding box center [563, 568] width 170 height 40
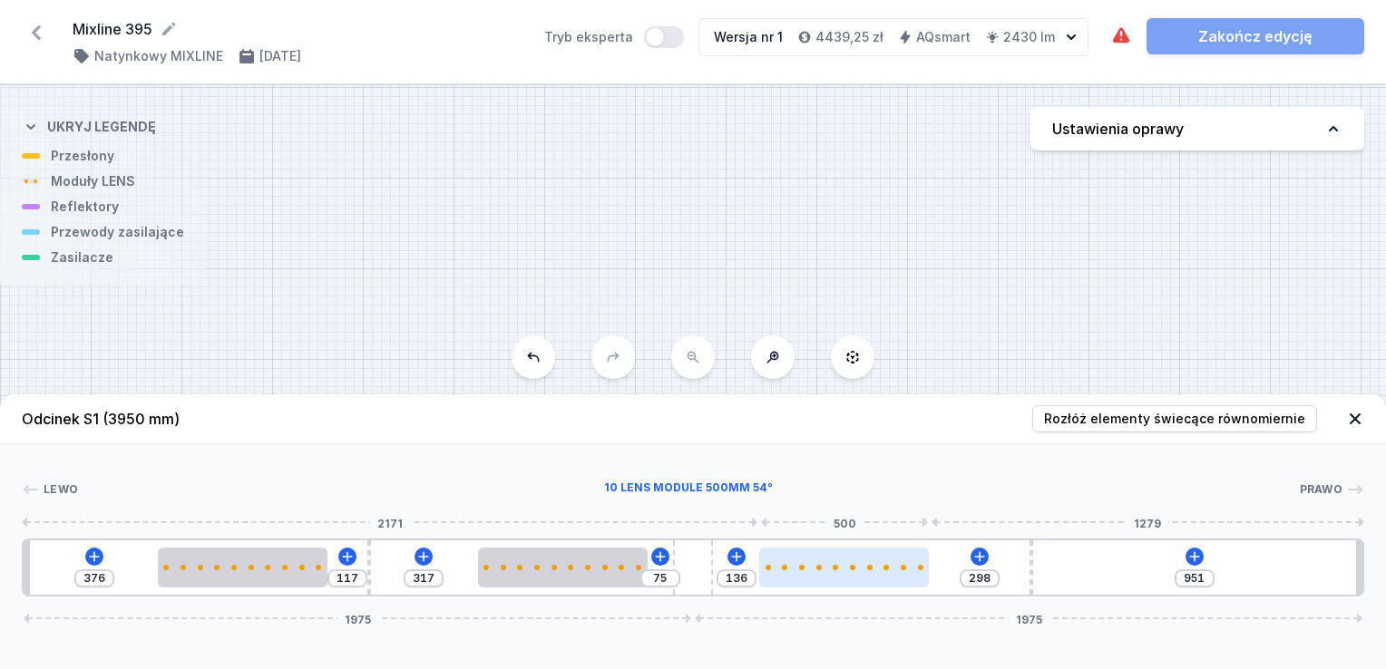
type input "287"
type input "147"
type input "266"
type input "168"
type input "248"
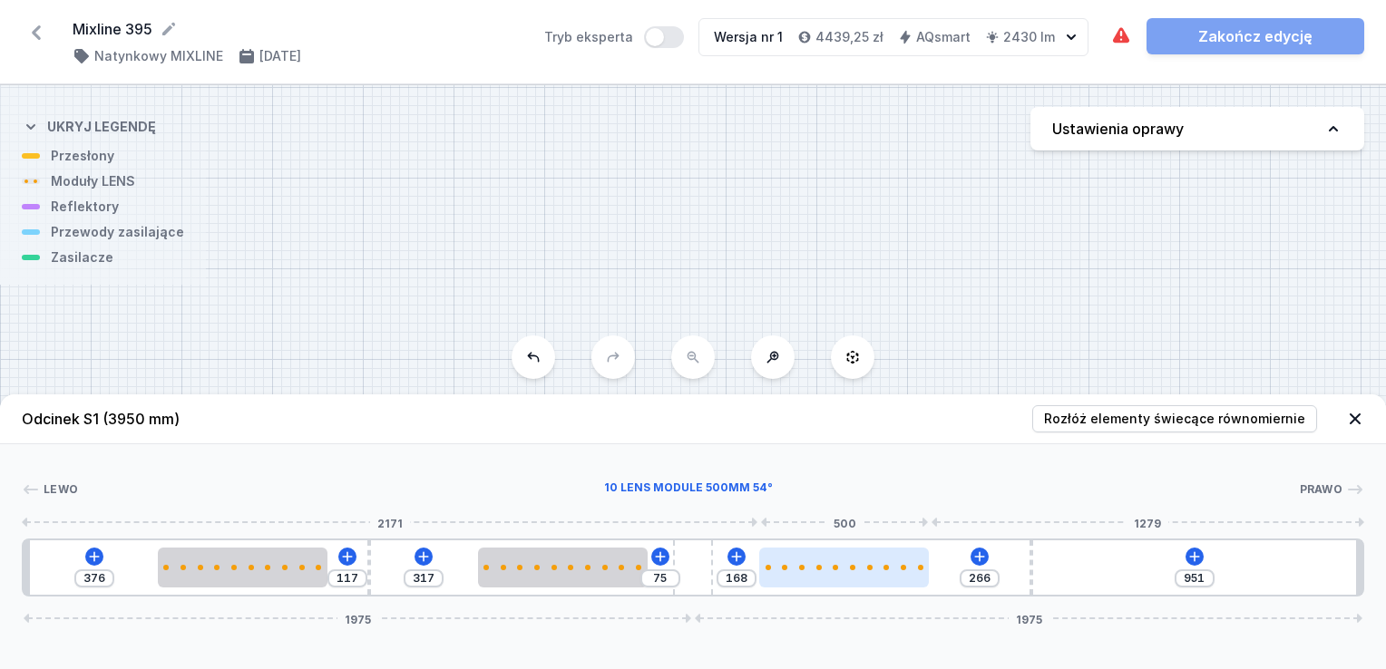
type input "186"
type input "219"
type input "215"
type input "190"
type input "244"
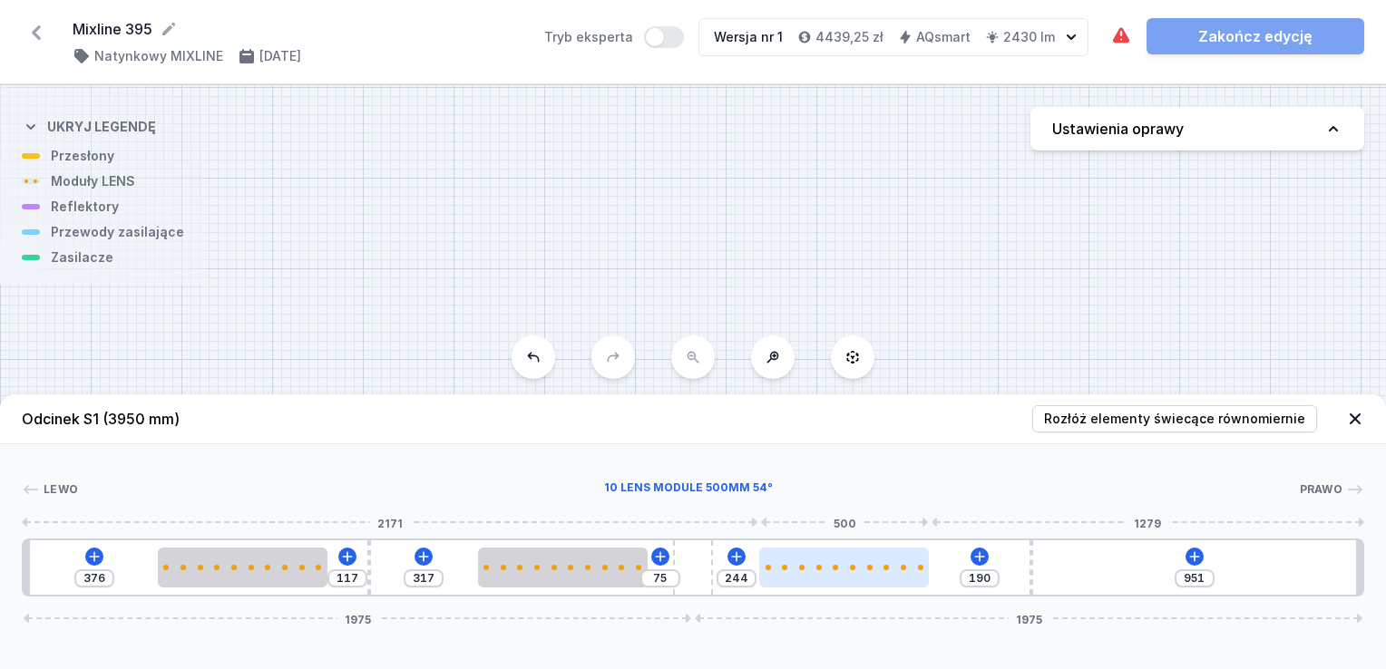
type input "179"
type input "255"
type input "166"
type input "268"
type input "160"
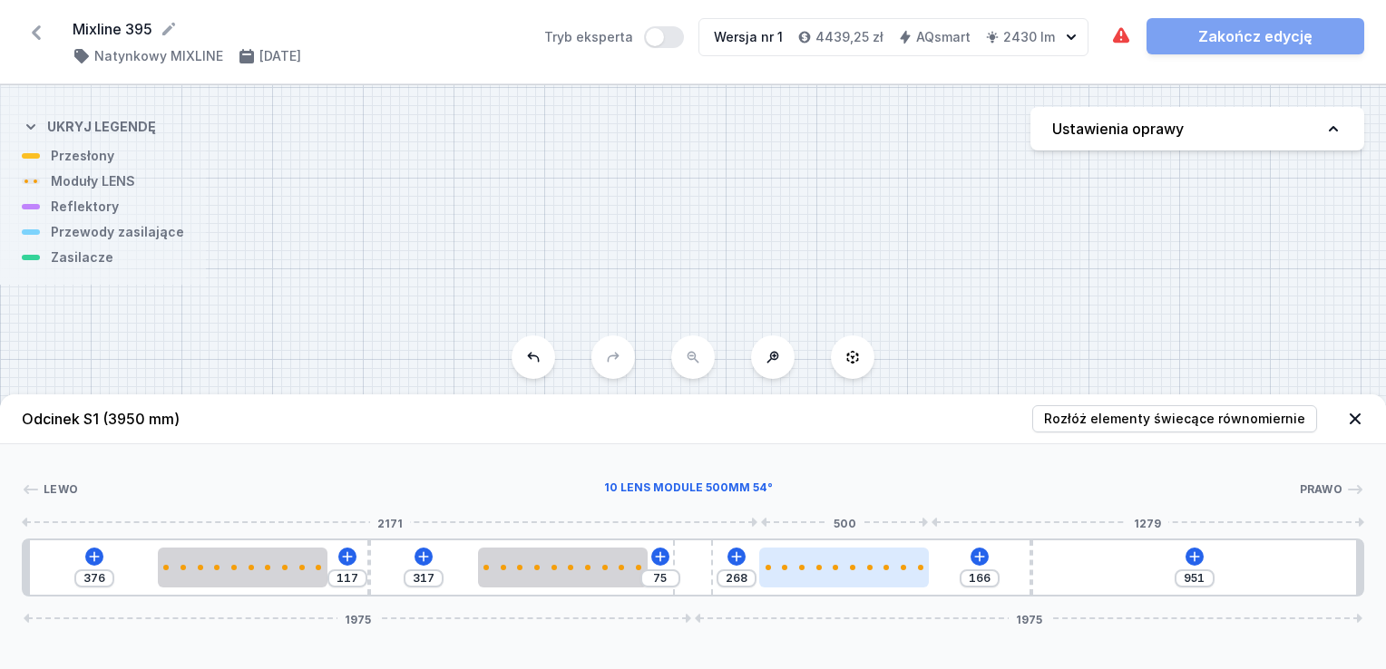
type input "274"
type input "155"
type input "279"
type input "145"
type input "289"
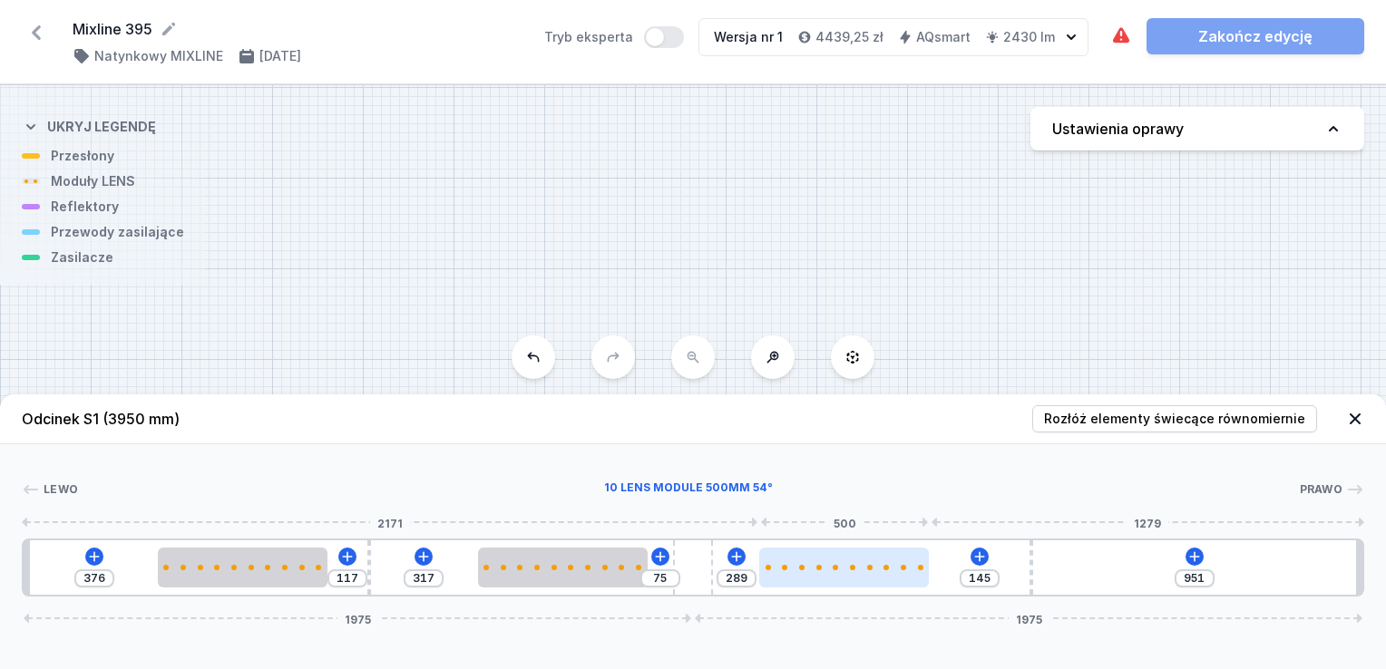
type input "139"
type input "295"
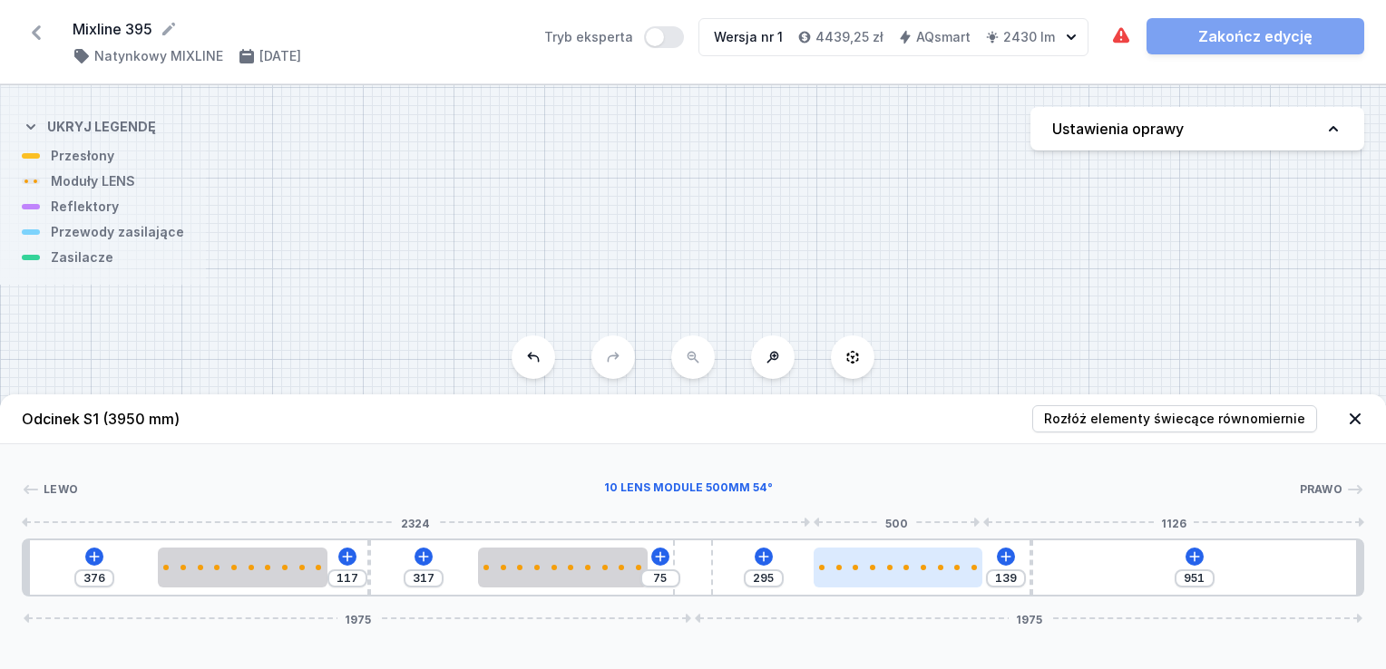
type input "137"
type input "297"
type input "134"
type input "300"
type input "129"
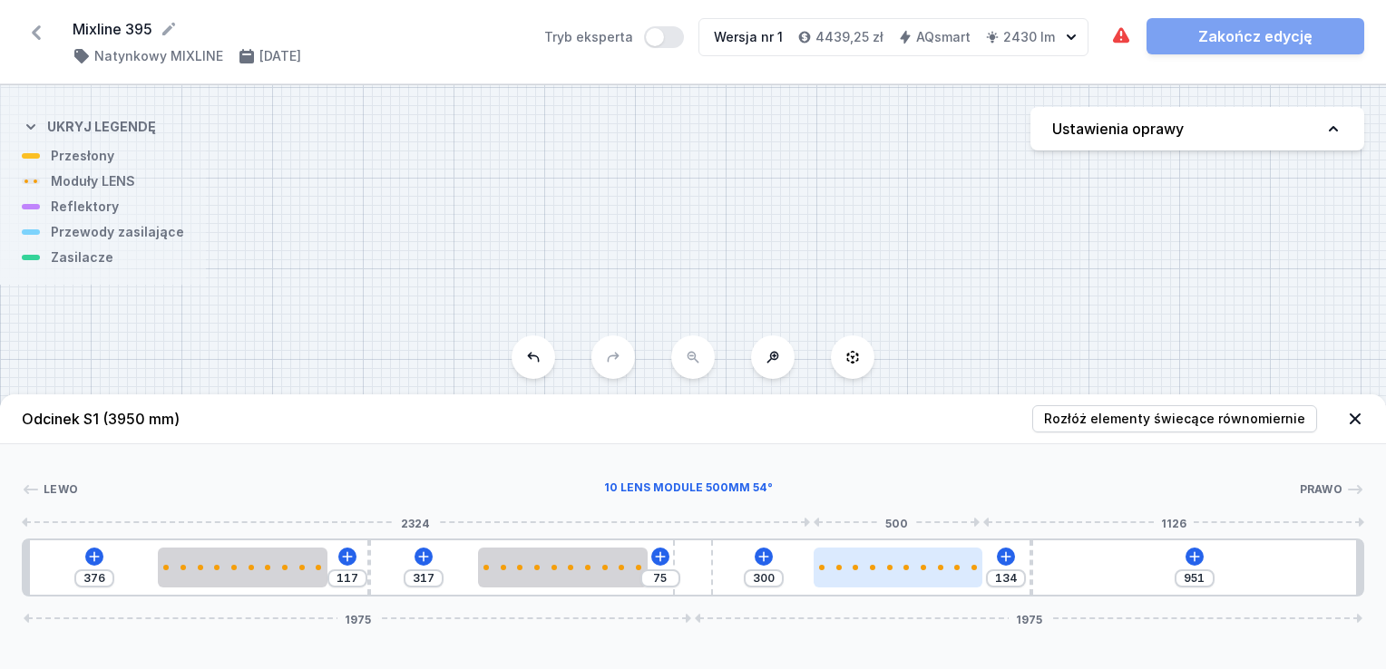
type input "305"
type input "123"
type input "311"
type input "113"
type input "321"
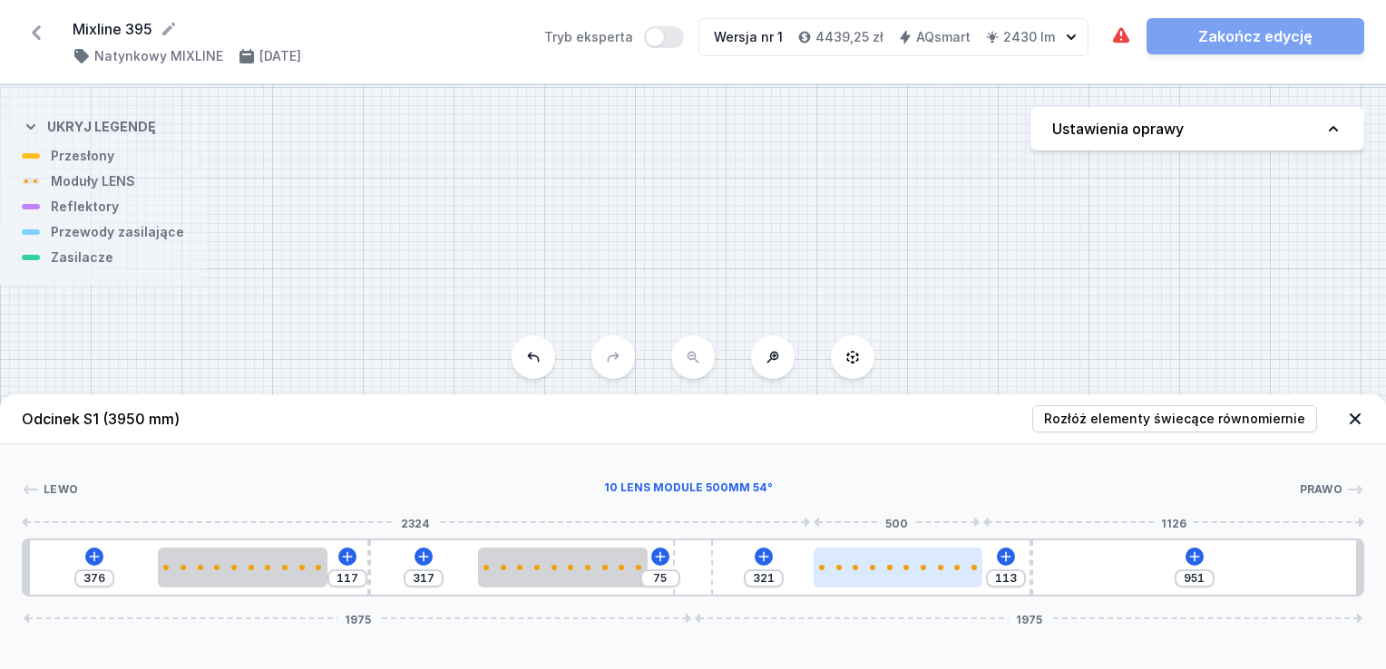
type input "105"
type input "329"
type input "102"
type input "332"
type input "100"
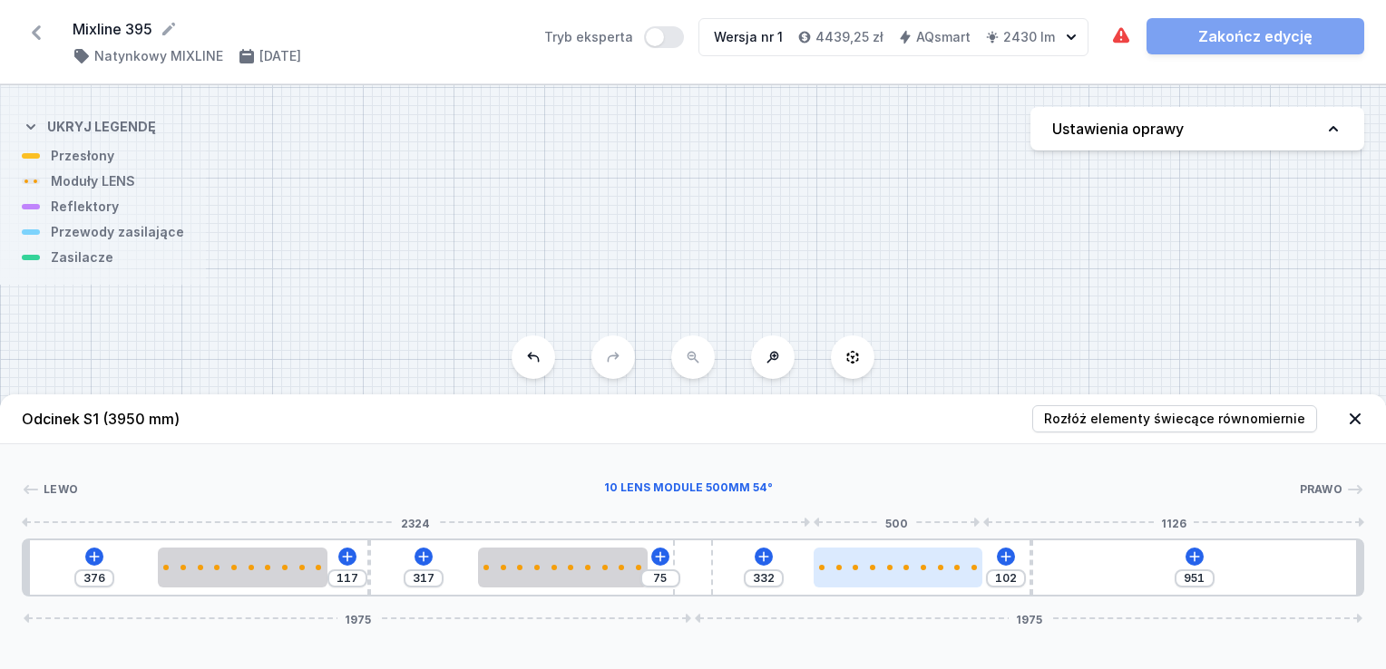
type input "334"
drag, startPoint x: 832, startPoint y: 566, endPoint x: 955, endPoint y: 560, distance: 123.5
click at [955, 560] on div at bounding box center [911, 568] width 170 height 40
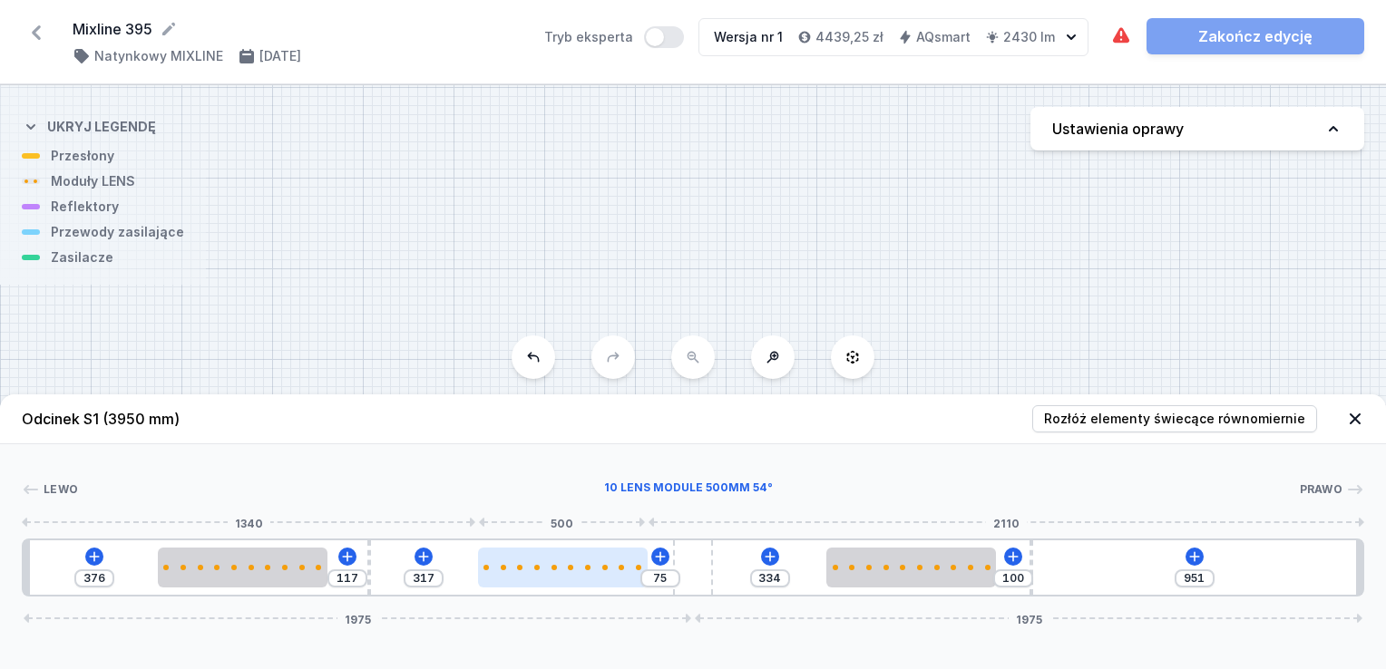
type input "69"
type input "323"
type input "61"
type input "331"
type input "53"
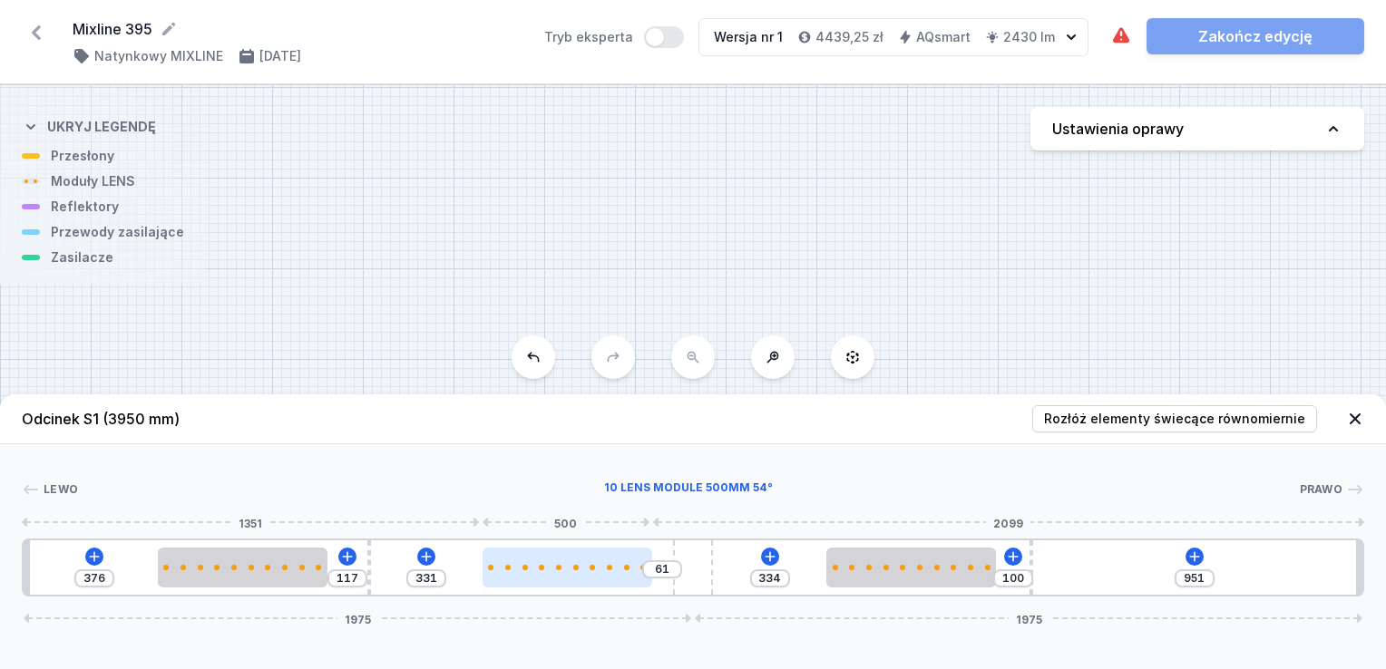
type input "339"
type input "48"
type input "344"
type input "45"
type input "347"
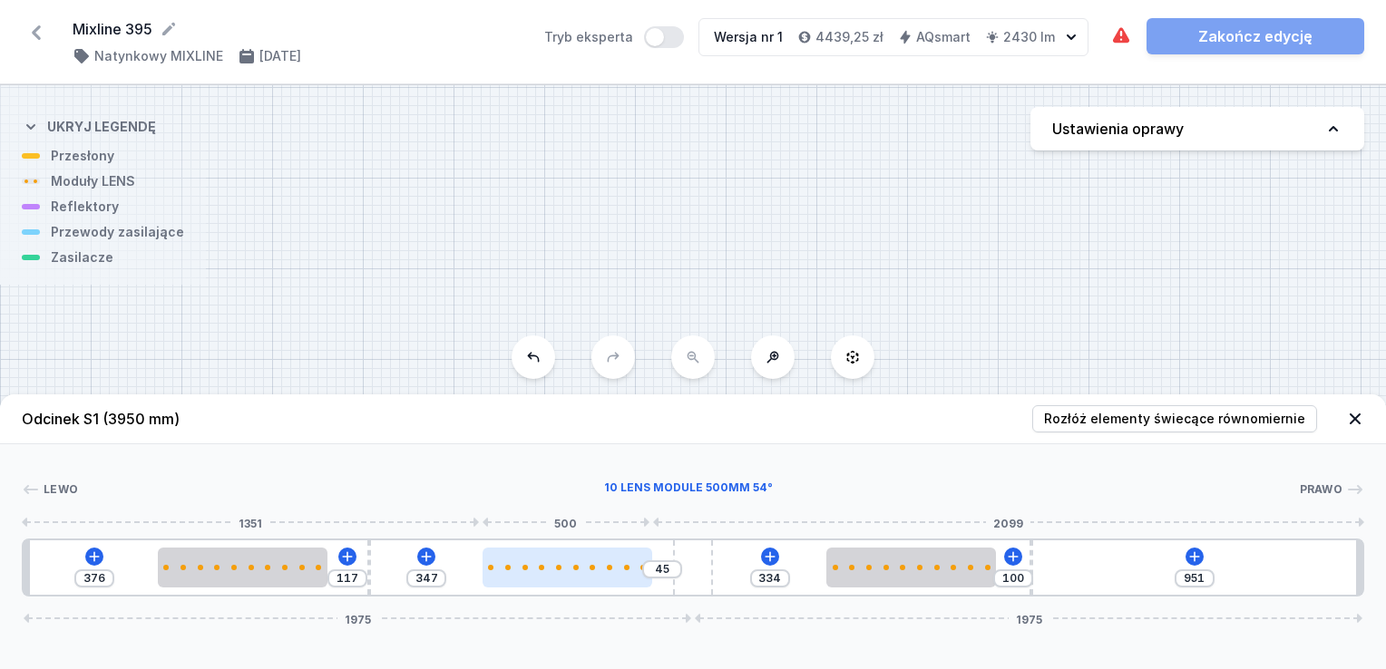
type input "40"
type input "352"
type input "34"
type input "392"
drag, startPoint x: 512, startPoint y: 564, endPoint x: 528, endPoint y: 565, distance: 16.3
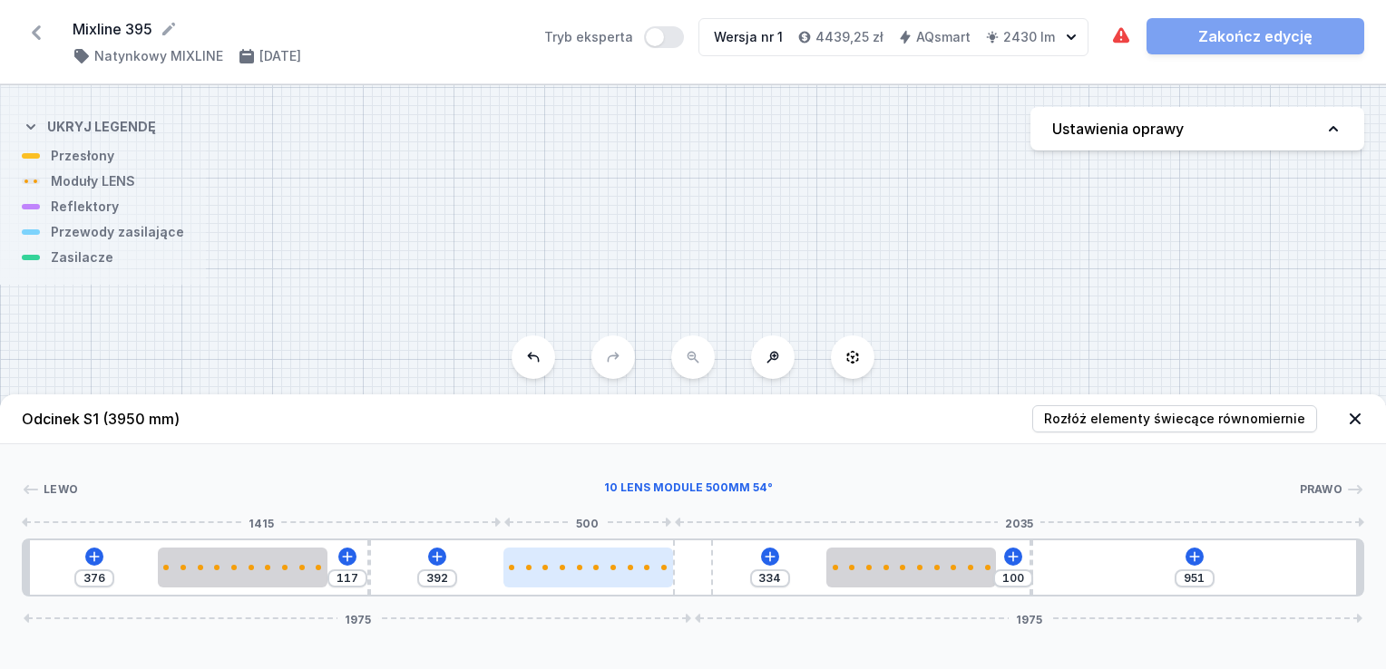
click at [528, 565] on div at bounding box center [588, 568] width 170 height 40
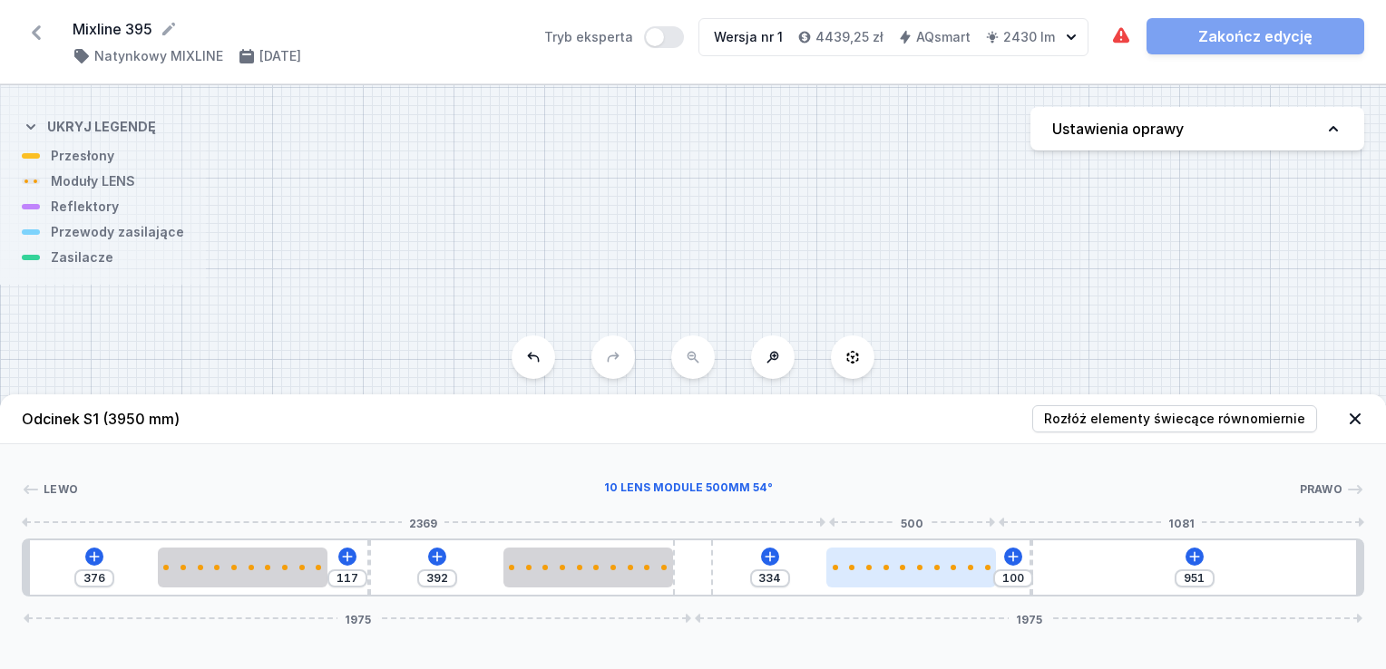
type input "129"
type input "305"
type input "124"
type input "310"
type input "119"
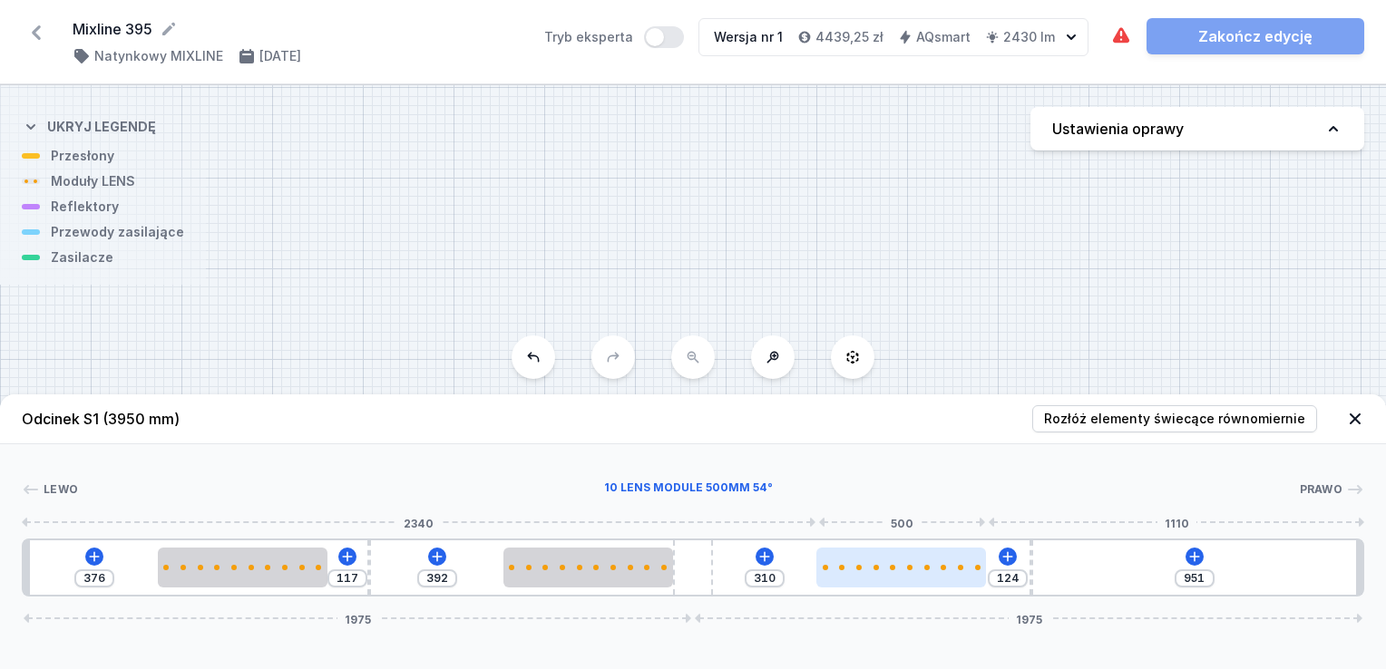
type input "315"
type input "116"
type input "318"
type input "111"
type input "323"
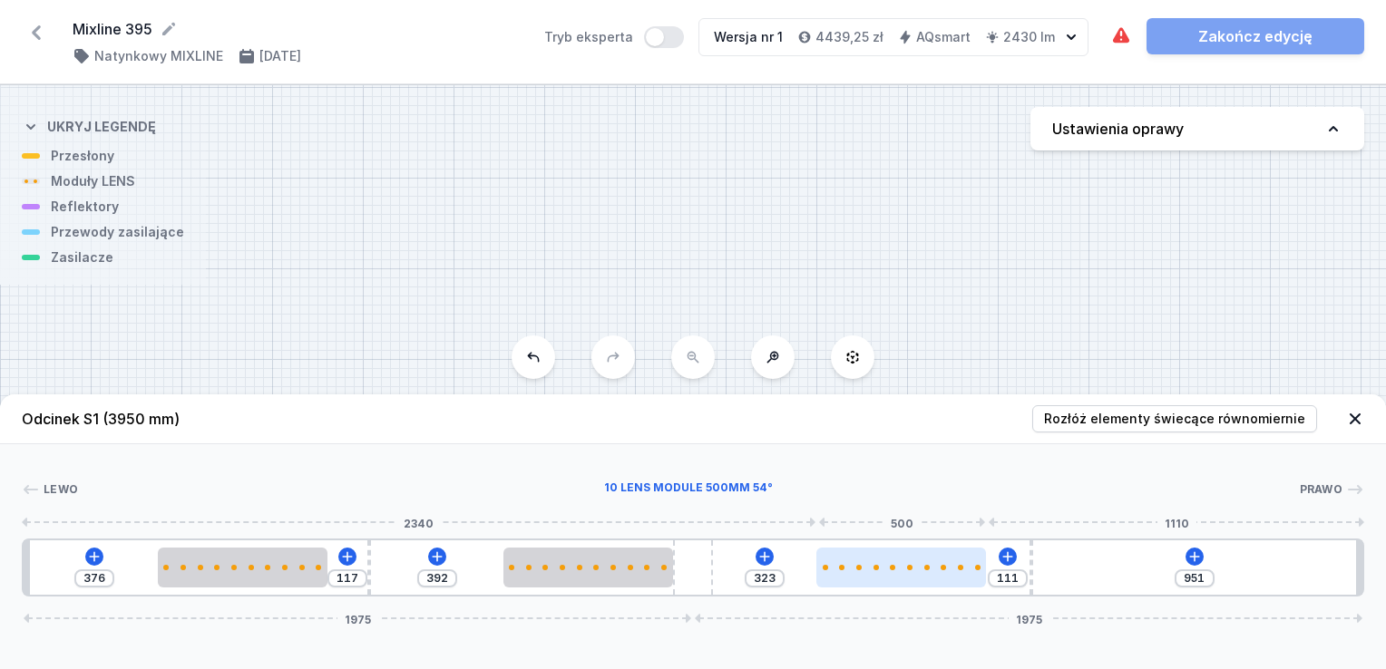
type input "105"
type input "329"
type input "100"
type input "334"
type input "97"
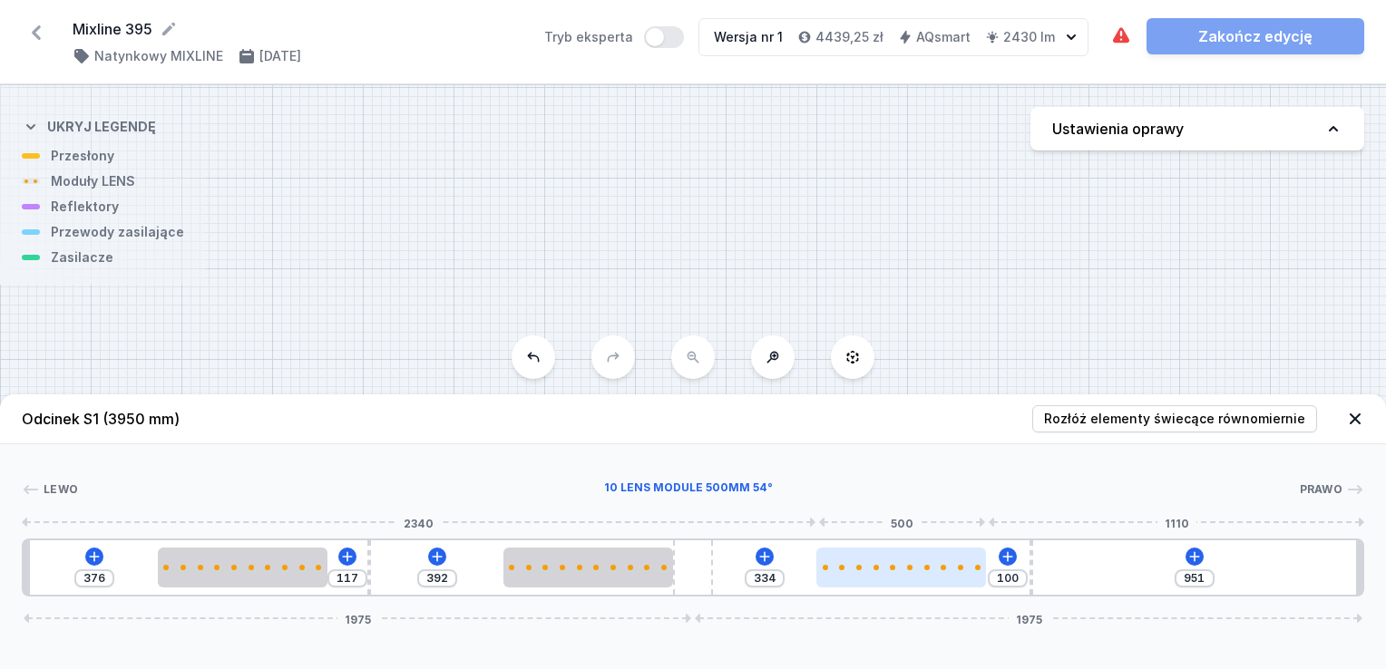
type input "337"
type input "95"
type input "339"
type input "87"
type input "347"
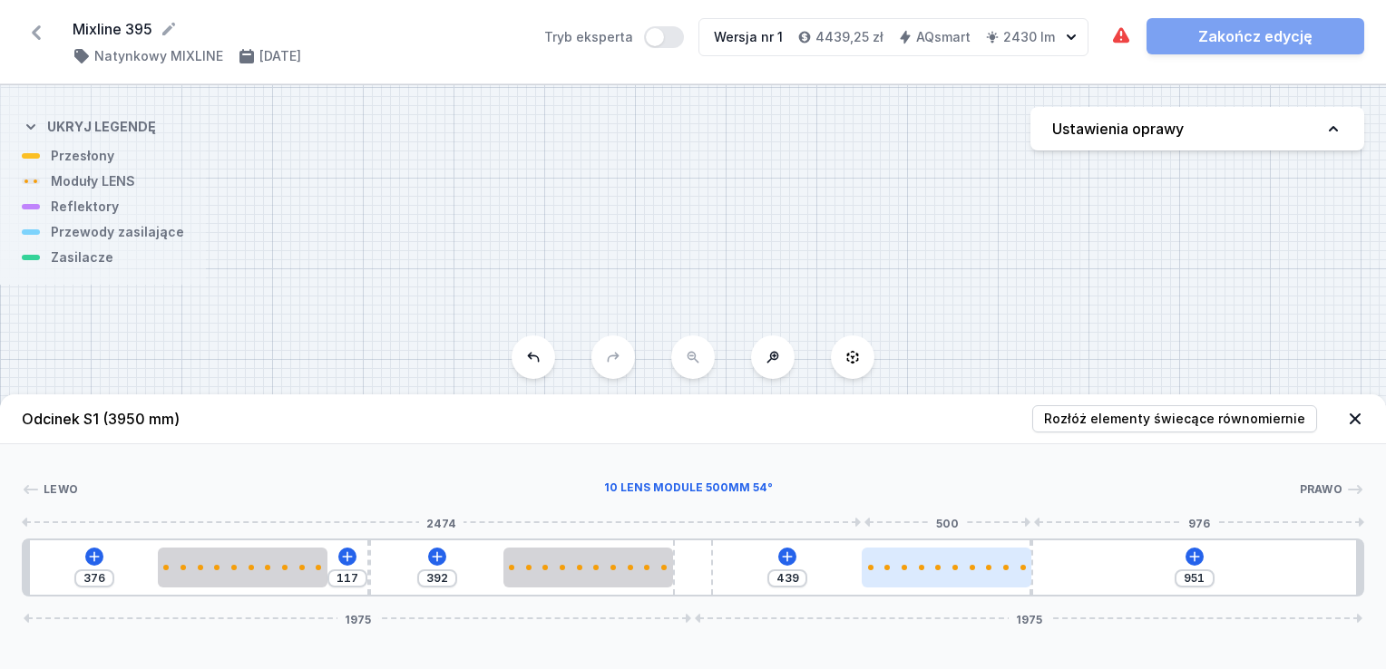
drag, startPoint x: 921, startPoint y: 555, endPoint x: 958, endPoint y: 559, distance: 36.5
click at [958, 559] on div at bounding box center [947, 568] width 170 height 40
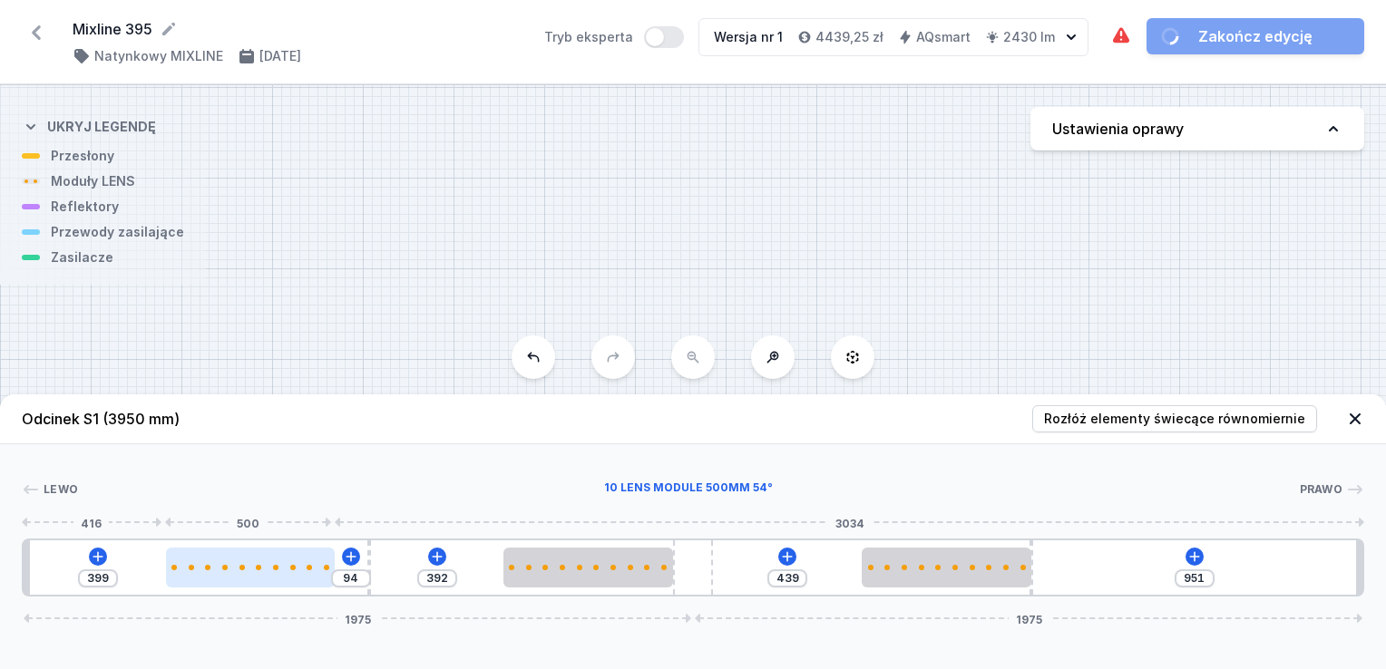
click at [304, 579] on div at bounding box center [251, 568] width 170 height 40
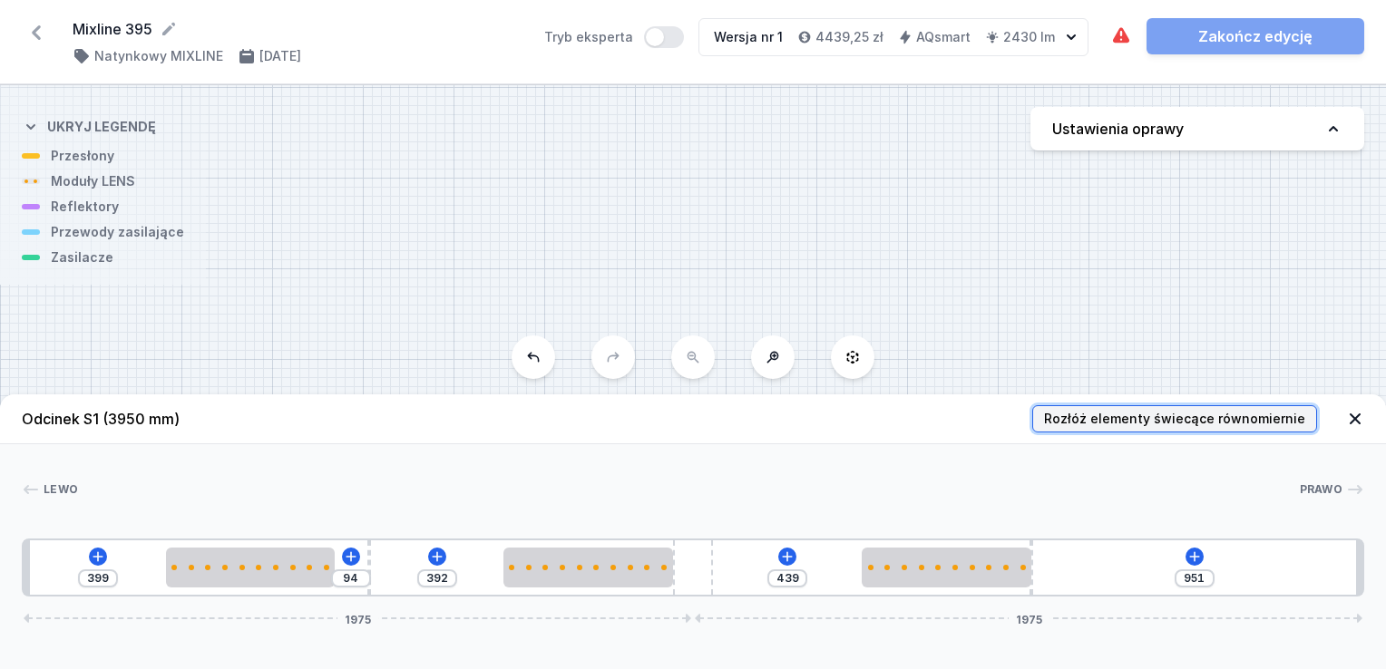
click at [1064, 424] on span "Rozłóż elementy świecące równomiernie" at bounding box center [1174, 419] width 261 height 18
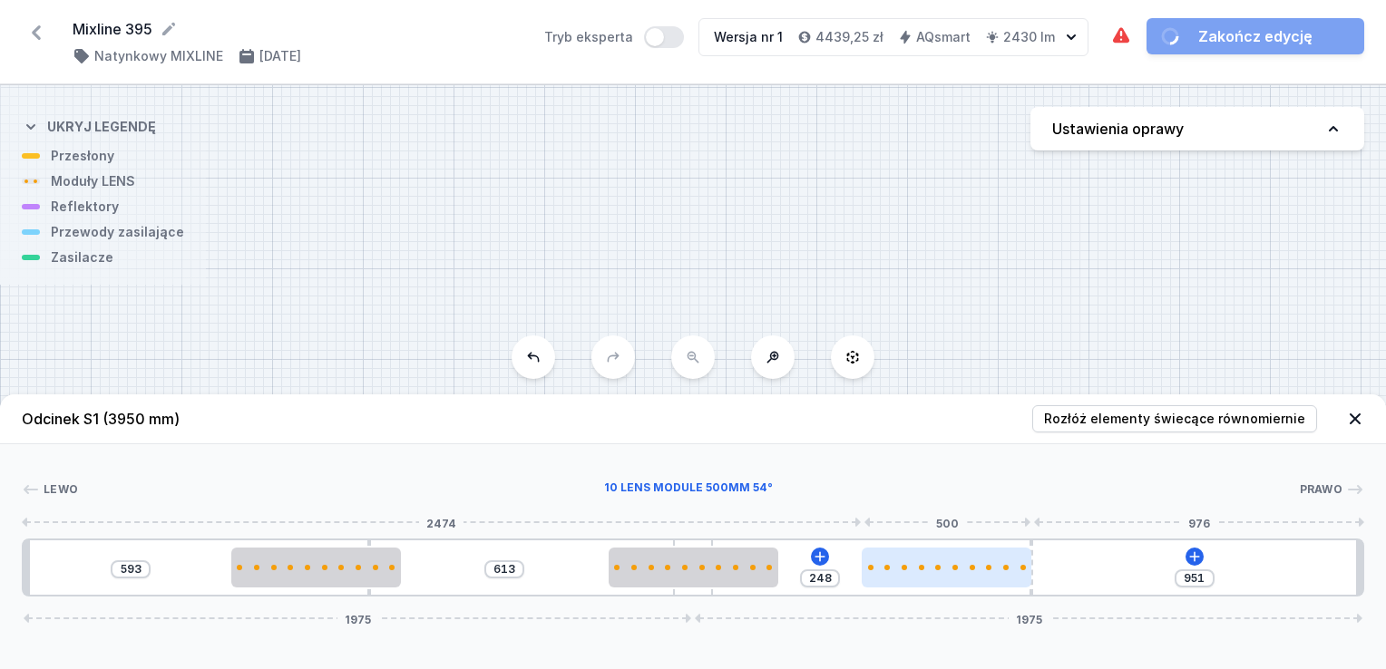
drag, startPoint x: 1067, startPoint y: 571, endPoint x: 960, endPoint y: 570, distance: 107.0
click at [960, 570] on div at bounding box center [947, 568] width 170 height 40
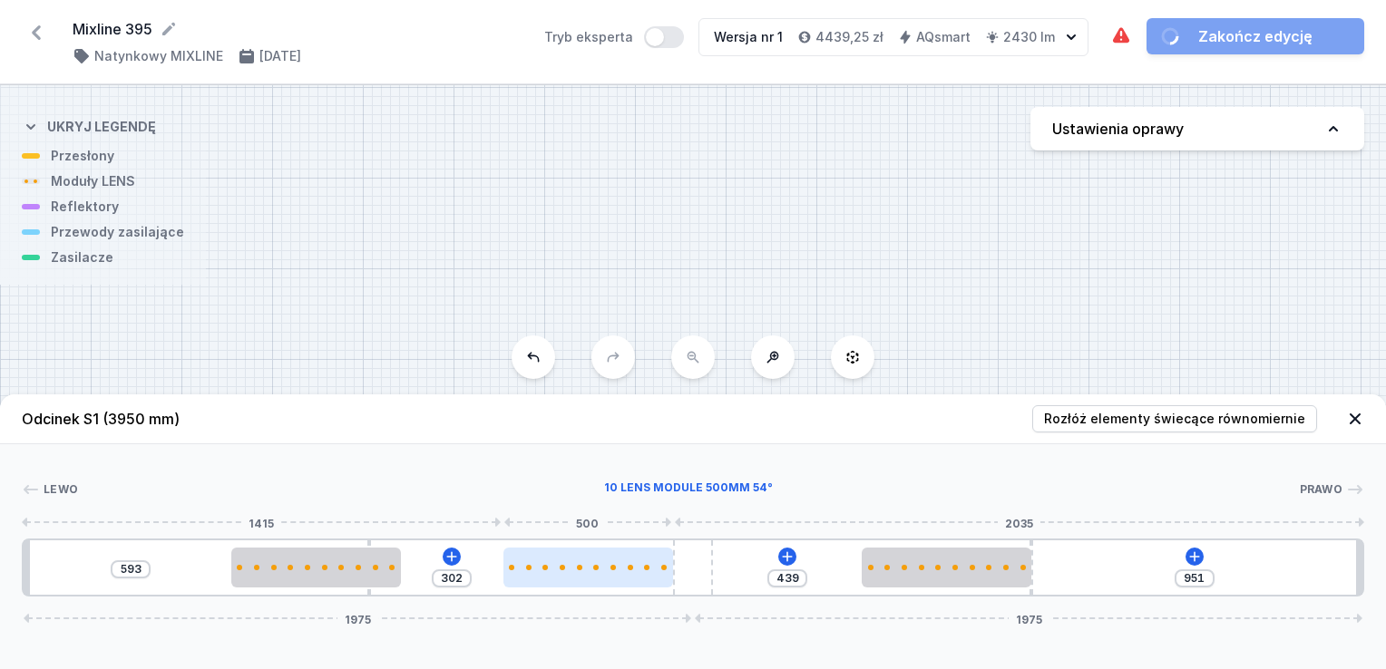
drag, startPoint x: 735, startPoint y: 574, endPoint x: 665, endPoint y: 578, distance: 69.9
click at [666, 578] on div at bounding box center [588, 568] width 170 height 40
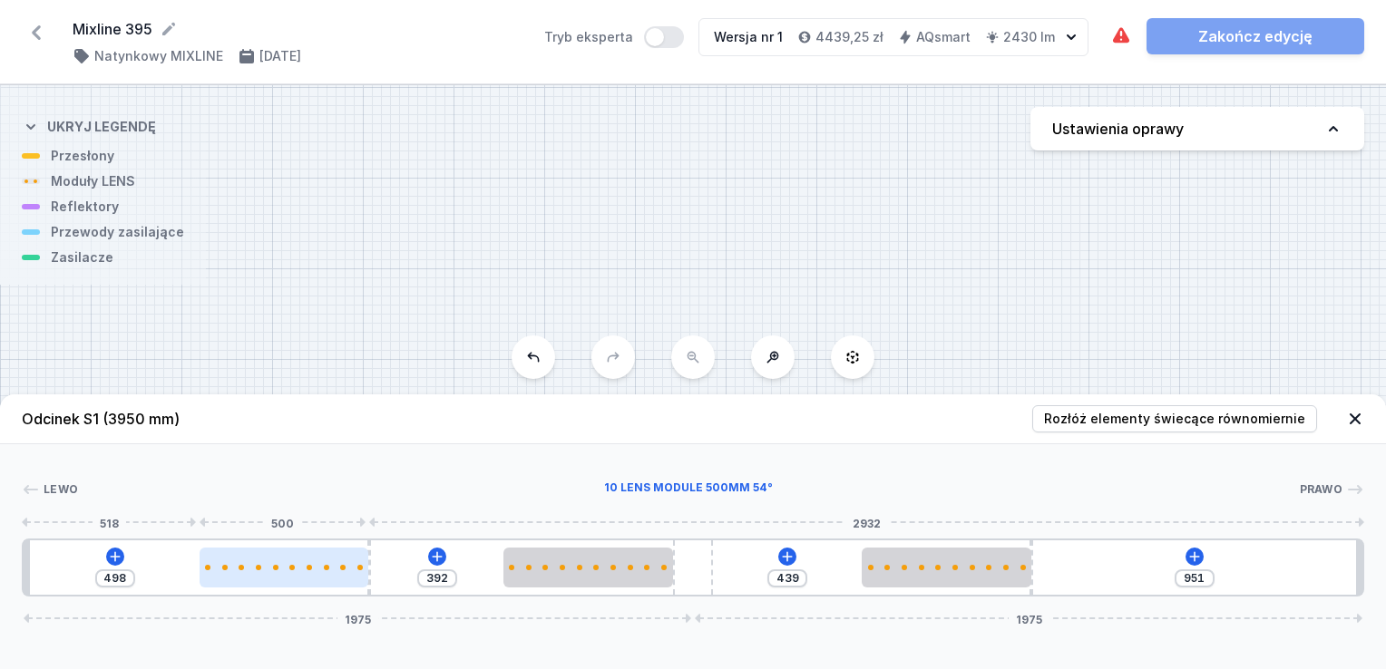
drag, startPoint x: 355, startPoint y: 572, endPoint x: 319, endPoint y: 576, distance: 35.6
click at [319, 576] on div at bounding box center [285, 568] width 170 height 40
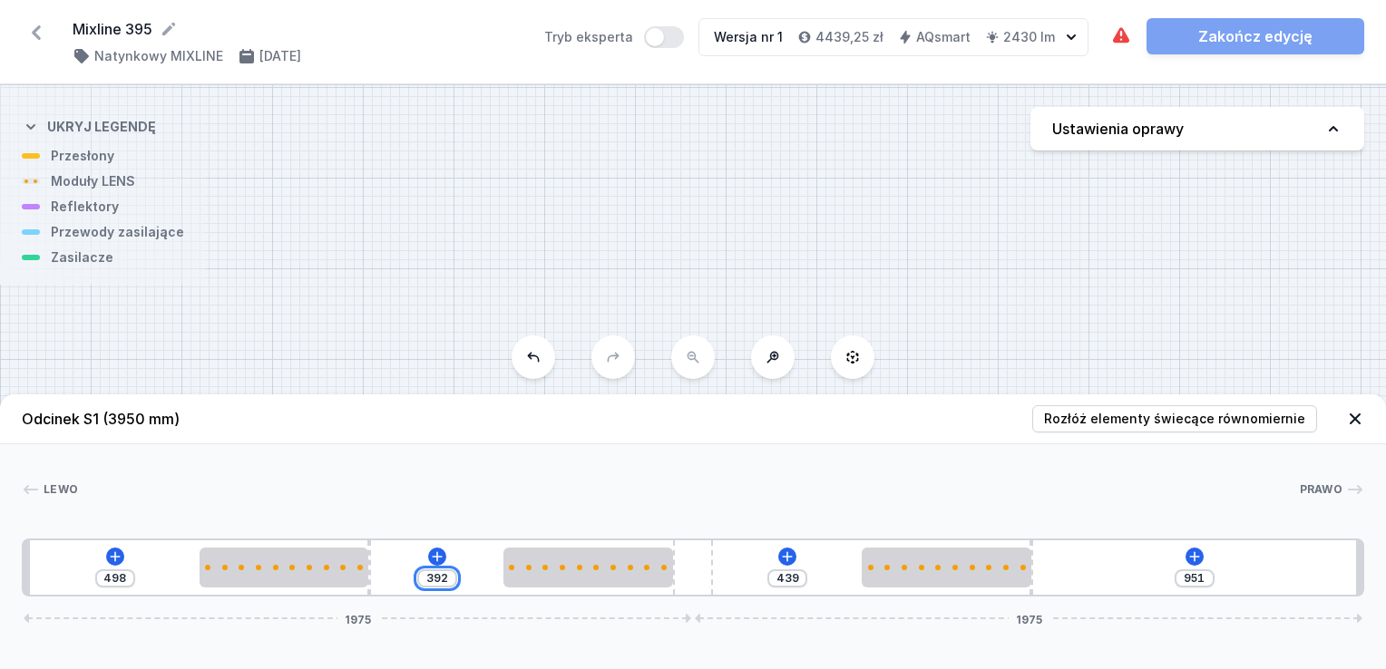
drag, startPoint x: 450, startPoint y: 582, endPoint x: 424, endPoint y: 586, distance: 26.5
click at [424, 586] on input "392" at bounding box center [437, 578] width 29 height 15
click at [567, 469] on div "Lewo Prawo 1 2 3 2 4 2 3 1 498 392 439 951 1975 1975 518 500 10 392 500 559 500…" at bounding box center [693, 520] width 1386 height 152
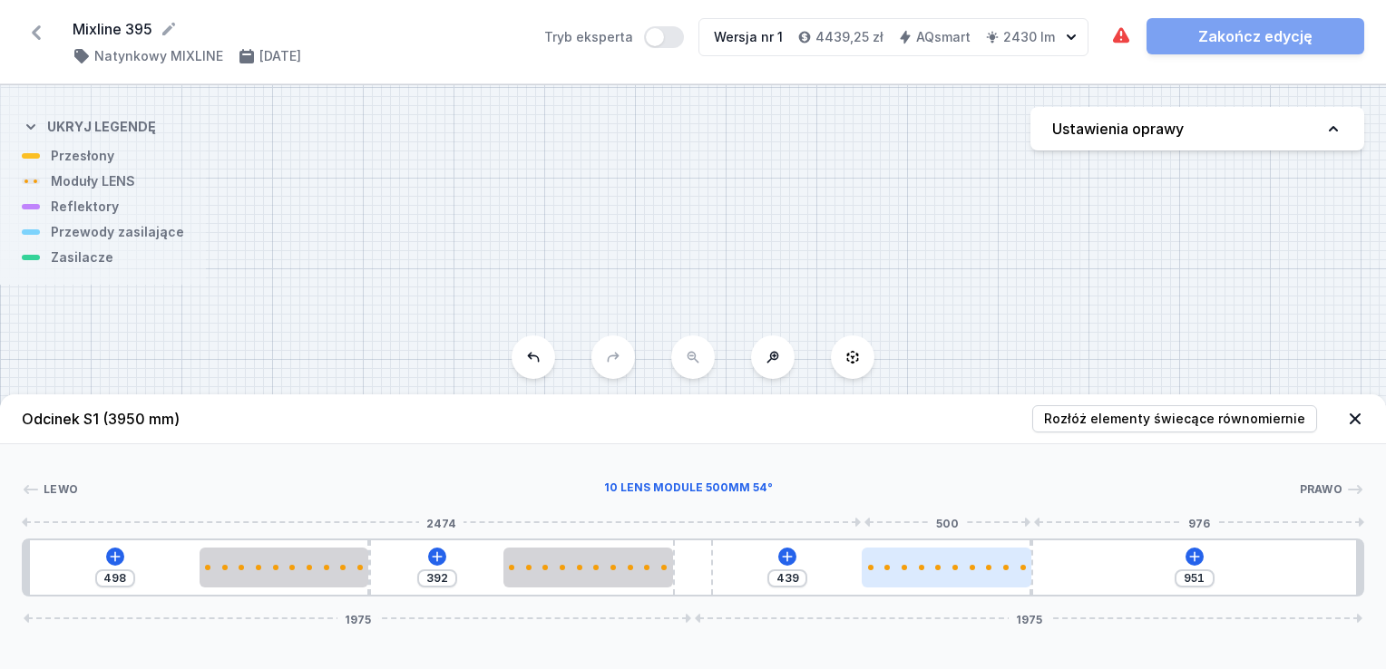
click at [957, 576] on div at bounding box center [947, 568] width 170 height 40
click at [979, 569] on div at bounding box center [947, 567] width 170 height 5
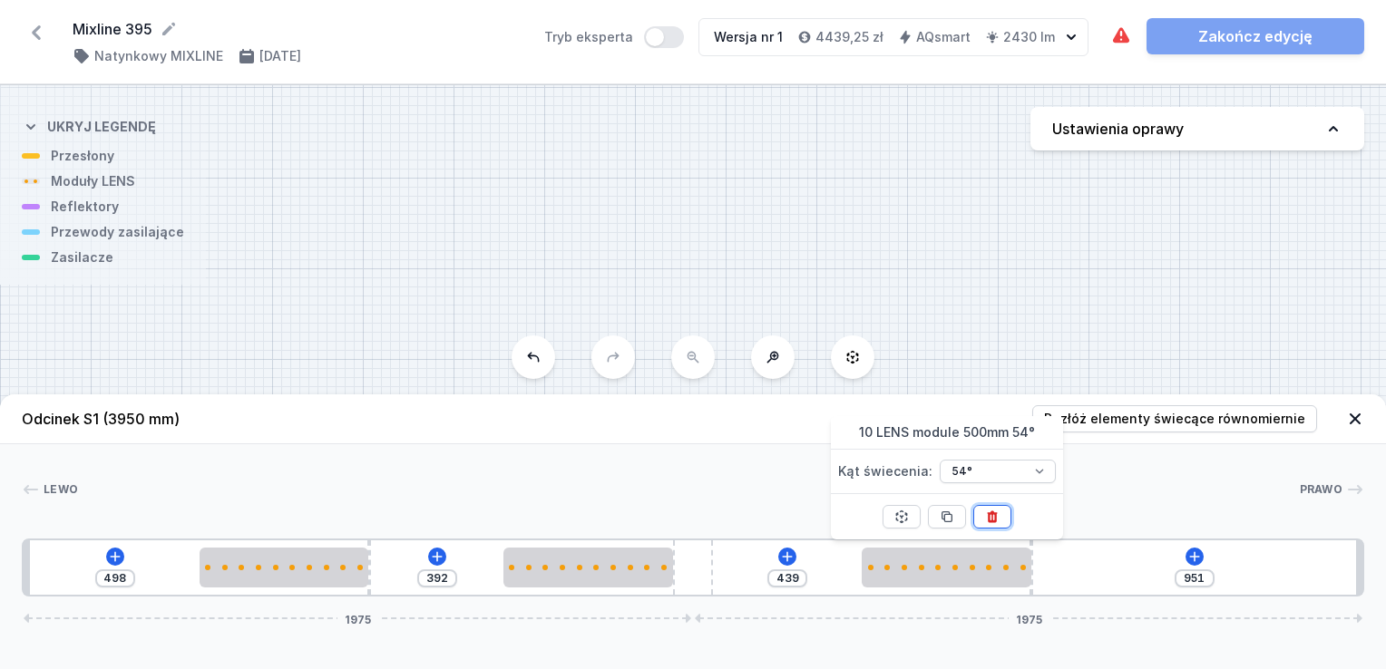
click at [994, 517] on icon at bounding box center [992, 518] width 10 height 12
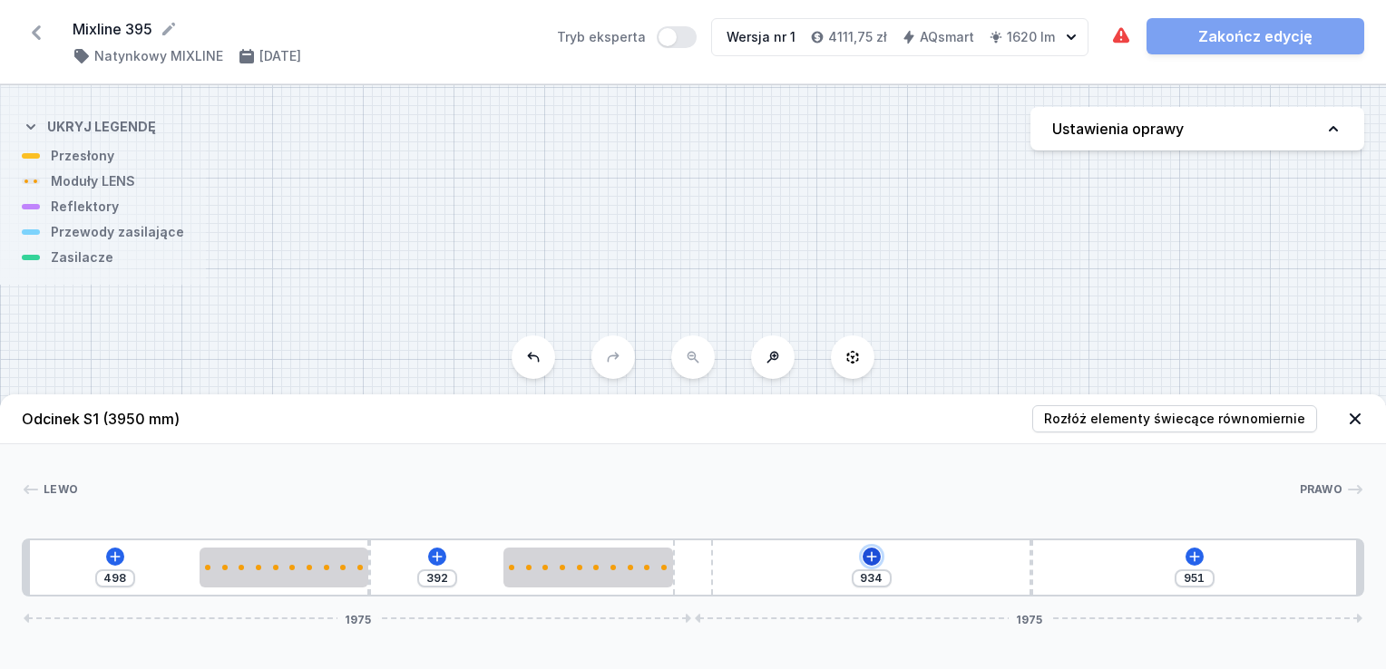
click at [872, 555] on icon at bounding box center [871, 556] width 10 height 10
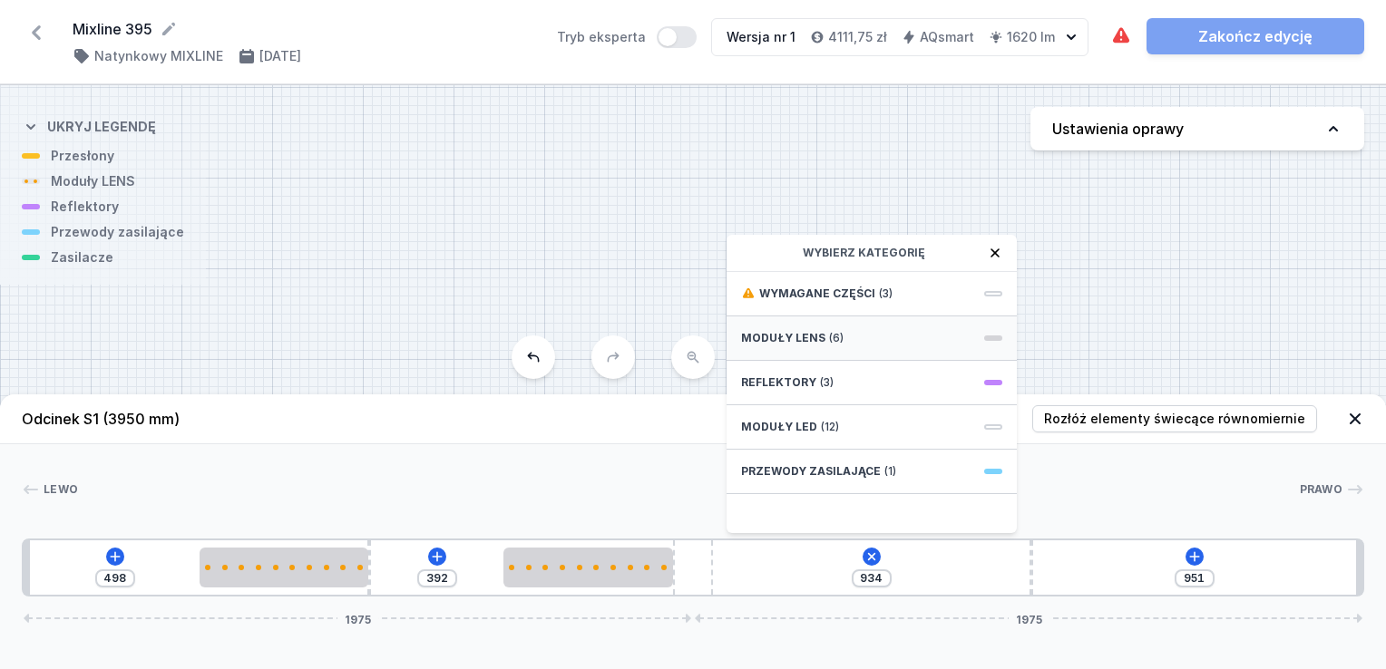
click at [829, 338] on span "(6)" at bounding box center [836, 338] width 15 height 15
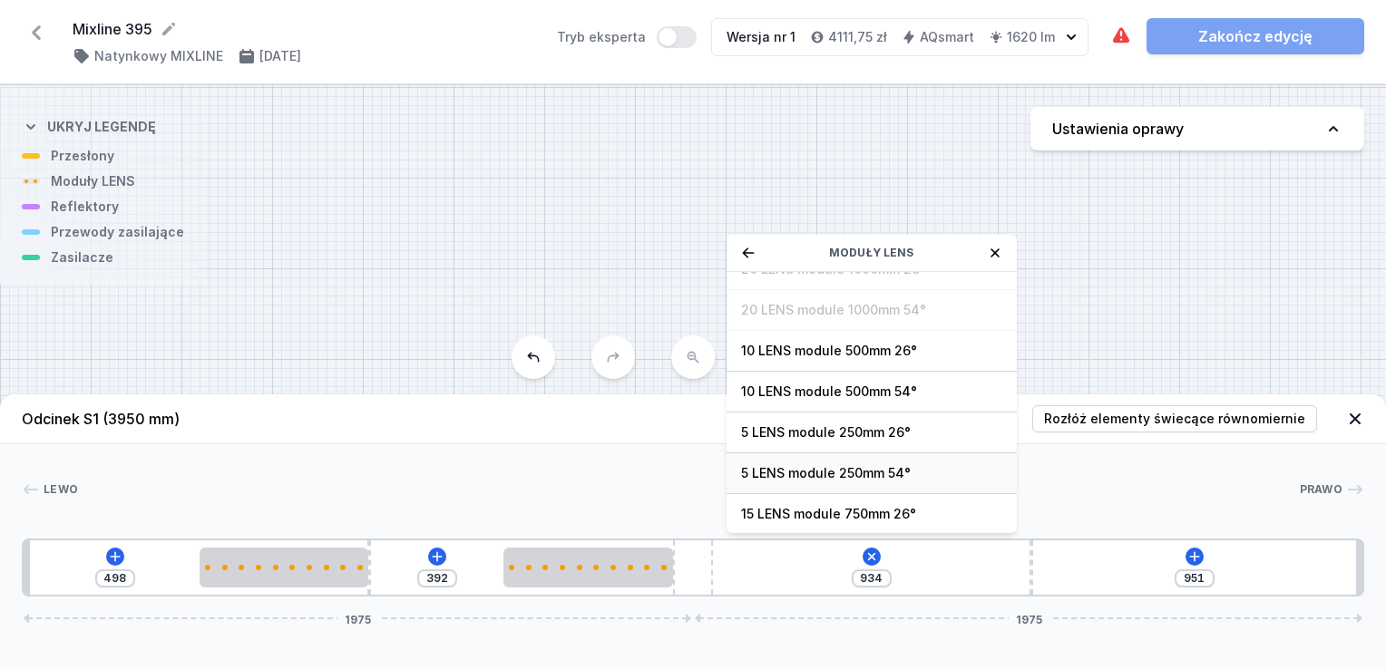
click at [865, 473] on span "5 LENS module 250mm 54°" at bounding box center [871, 473] width 261 height 18
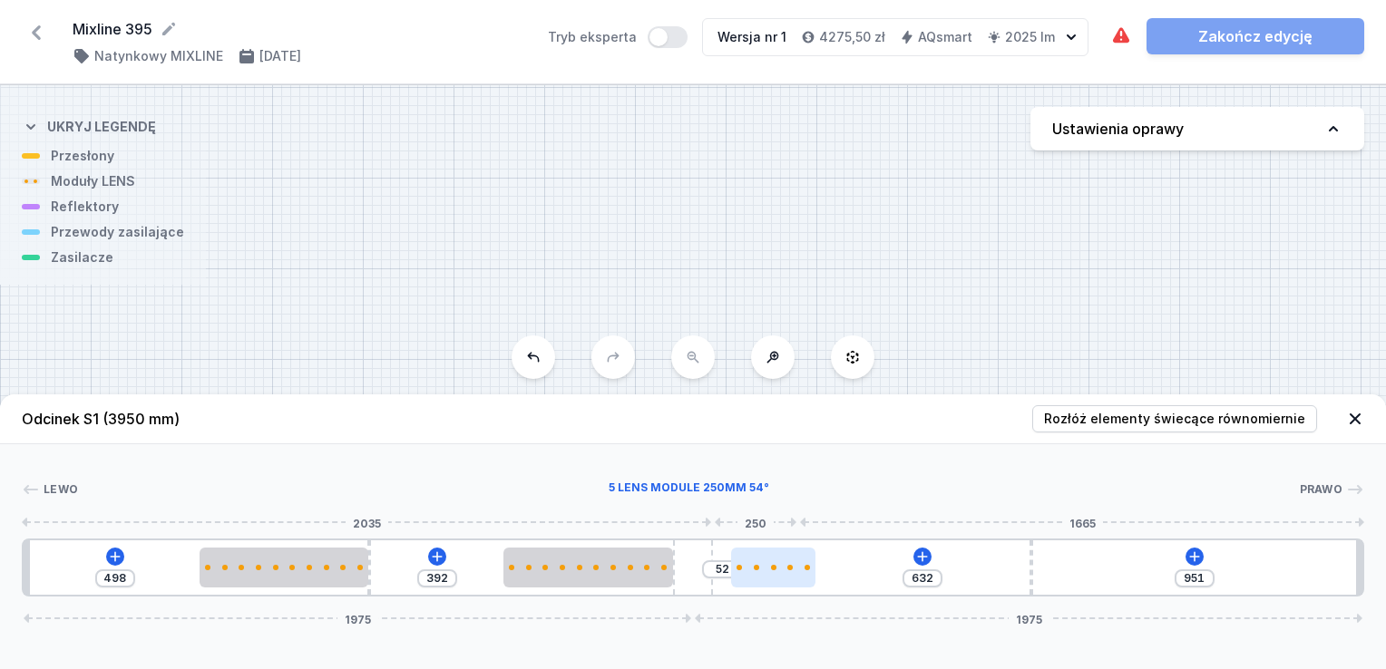
drag, startPoint x: 728, startPoint y: 583, endPoint x: 755, endPoint y: 583, distance: 26.3
click at [755, 583] on div at bounding box center [773, 568] width 84 height 40
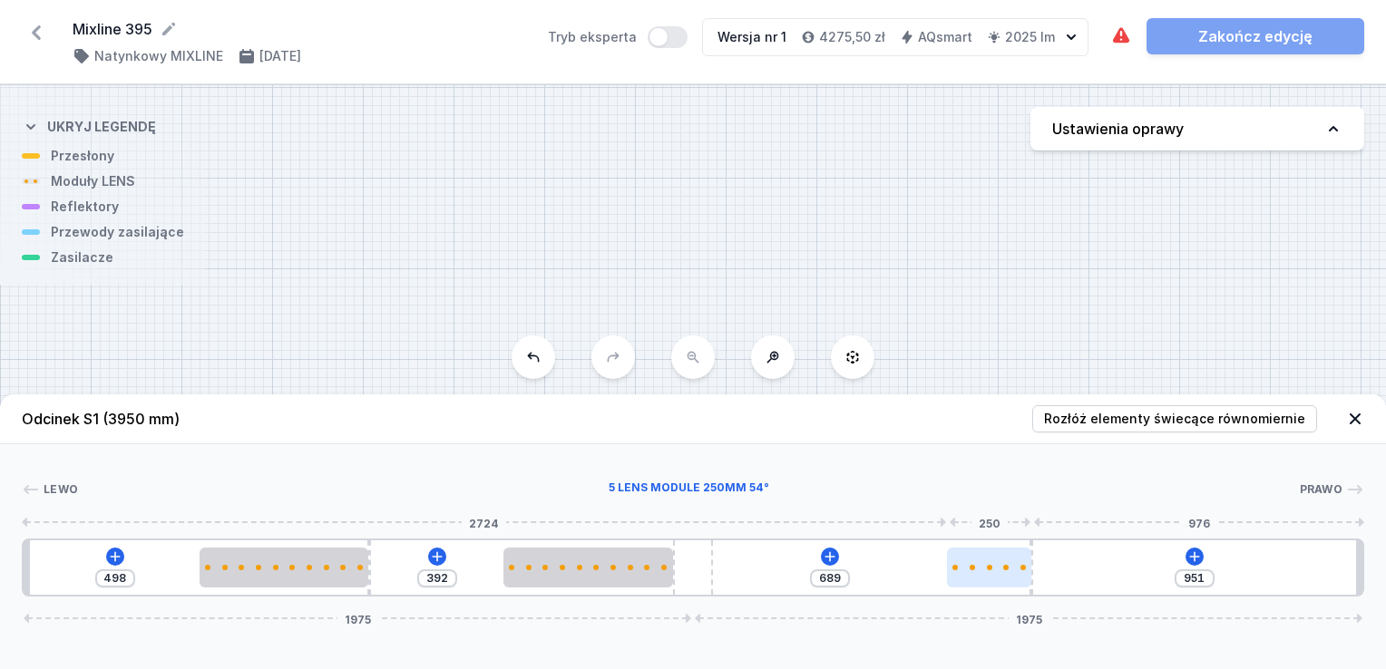
drag, startPoint x: 755, startPoint y: 568, endPoint x: 976, endPoint y: 568, distance: 220.4
click at [976, 568] on div at bounding box center [989, 567] width 84 height 5
click at [828, 553] on icon at bounding box center [830, 557] width 15 height 15
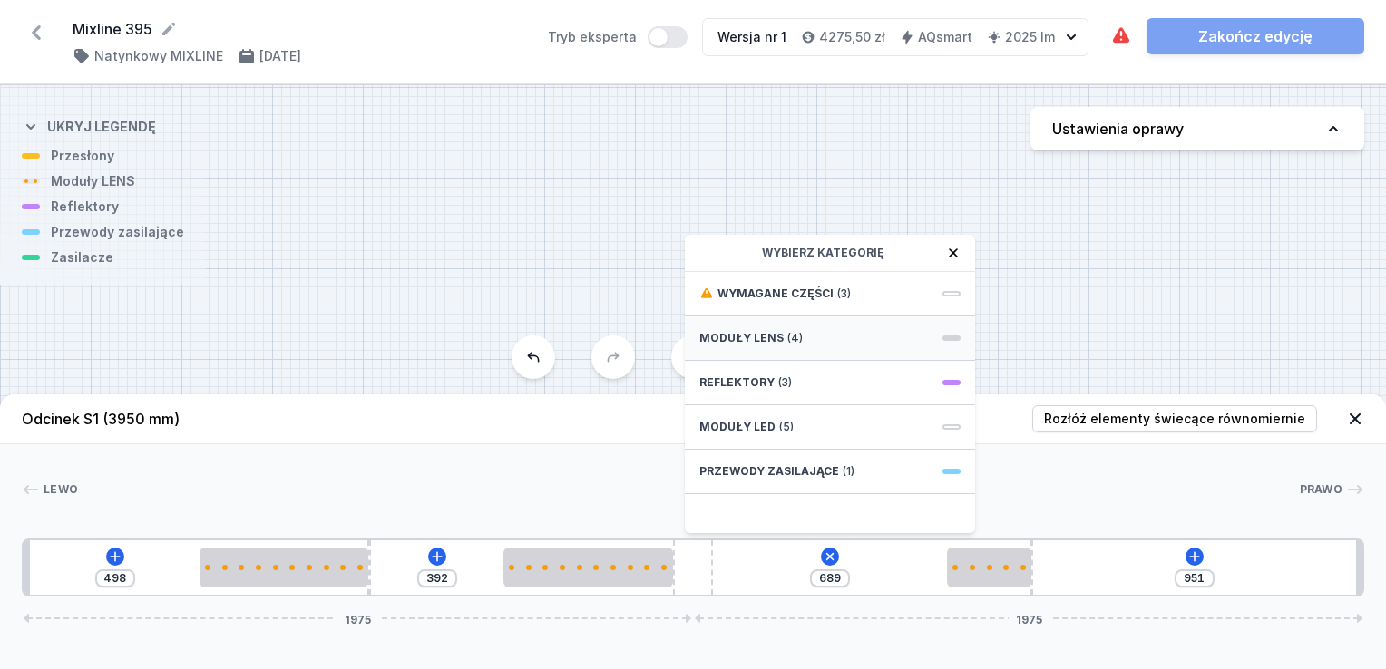
click at [768, 336] on span "Moduły LENS" at bounding box center [741, 338] width 84 height 15
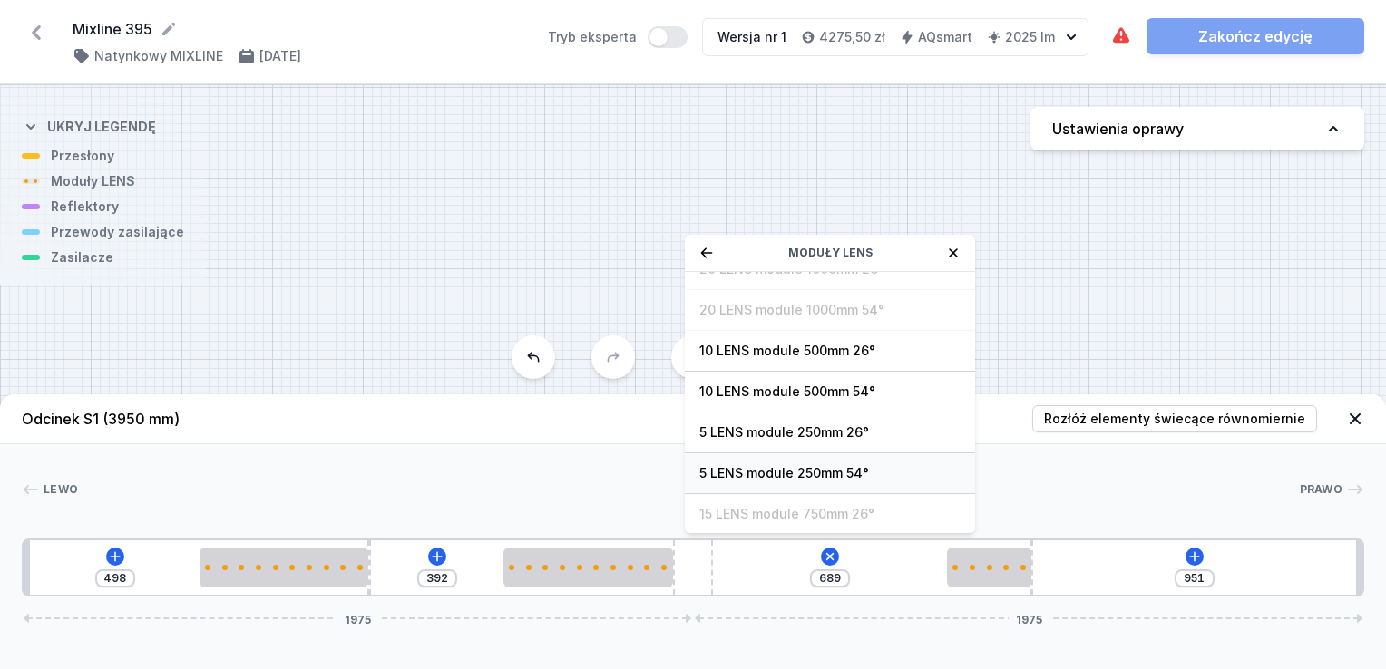
click at [843, 466] on span "5 LENS module 250mm 54°" at bounding box center [829, 473] width 261 height 18
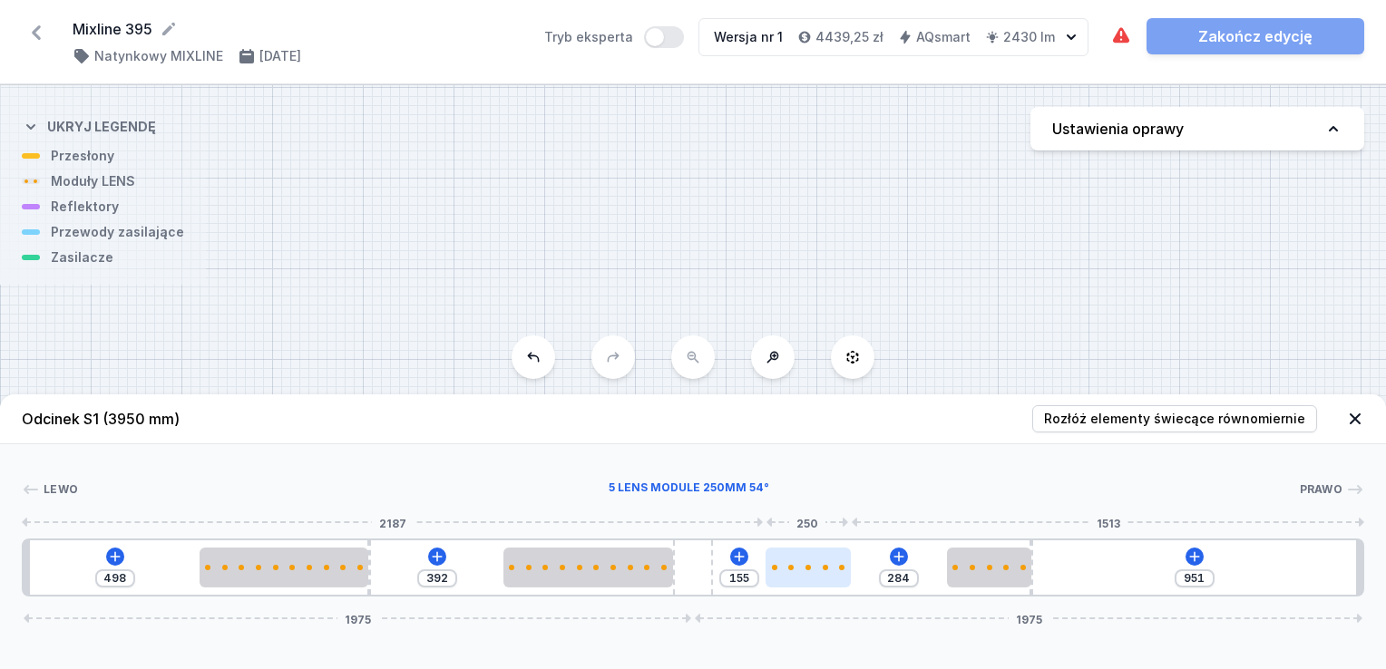
drag, startPoint x: 758, startPoint y: 570, endPoint x: 820, endPoint y: 575, distance: 61.9
click at [820, 575] on div at bounding box center [807, 568] width 84 height 40
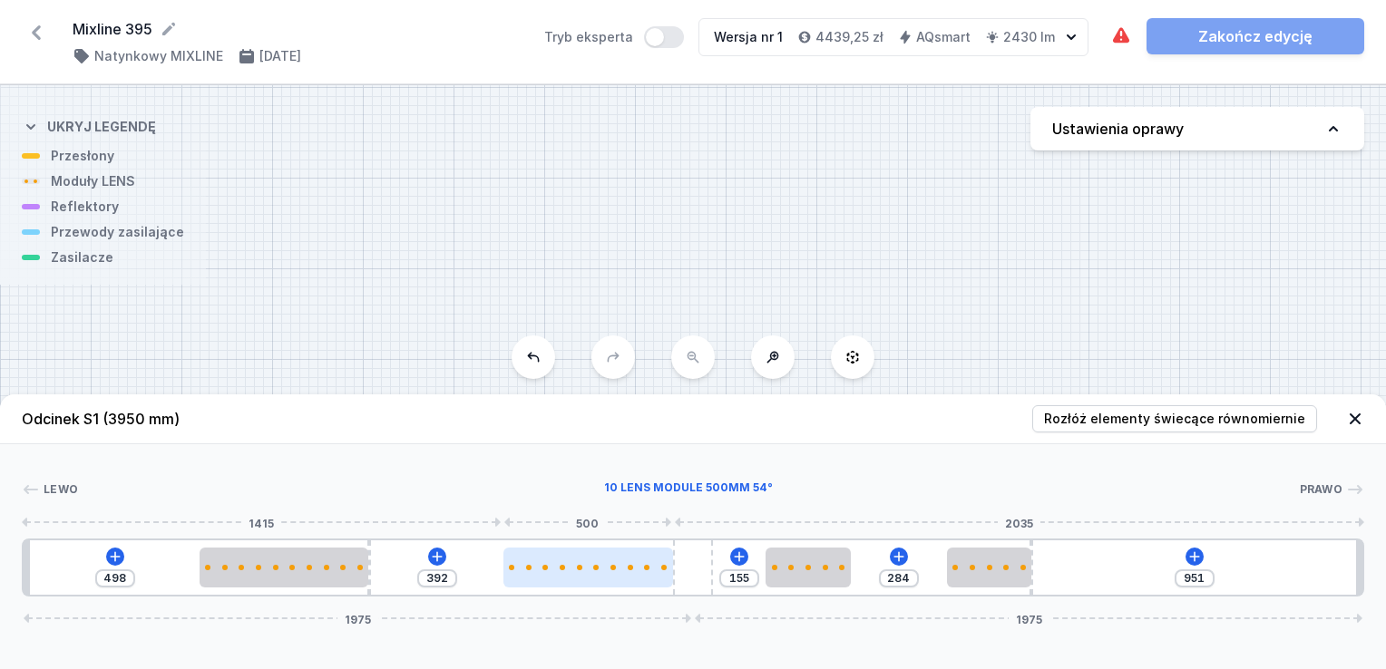
click at [632, 569] on div at bounding box center [588, 567] width 170 height 5
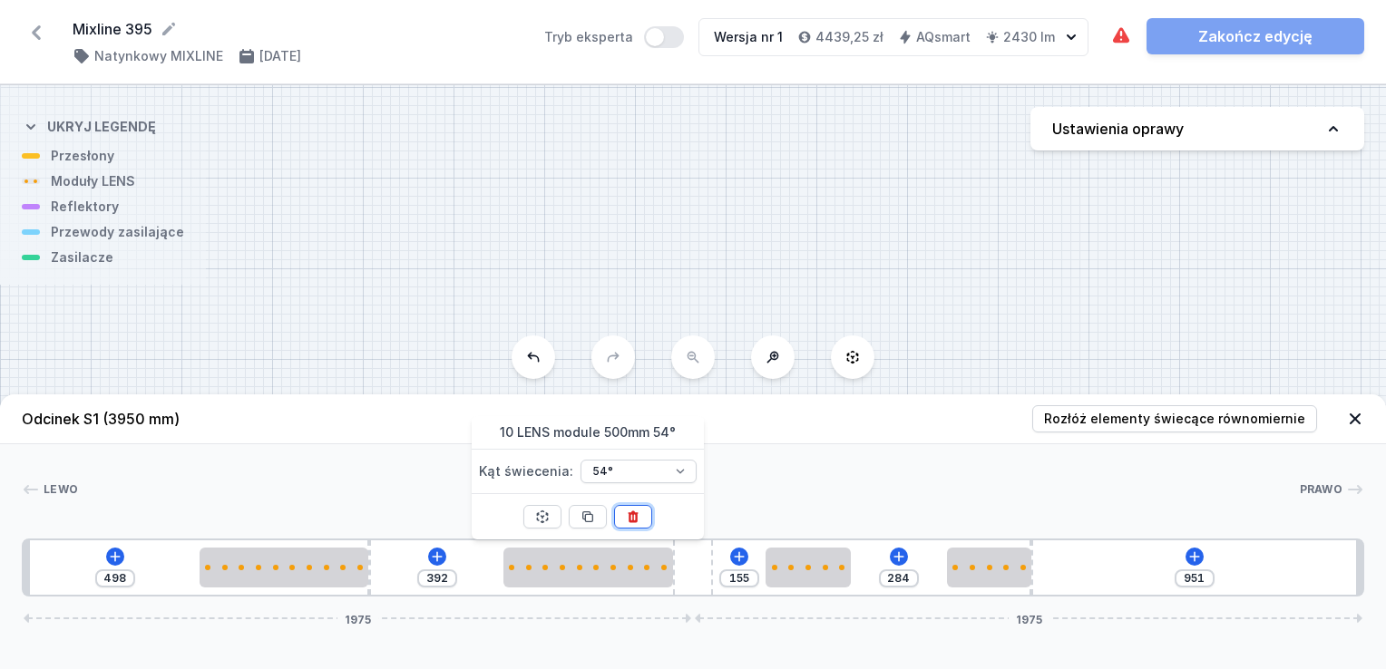
click at [637, 520] on icon at bounding box center [633, 518] width 10 height 12
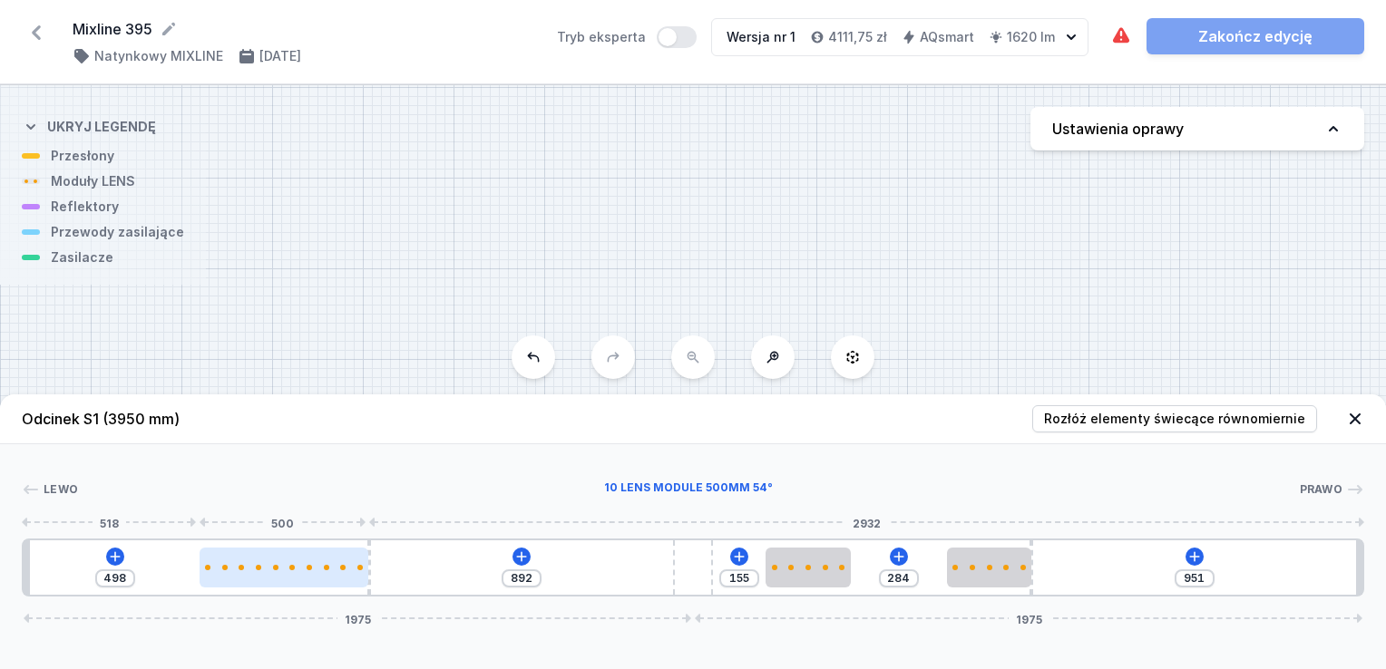
click at [312, 571] on div at bounding box center [285, 568] width 170 height 40
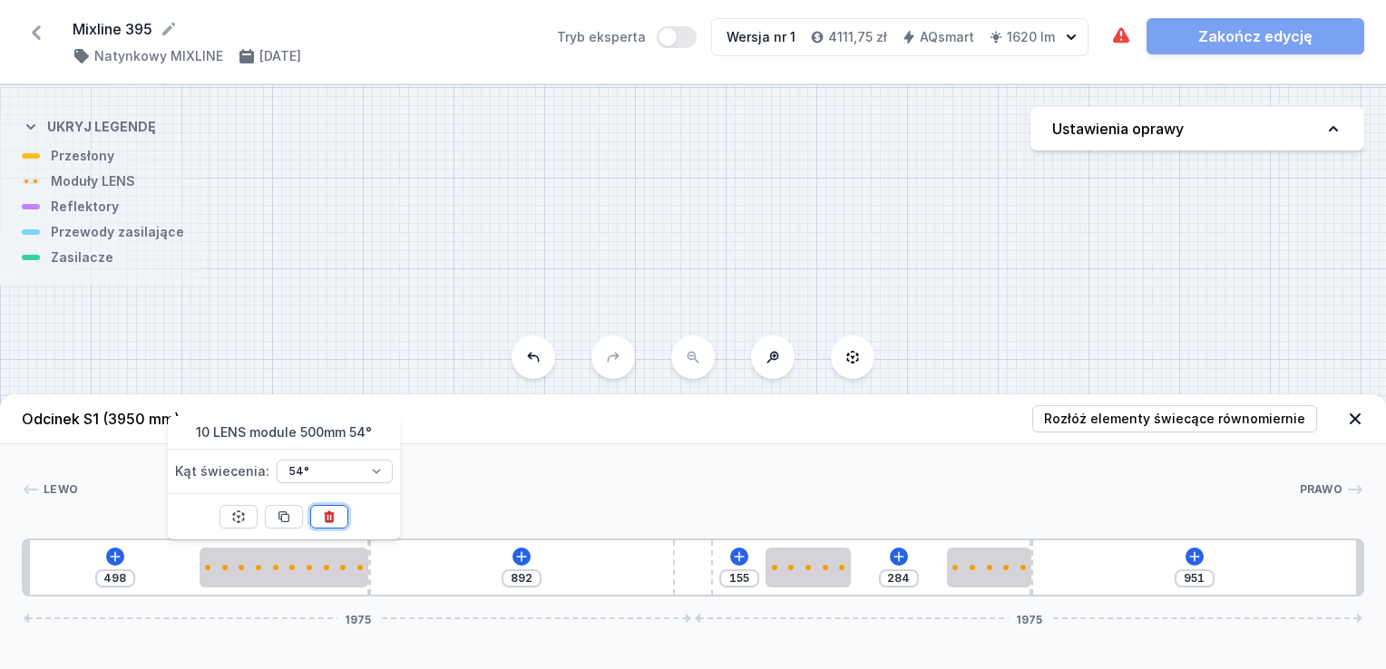
click at [335, 521] on icon at bounding box center [329, 517] width 15 height 15
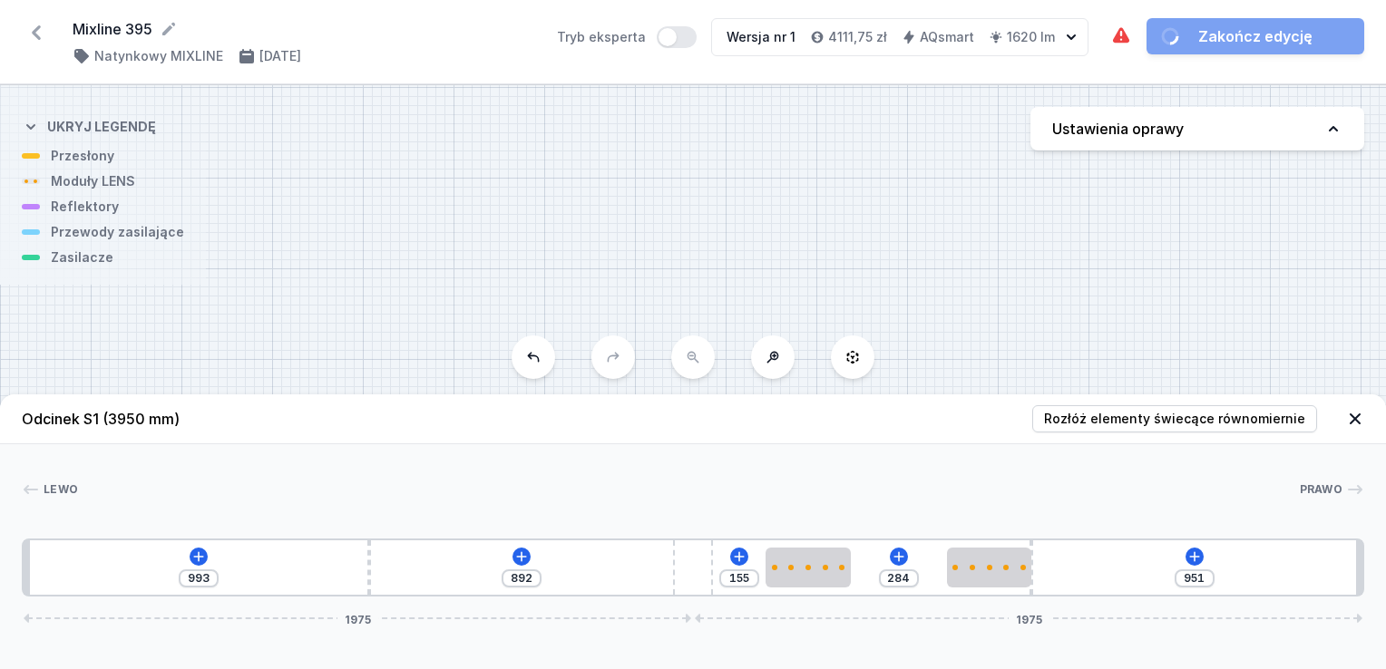
click at [617, 570] on div "993 892 155 284 951 1975 1975" at bounding box center [693, 568] width 1342 height 58
click at [520, 551] on icon at bounding box center [521, 557] width 15 height 15
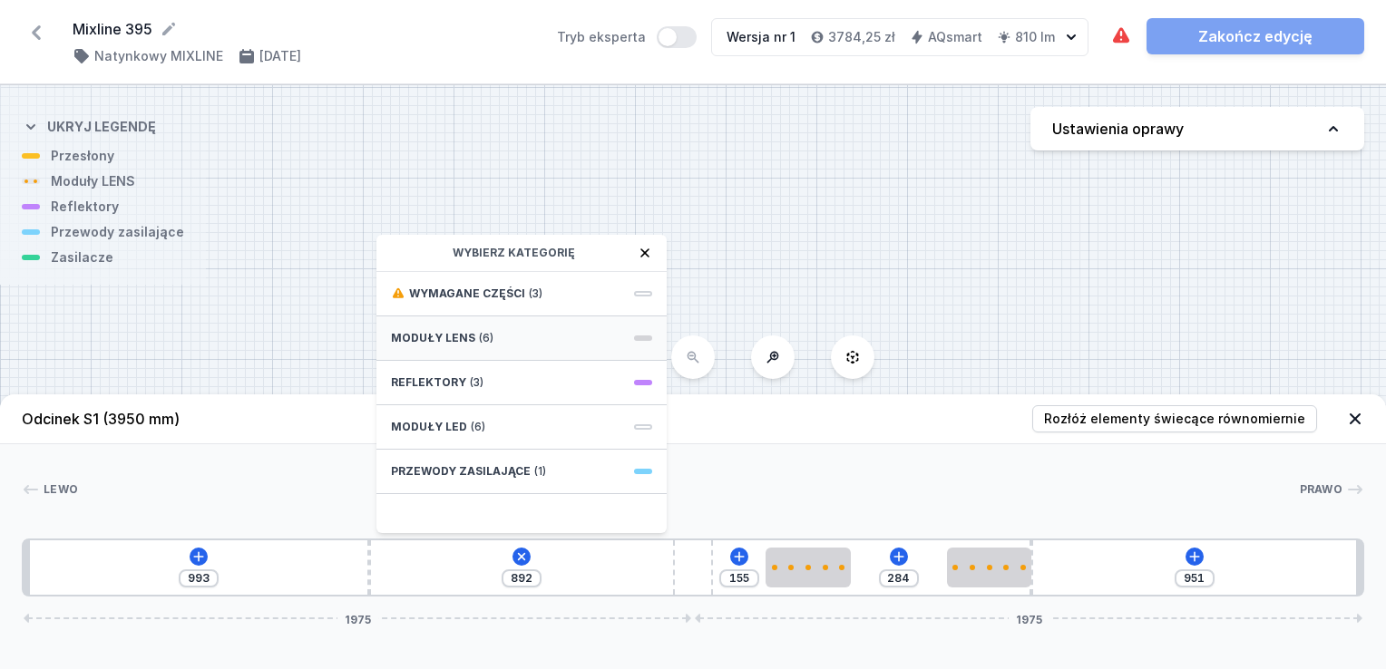
click at [479, 329] on div "Moduły LENS (6)" at bounding box center [521, 339] width 290 height 44
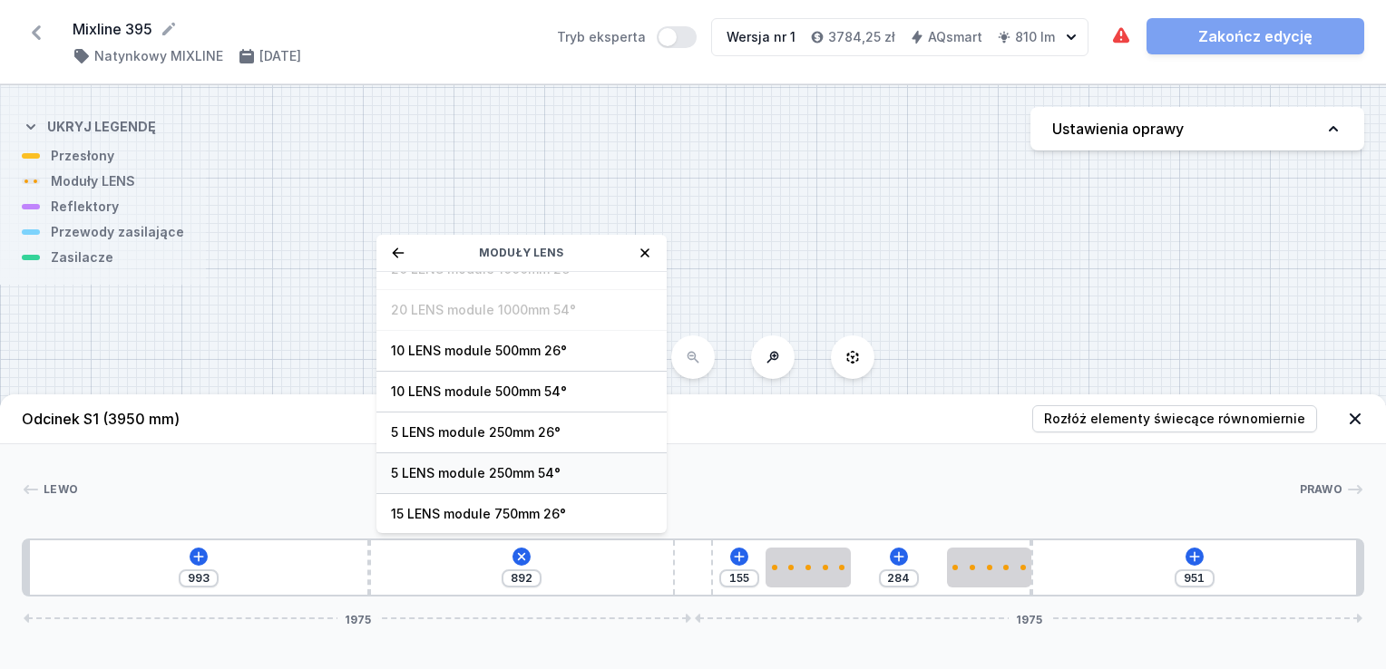
click at [510, 477] on span "5 LENS module 250mm 54°" at bounding box center [521, 473] width 261 height 18
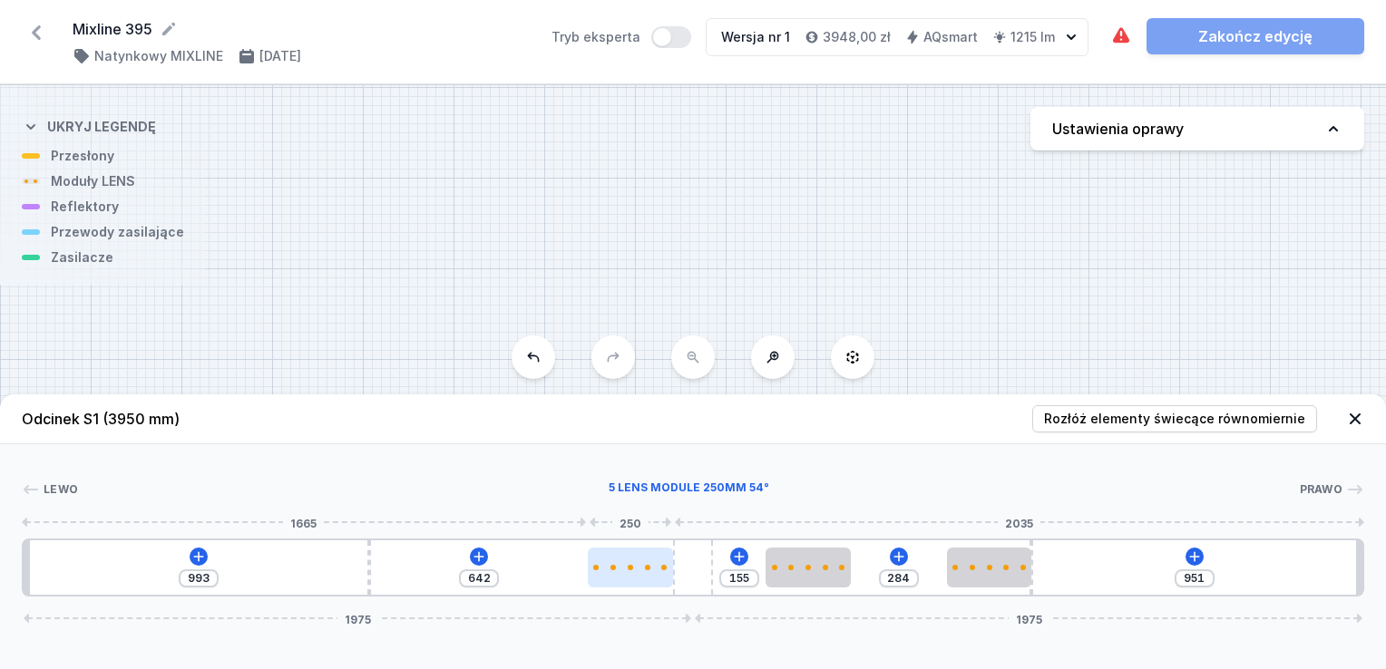
drag, startPoint x: 425, startPoint y: 564, endPoint x: 623, endPoint y: 582, distance: 198.5
click at [641, 582] on div at bounding box center [630, 568] width 84 height 40
click at [474, 561] on icon at bounding box center [479, 557] width 15 height 15
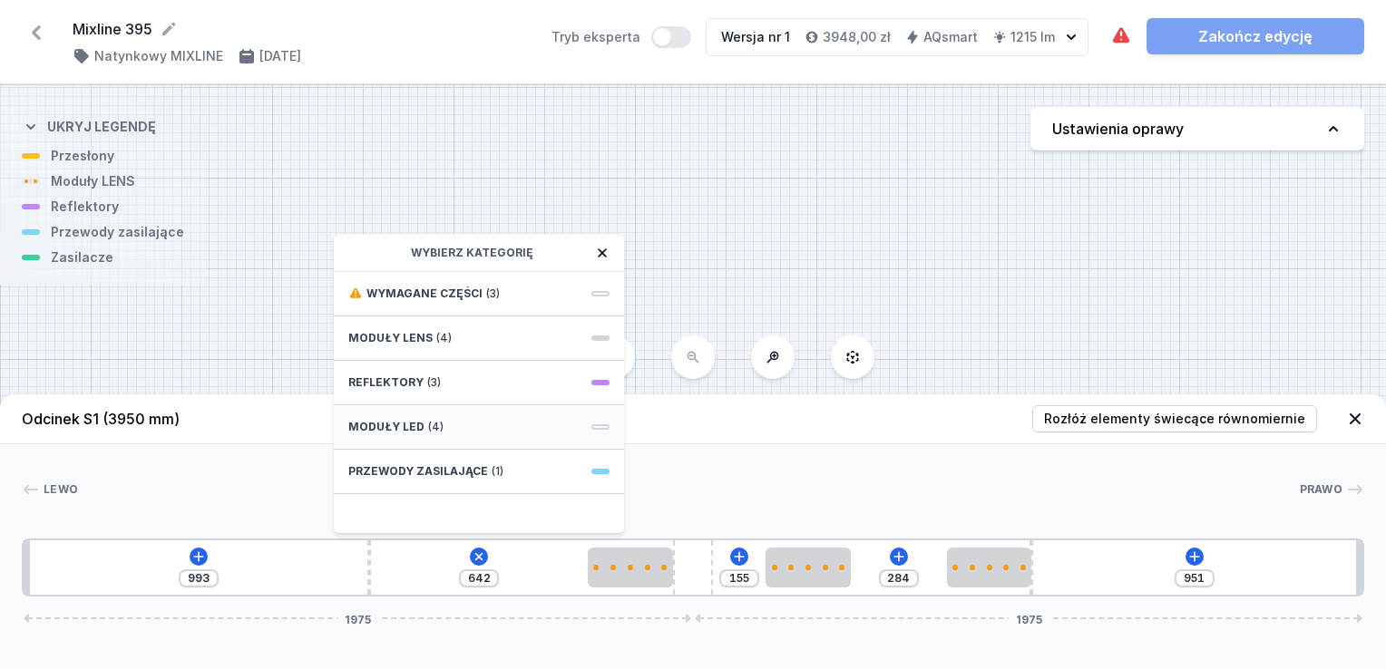
click at [452, 423] on div "Moduły LED (4)" at bounding box center [479, 427] width 290 height 44
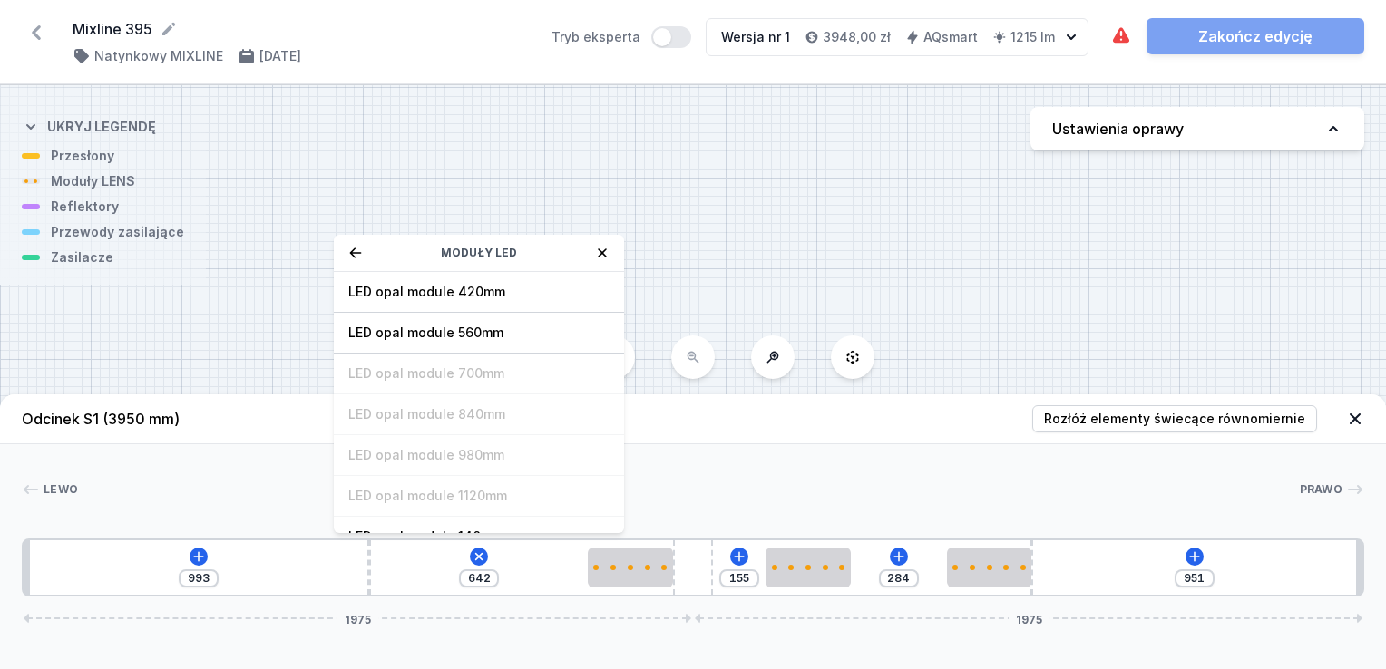
click at [599, 249] on icon at bounding box center [602, 253] width 15 height 15
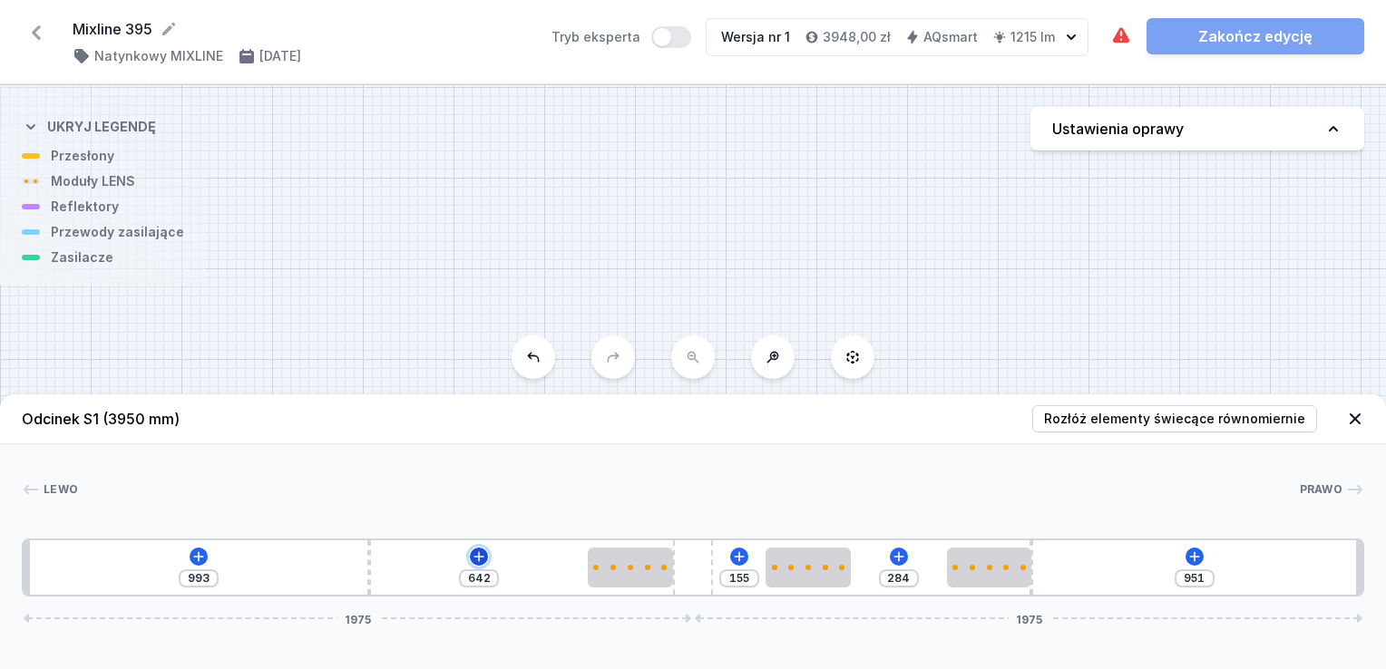
click at [473, 559] on icon at bounding box center [479, 557] width 15 height 15
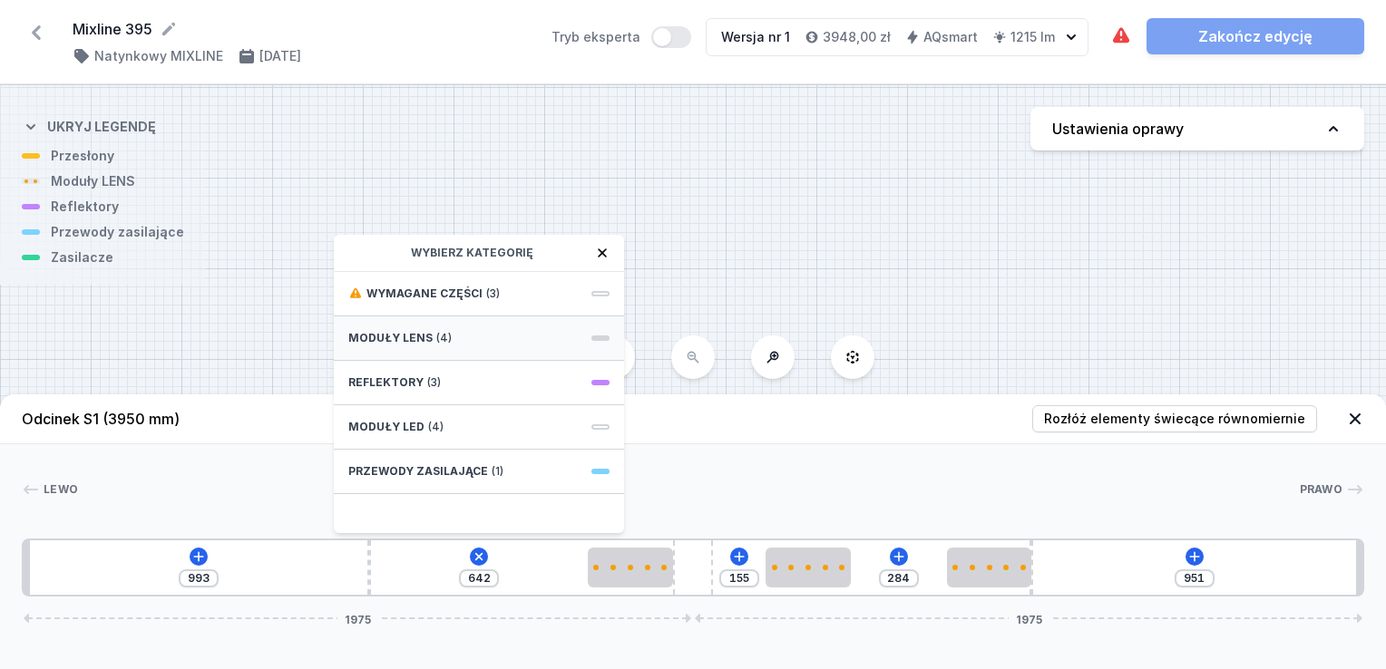
click at [406, 338] on span "Moduły LENS" at bounding box center [390, 338] width 84 height 15
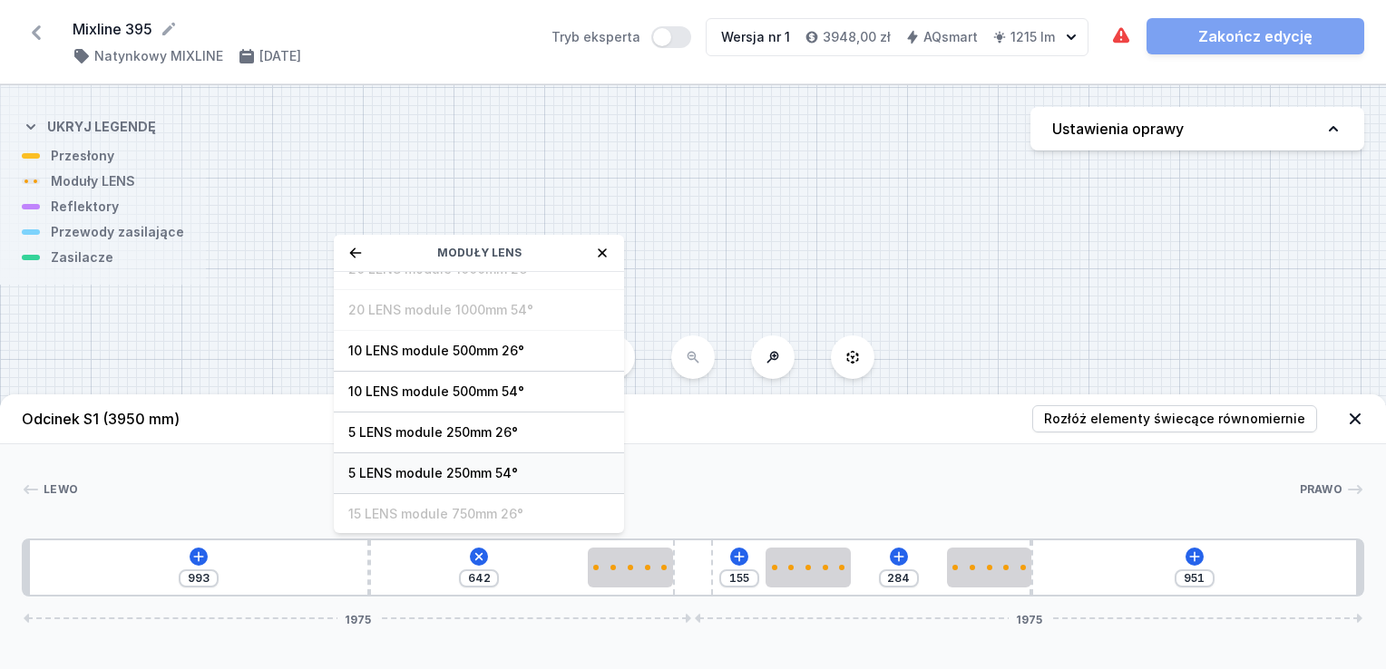
click at [460, 477] on span "5 LENS module 250mm 54°" at bounding box center [478, 473] width 261 height 18
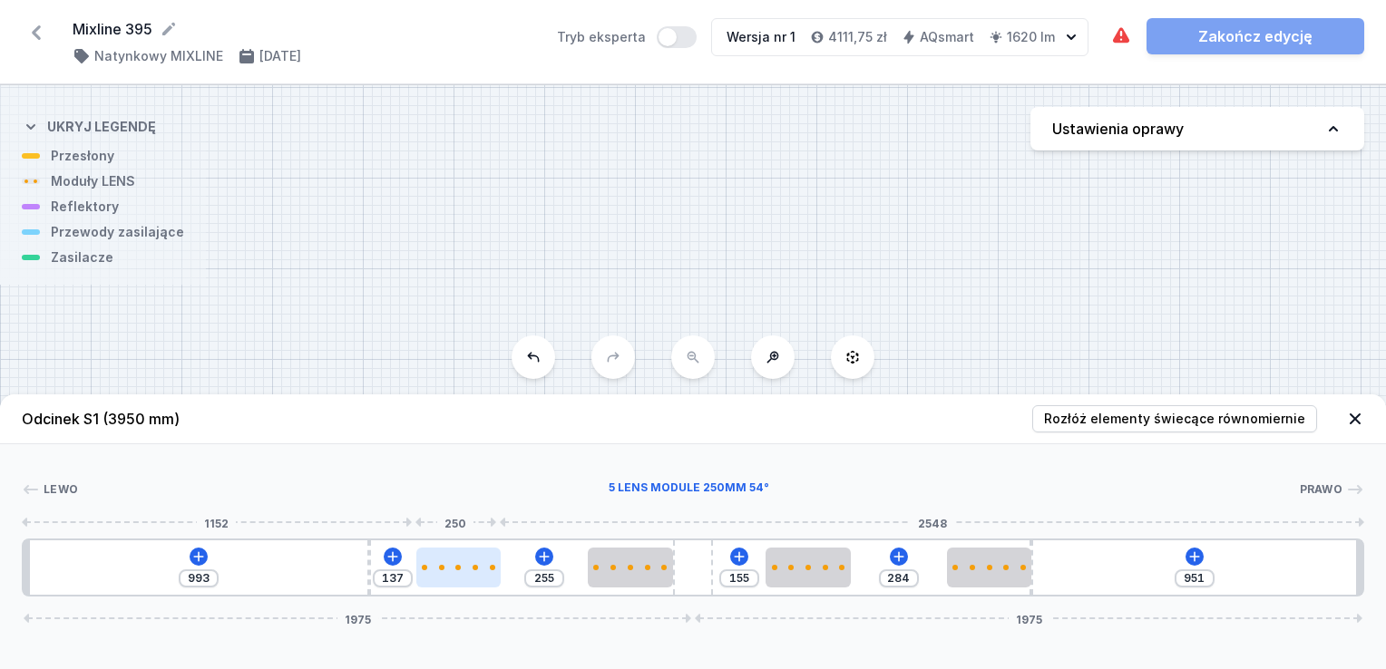
drag, startPoint x: 402, startPoint y: 559, endPoint x: 446, endPoint y: 560, distance: 44.5
click at [446, 560] on div at bounding box center [458, 568] width 84 height 40
click at [198, 560] on icon at bounding box center [198, 556] width 10 height 10
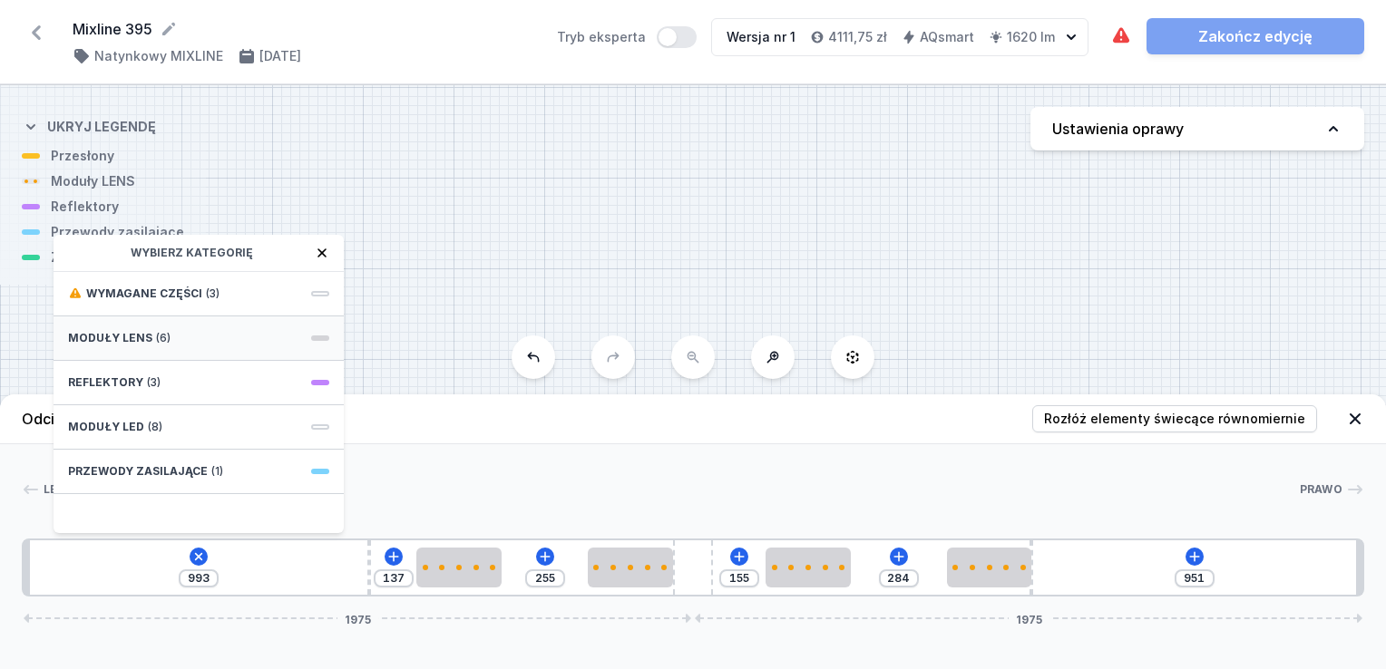
click at [167, 346] on div "Moduły LENS (6)" at bounding box center [199, 339] width 290 height 44
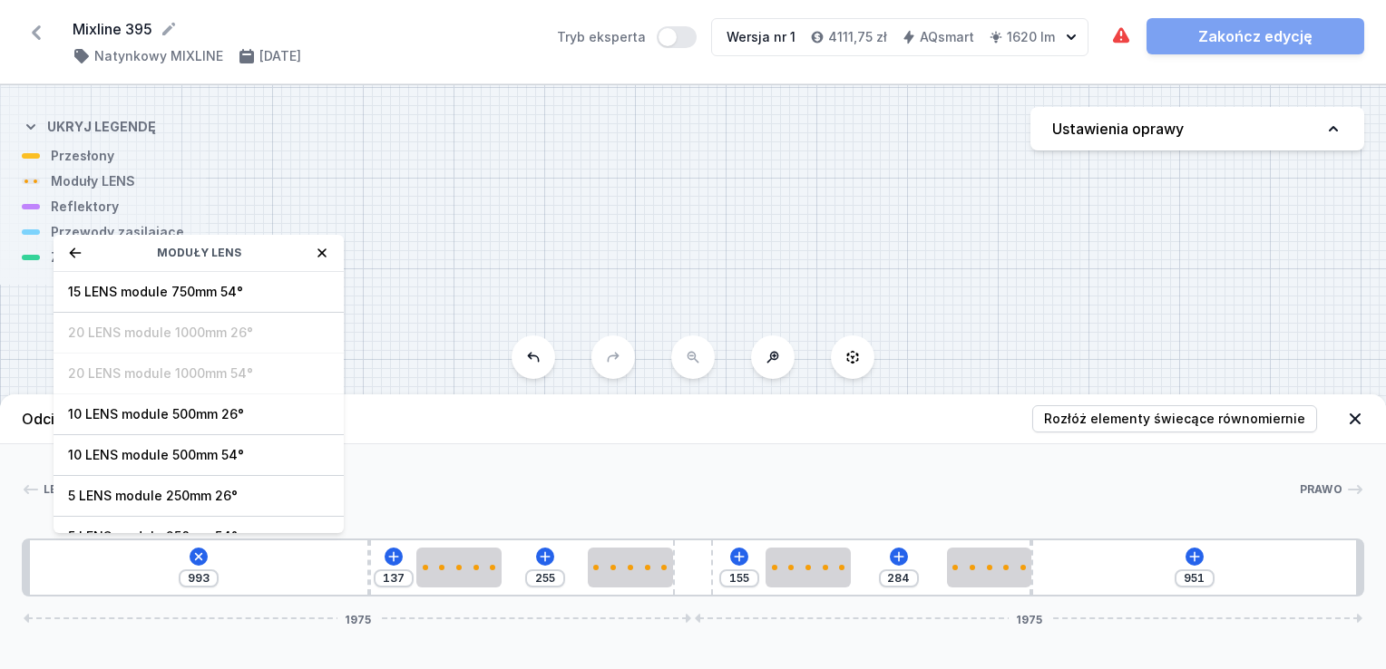
drag, startPoint x: 332, startPoint y: 435, endPoint x: 348, endPoint y: 480, distance: 47.3
click at [348, 480] on div "Lewo Prawo 1 2 3 3 4 3 3 2 1 993 Moduły LENS 15 LENS module 750mm 54° 20 LENS m…" at bounding box center [693, 520] width 1386 height 152
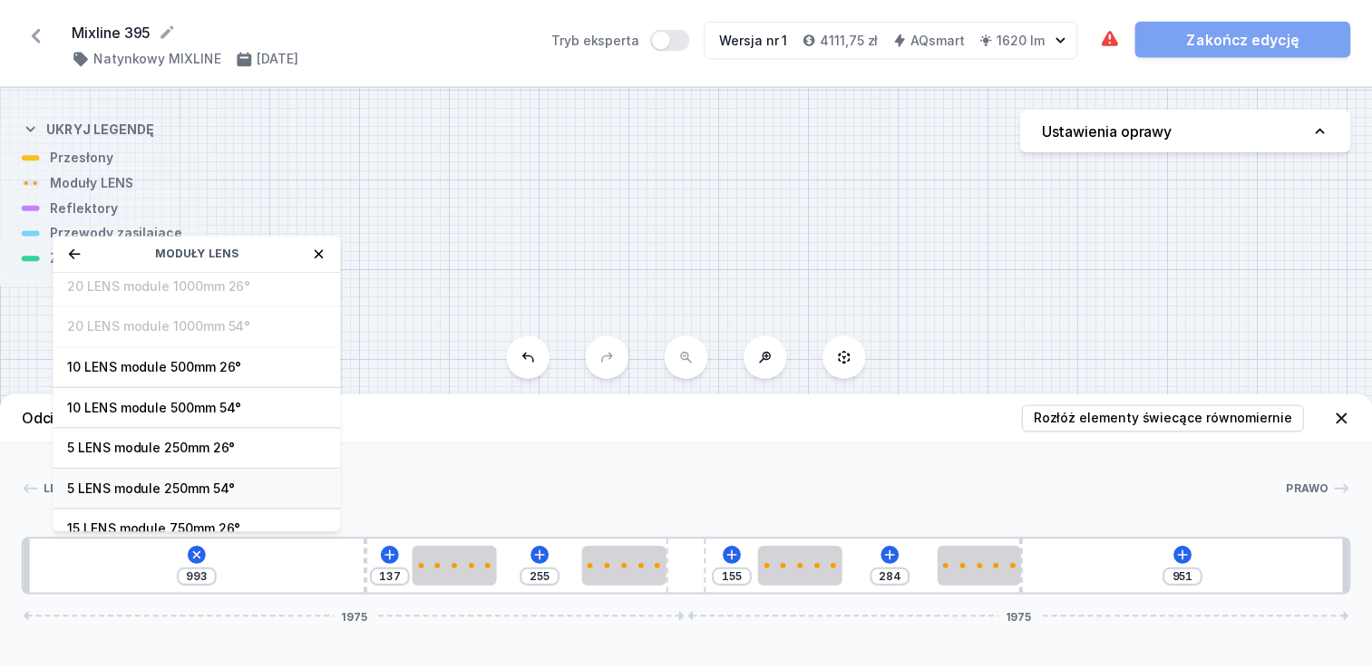
scroll to position [47, 0]
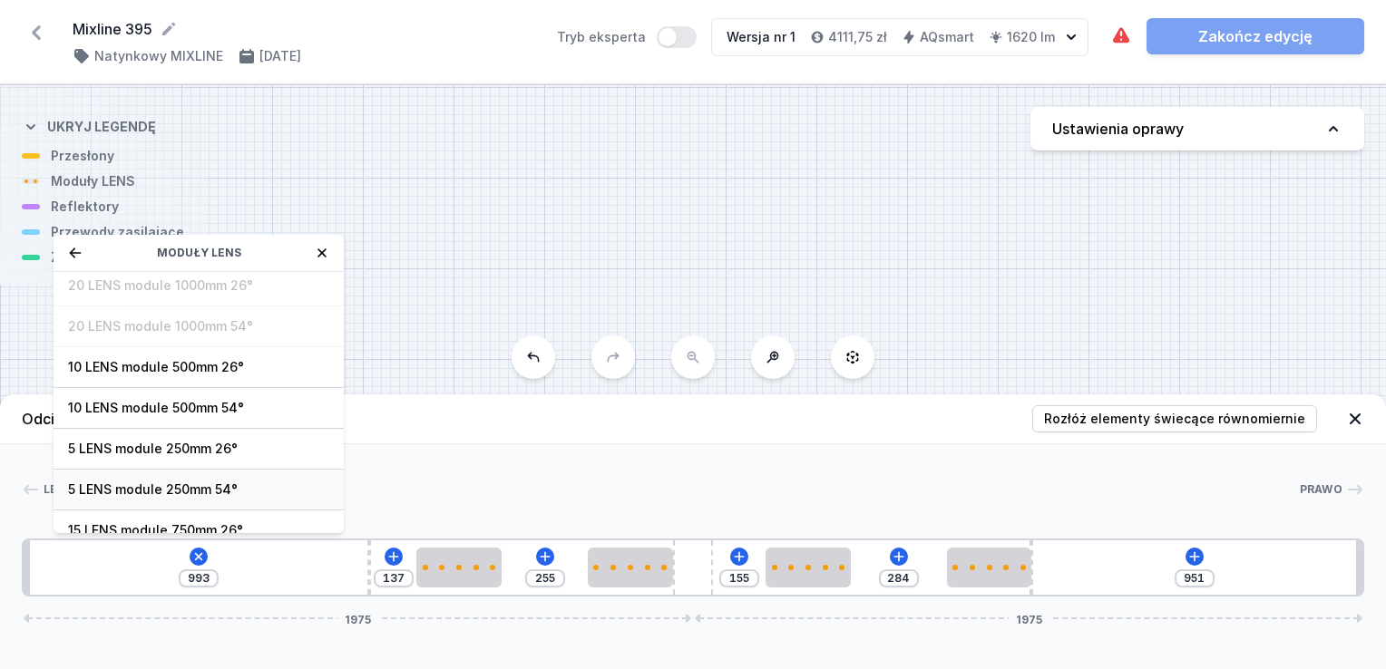
click at [238, 482] on span "5 LENS module 250mm 54°" at bounding box center [198, 490] width 261 height 18
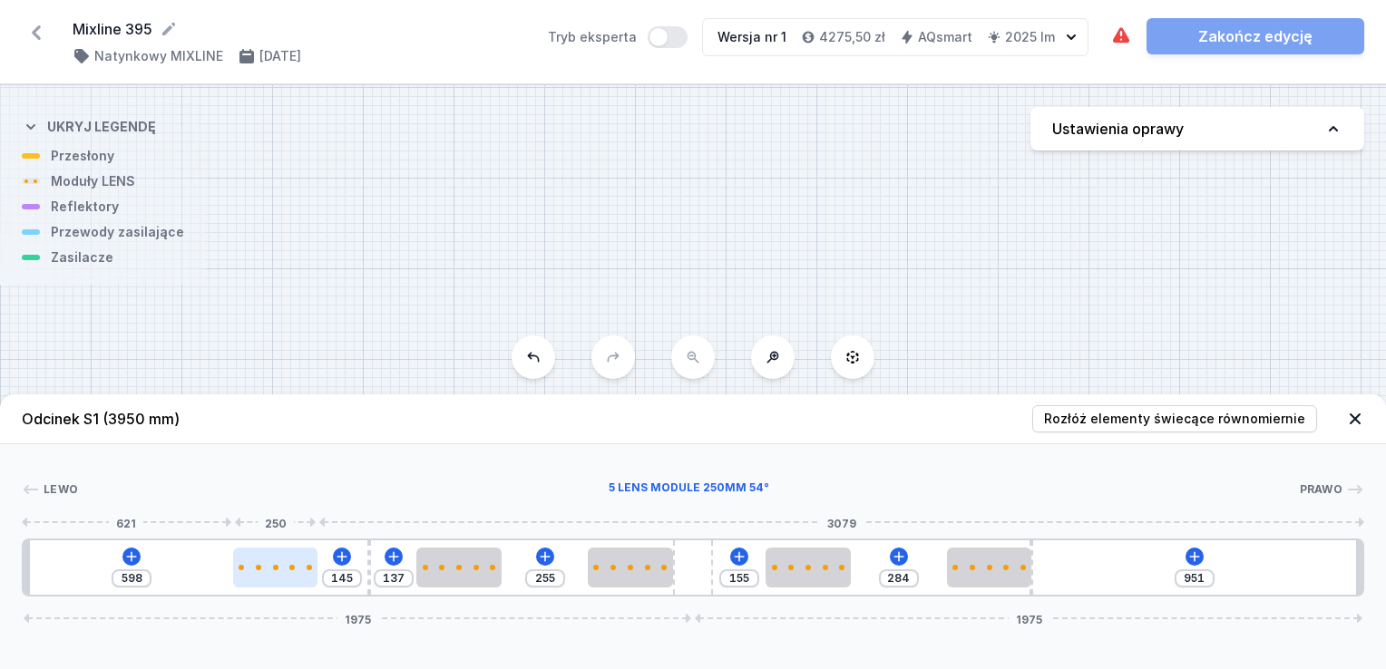
drag, startPoint x: 91, startPoint y: 577, endPoint x: 289, endPoint y: 584, distance: 198.7
click at [289, 584] on div at bounding box center [275, 568] width 84 height 40
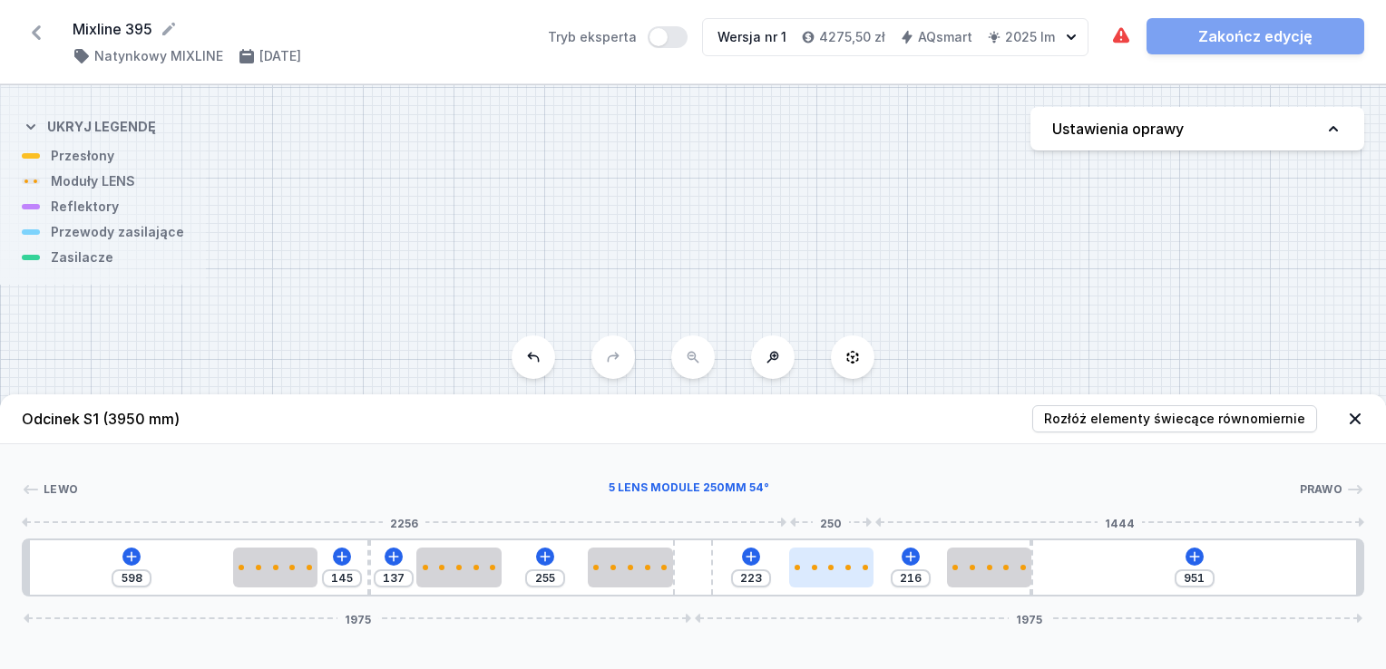
drag, startPoint x: 830, startPoint y: 563, endPoint x: 804, endPoint y: 567, distance: 26.5
click at [862, 565] on div at bounding box center [831, 568] width 84 height 40
drag, startPoint x: 831, startPoint y: 580, endPoint x: 802, endPoint y: 583, distance: 29.1
click at [802, 583] on div at bounding box center [792, 568] width 84 height 40
click at [808, 579] on div at bounding box center [800, 568] width 84 height 40
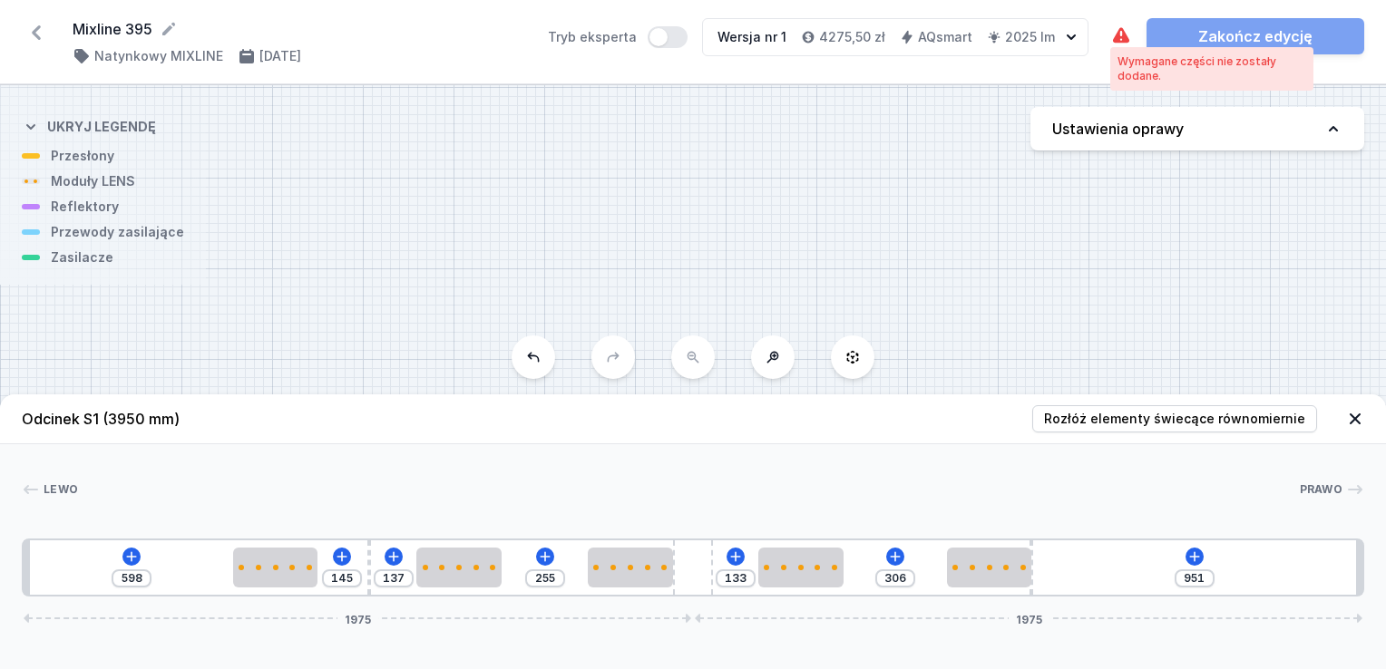
click at [1117, 39] on icon at bounding box center [1121, 34] width 16 height 15
click at [1117, 35] on icon at bounding box center [1121, 34] width 16 height 15
click at [1139, 60] on div "Wymagane części nie zostały dodane." at bounding box center [1211, 68] width 189 height 29
click at [1193, 558] on icon at bounding box center [1194, 556] width 10 height 10
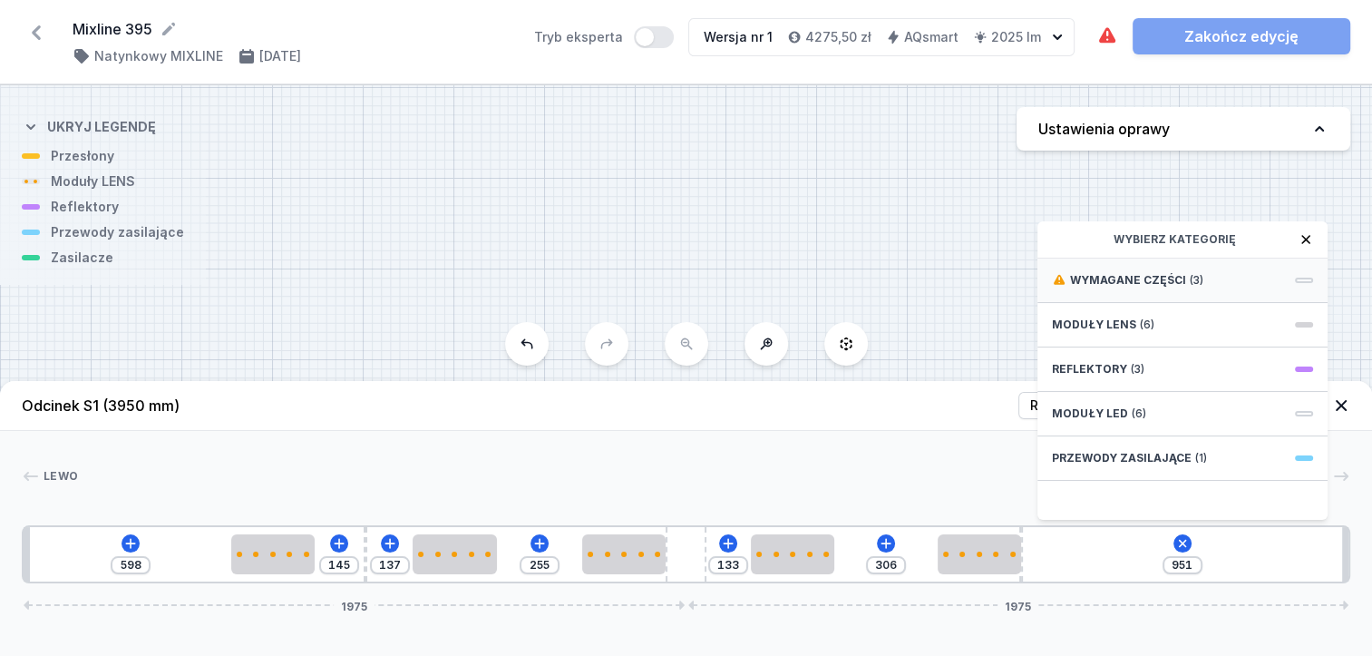
click at [1134, 287] on span "Wymagane części" at bounding box center [1128, 280] width 116 height 15
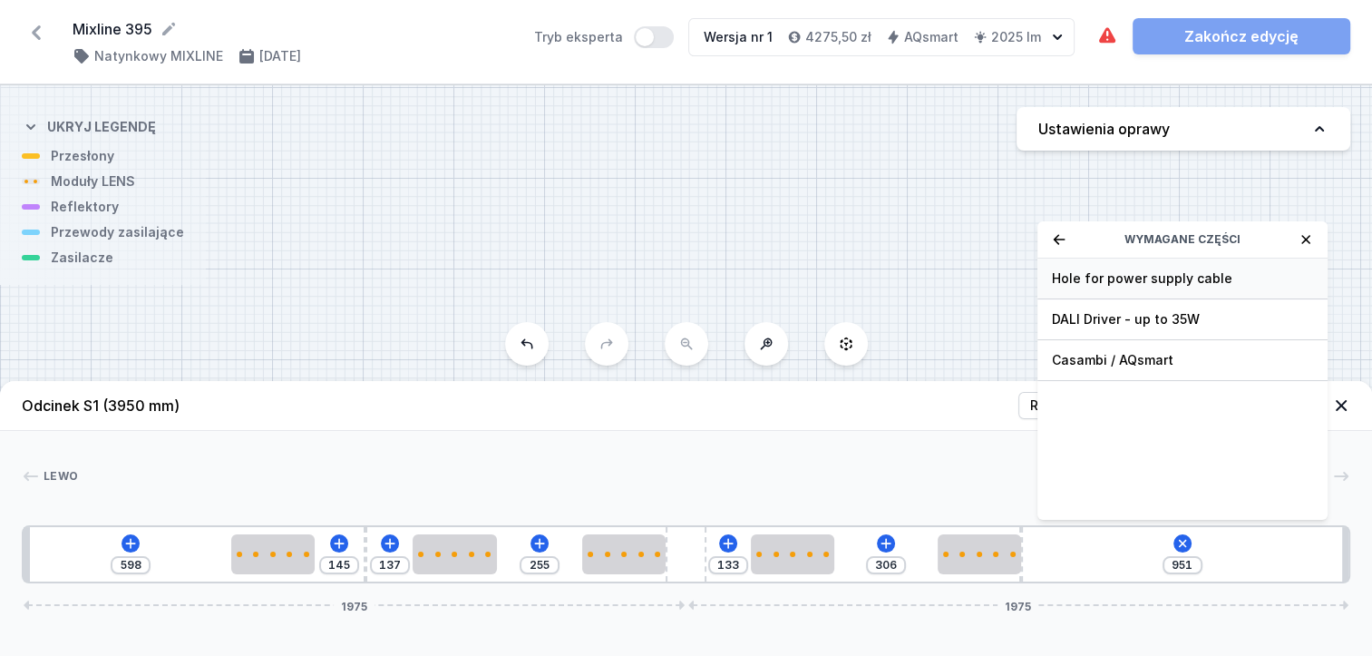
click at [1124, 287] on span "Hole for power supply cable" at bounding box center [1182, 278] width 261 height 18
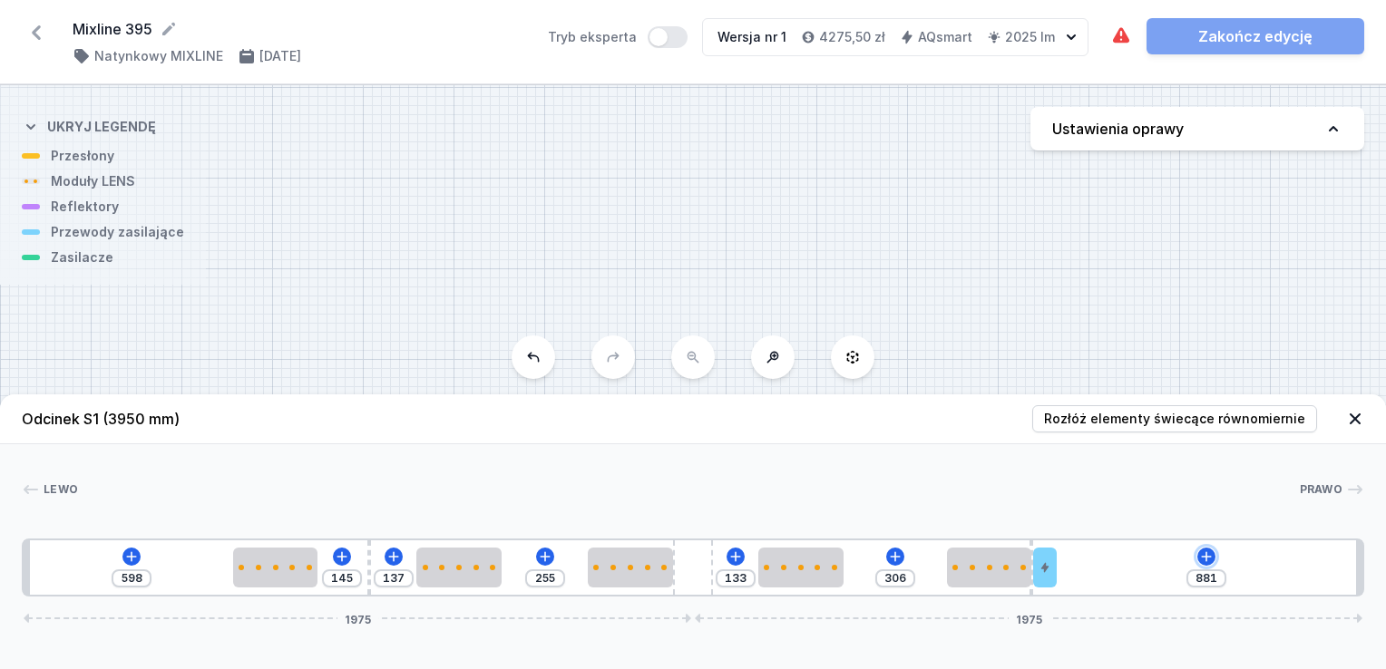
click at [1207, 556] on icon at bounding box center [1206, 557] width 15 height 15
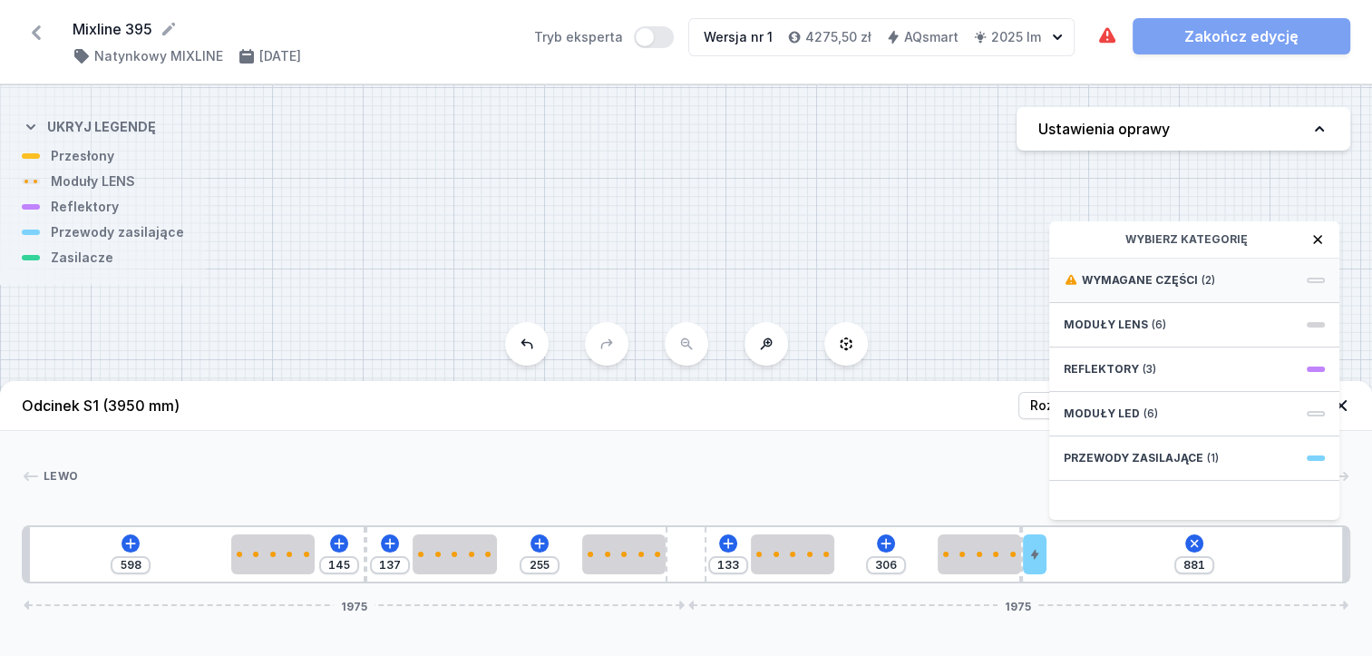
click at [1125, 287] on span "Wymagane części" at bounding box center [1140, 280] width 116 height 15
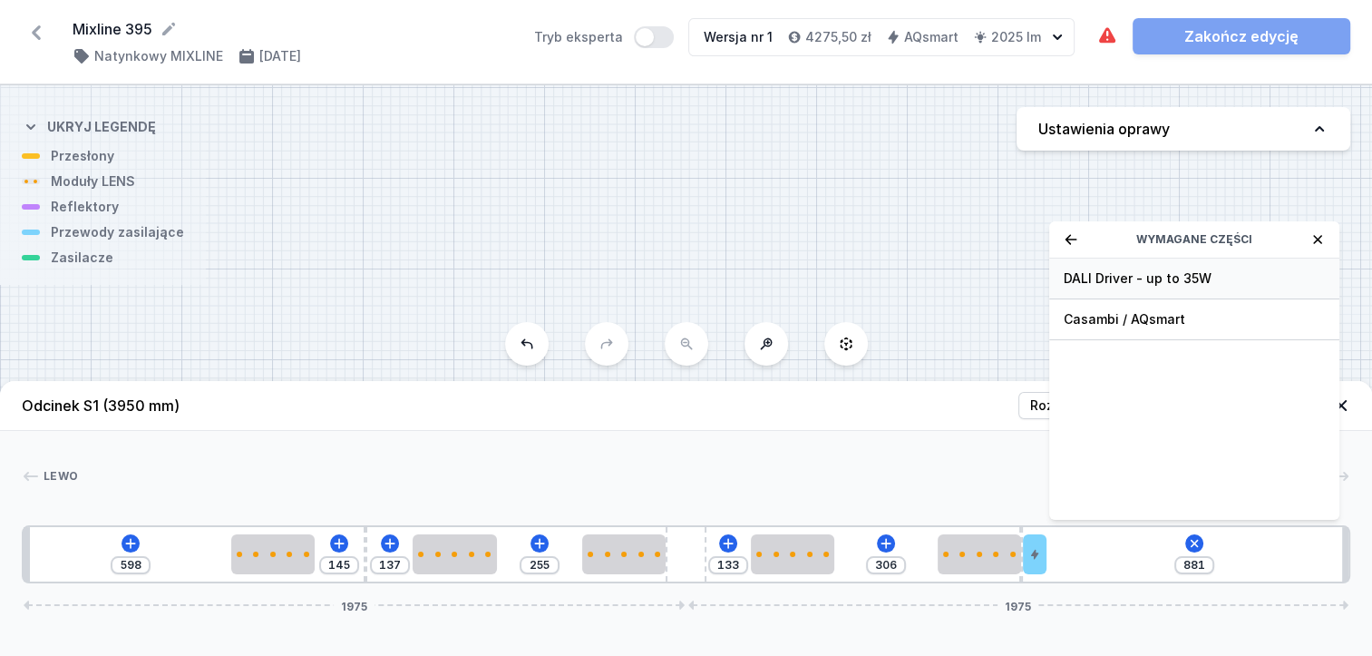
click at [1096, 287] on span "DALI Driver - up to 35W" at bounding box center [1194, 278] width 261 height 18
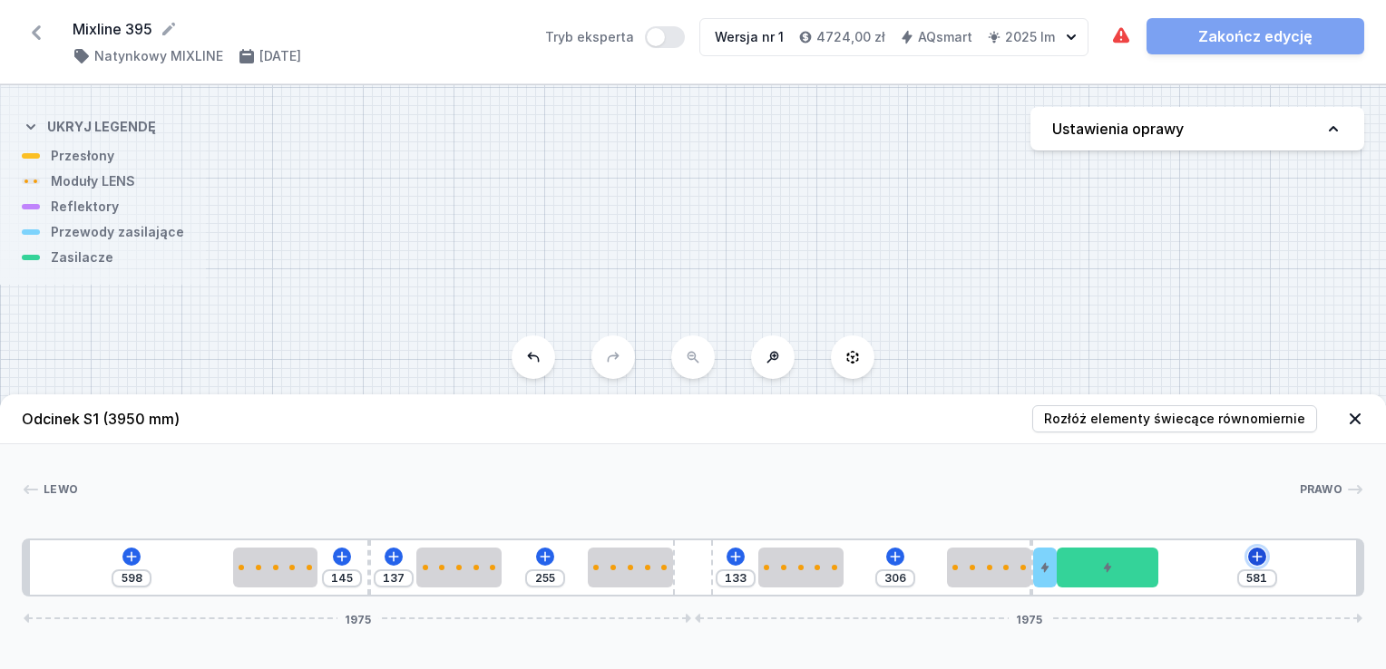
click at [1257, 559] on icon at bounding box center [1257, 556] width 10 height 10
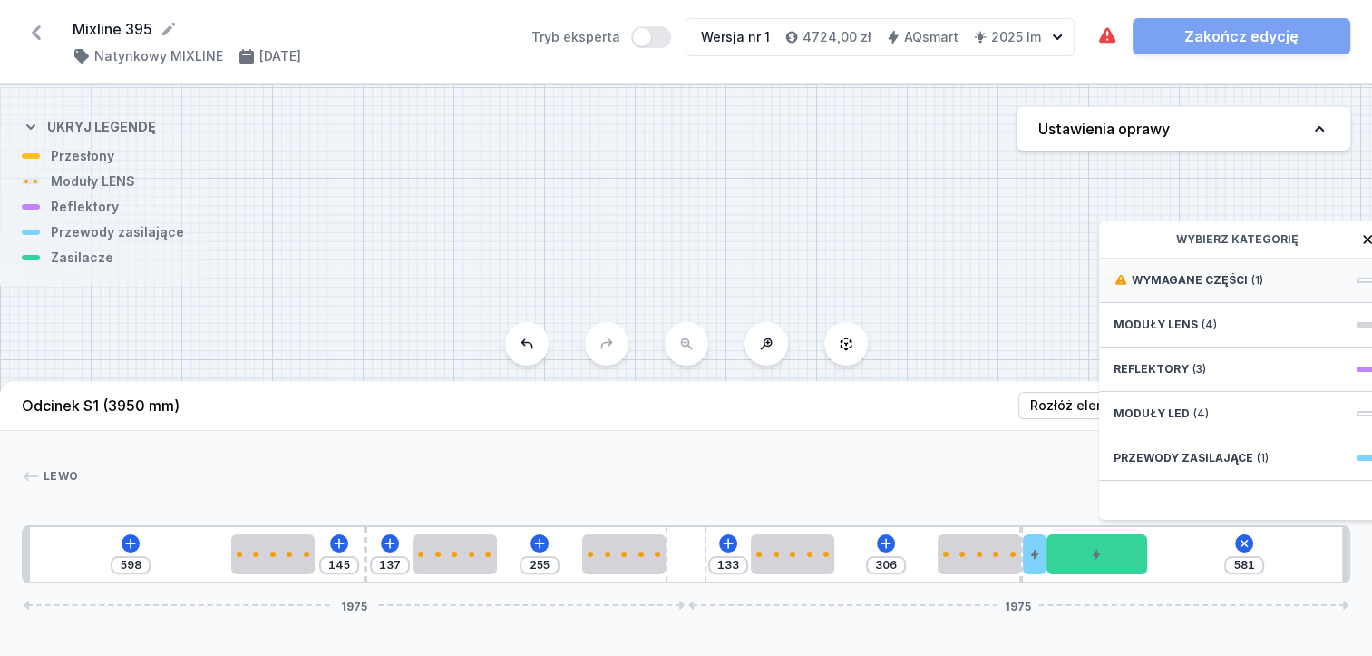
click at [1160, 287] on span "Wymagane części" at bounding box center [1190, 280] width 116 height 15
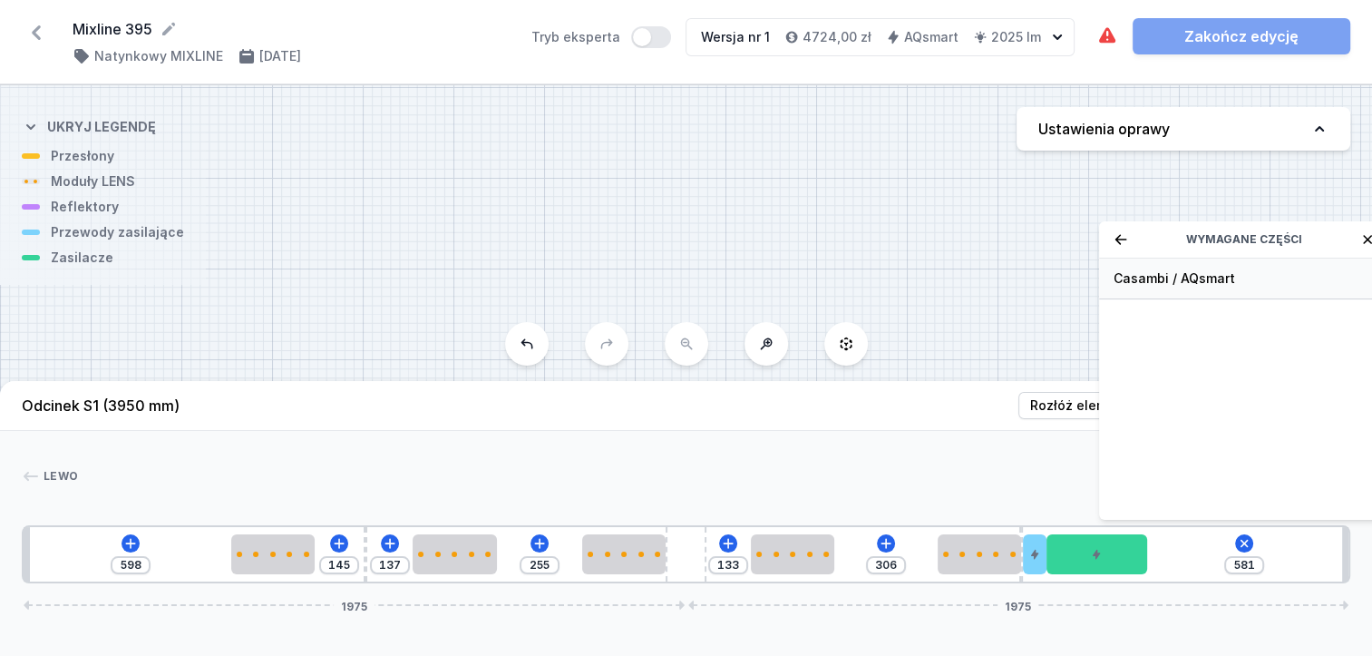
click at [1160, 287] on span "Casambi / AQsmart" at bounding box center [1244, 278] width 261 height 18
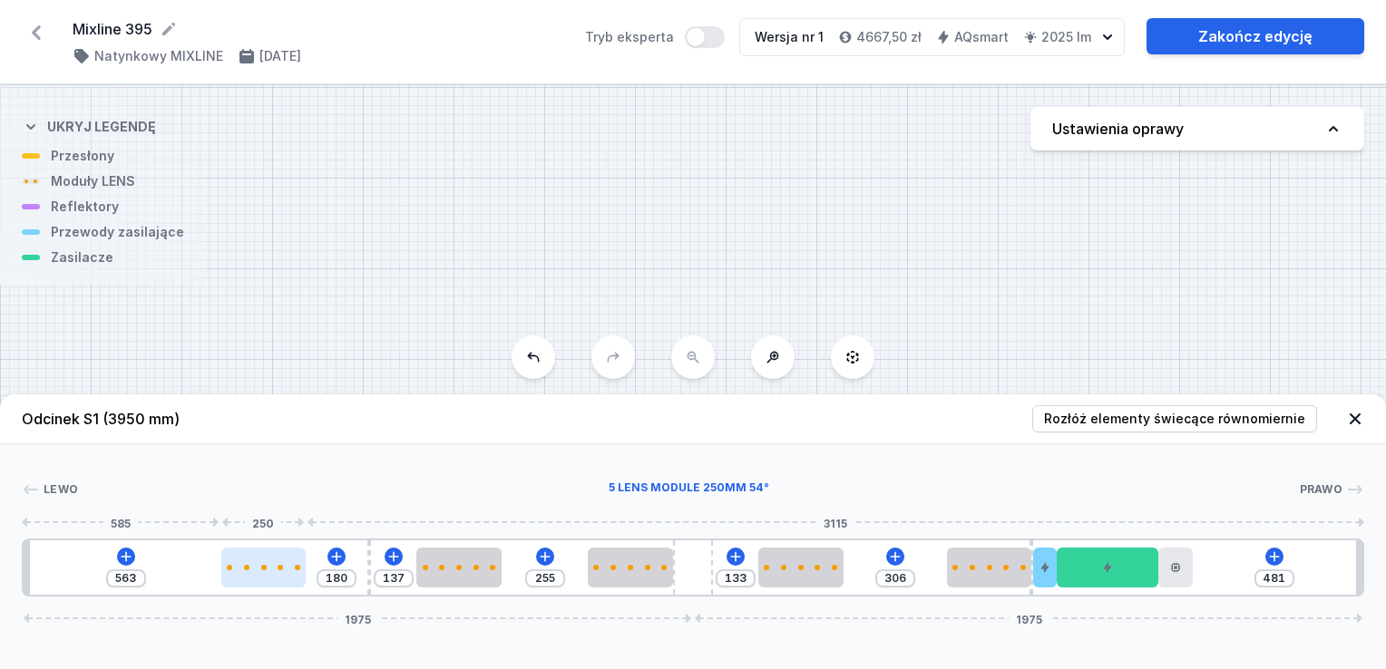
drag, startPoint x: 263, startPoint y: 571, endPoint x: 247, endPoint y: 571, distance: 16.3
click at [247, 571] on div at bounding box center [263, 568] width 84 height 40
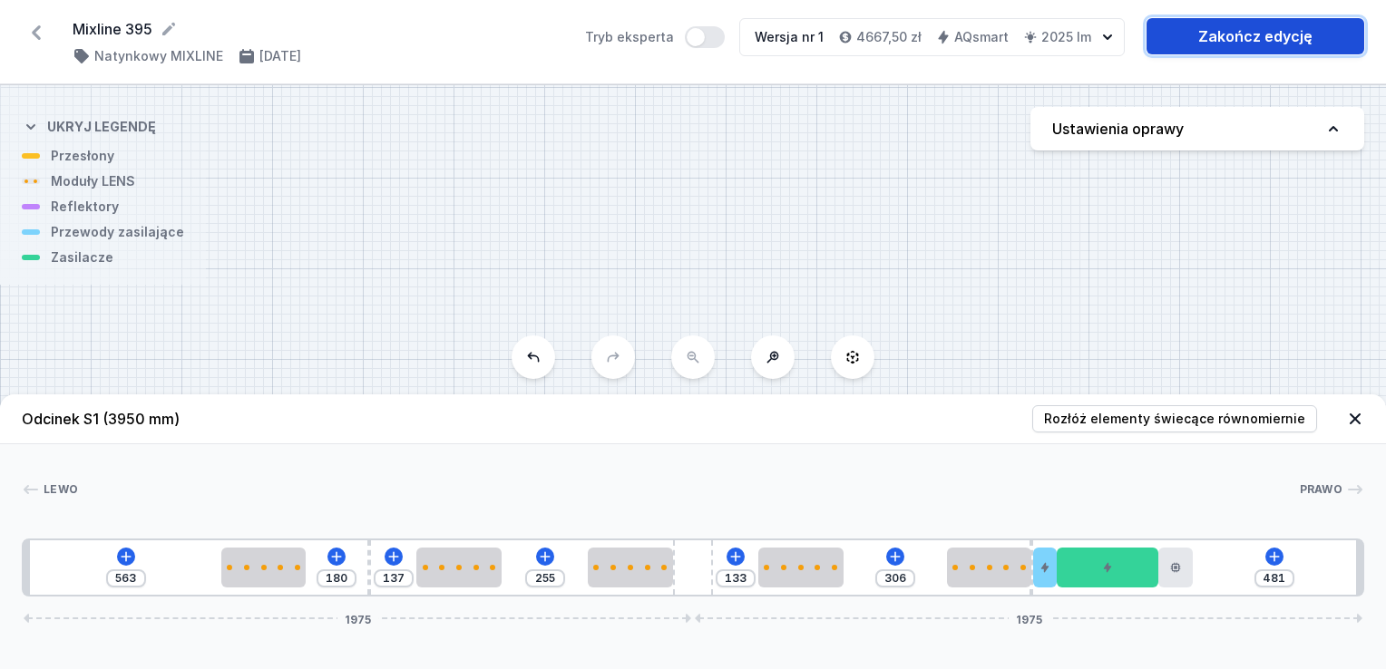
click at [1210, 41] on link "Zakończ edycję" at bounding box center [1255, 36] width 218 height 36
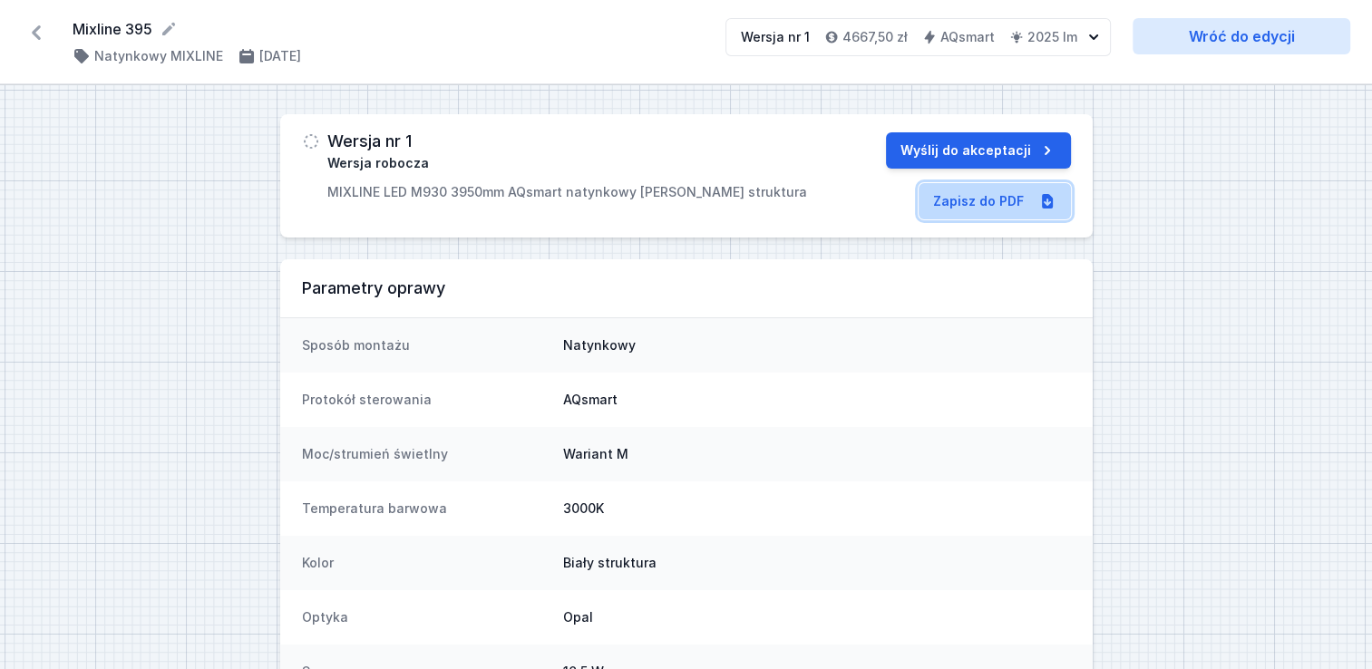
click at [983, 197] on link "Zapisz do PDF" at bounding box center [995, 201] width 152 height 36
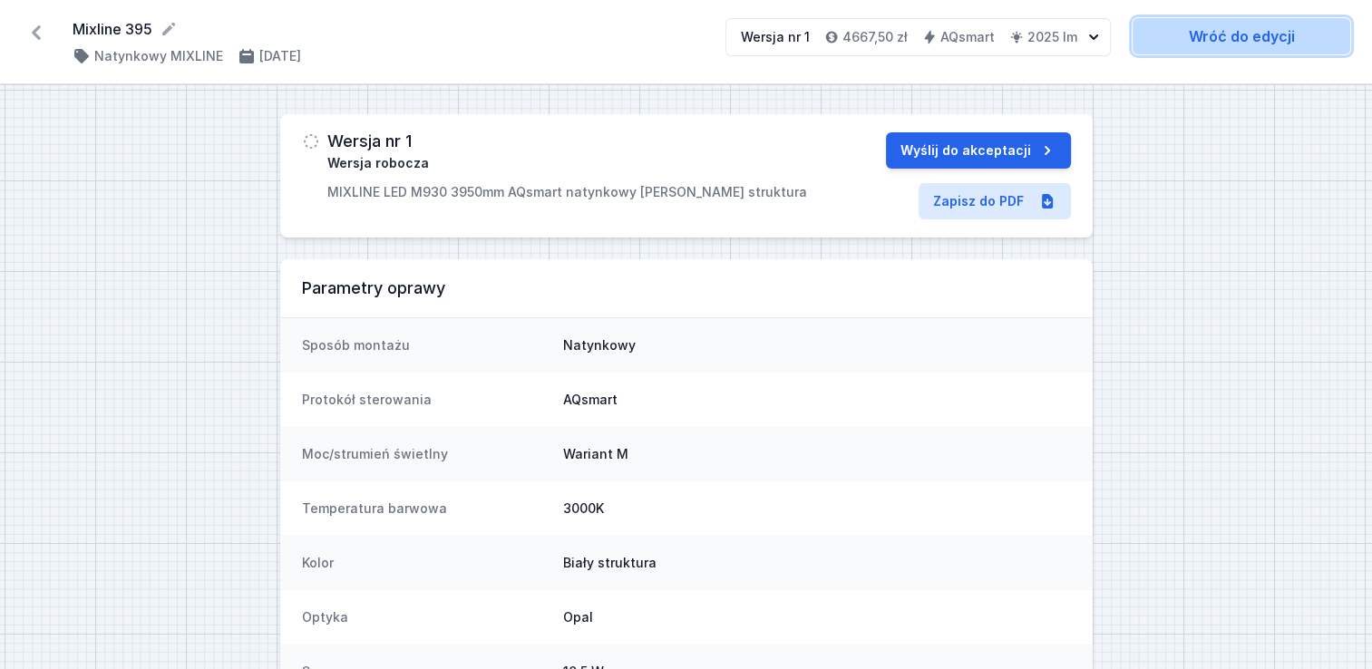
click at [1281, 35] on link "Wróć do edycji" at bounding box center [1242, 36] width 218 height 36
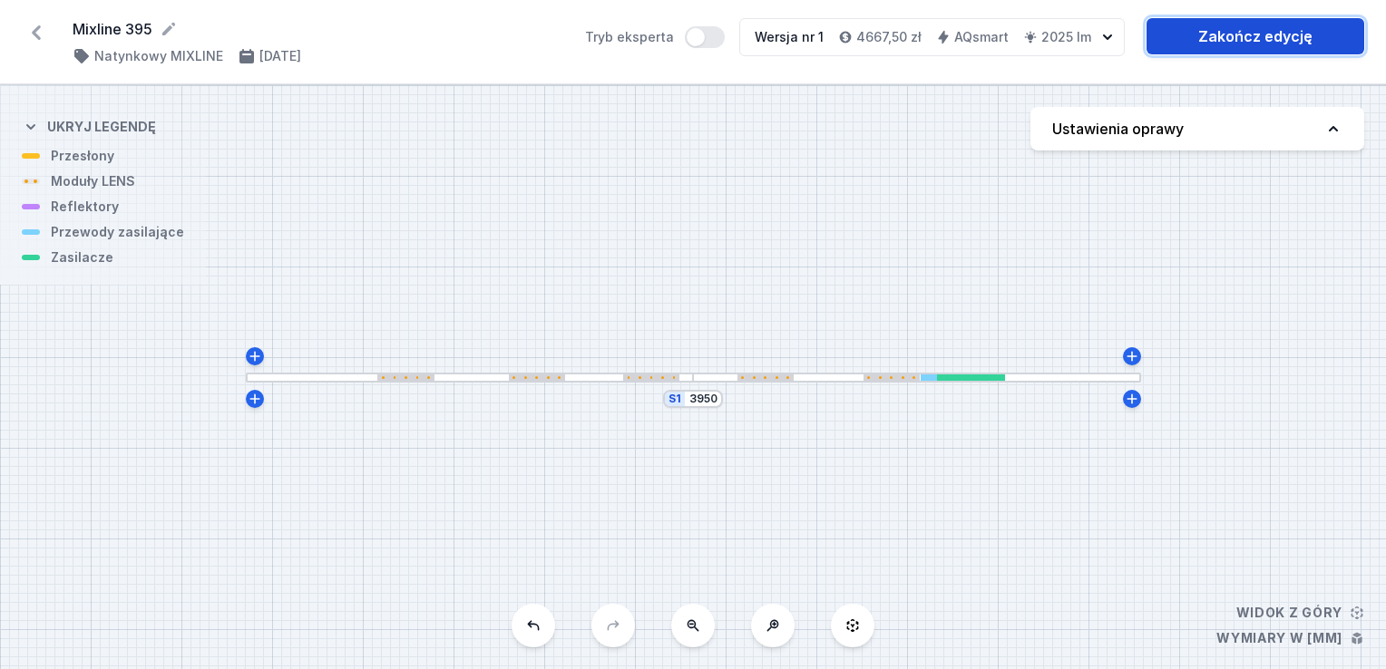
click at [1237, 27] on link "Zakończ edycję" at bounding box center [1255, 36] width 218 height 36
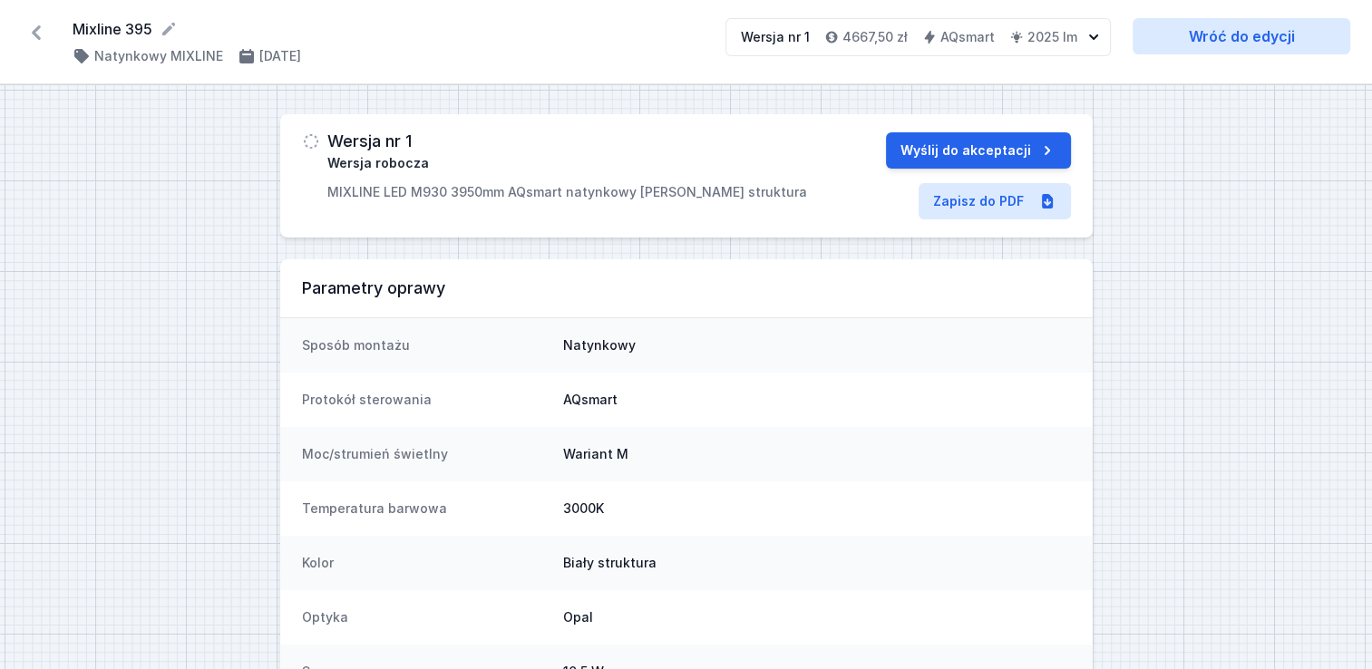
click at [39, 36] on icon at bounding box center [36, 32] width 9 height 15
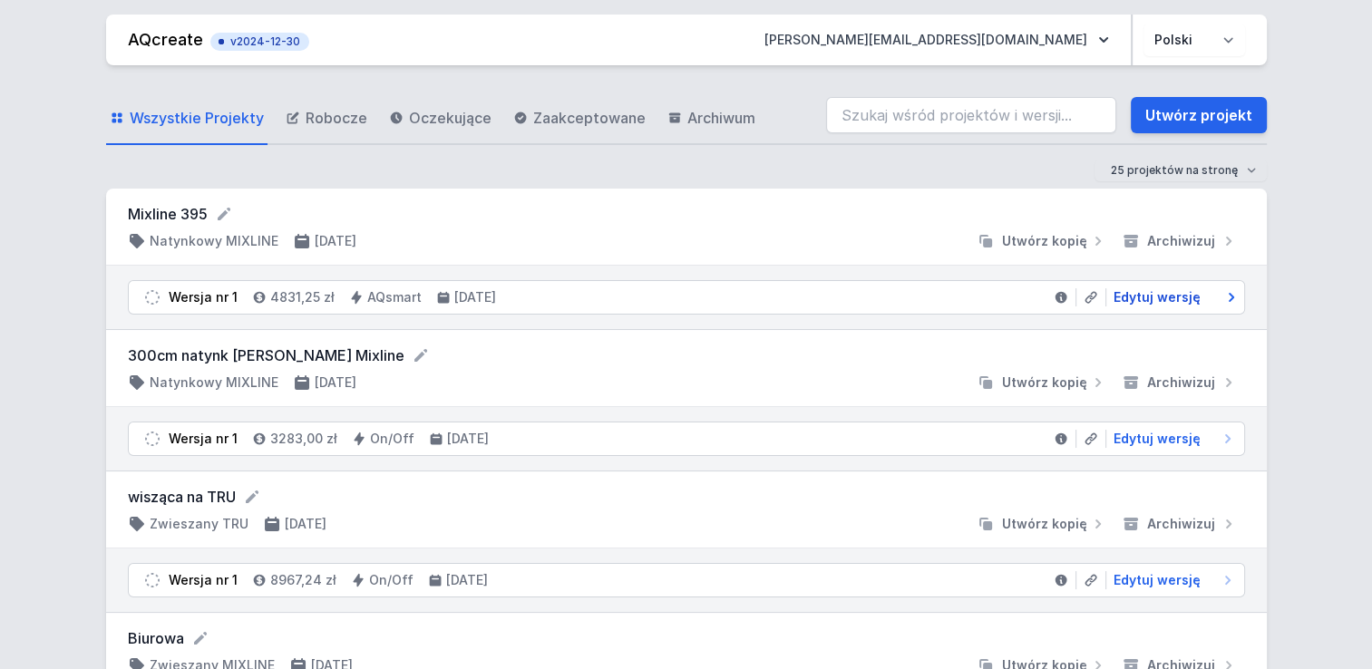
click at [1145, 298] on span "Edytuj wersję" at bounding box center [1157, 297] width 87 height 18
click at [1056, 296] on icon at bounding box center [1061, 298] width 12 height 12
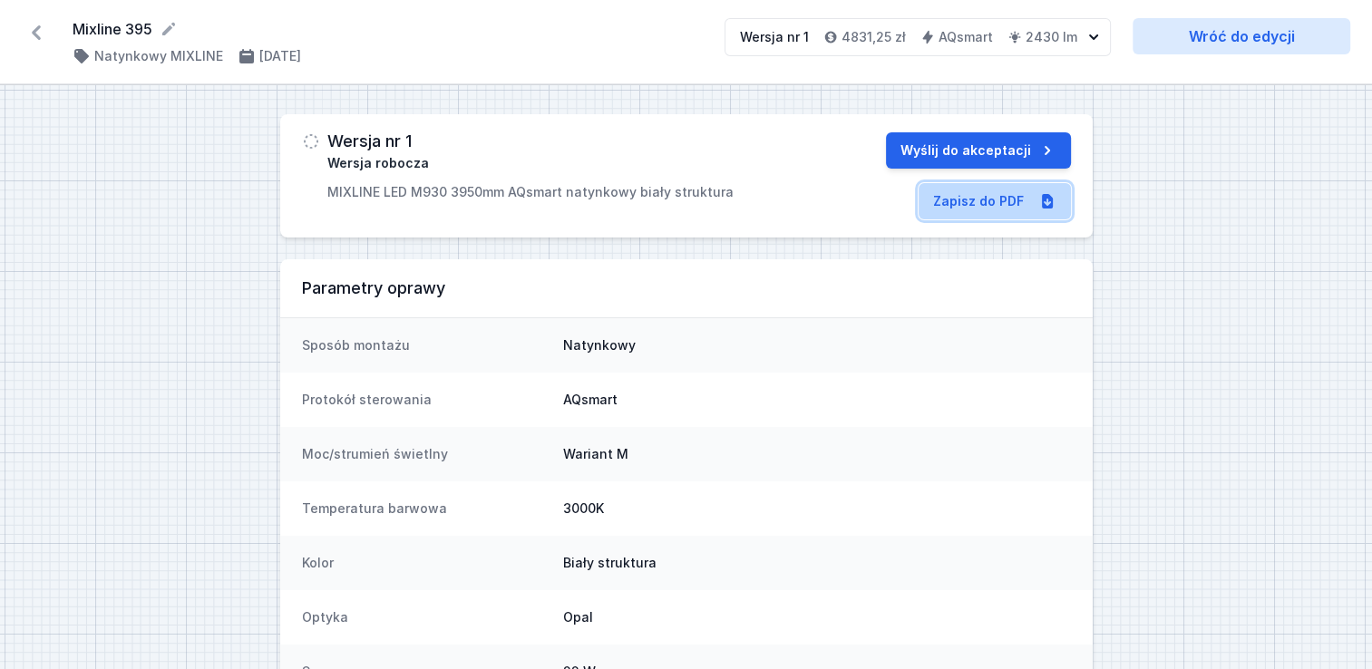
click at [965, 187] on link "Zapisz do PDF" at bounding box center [995, 201] width 152 height 36
